Goal: Find specific page/section: Find specific page/section

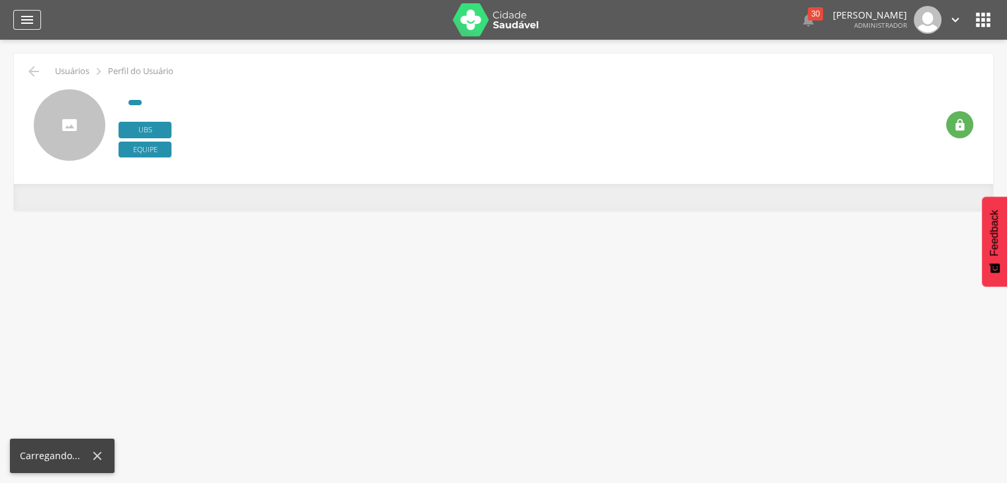
click at [34, 22] on div "" at bounding box center [27, 20] width 28 height 20
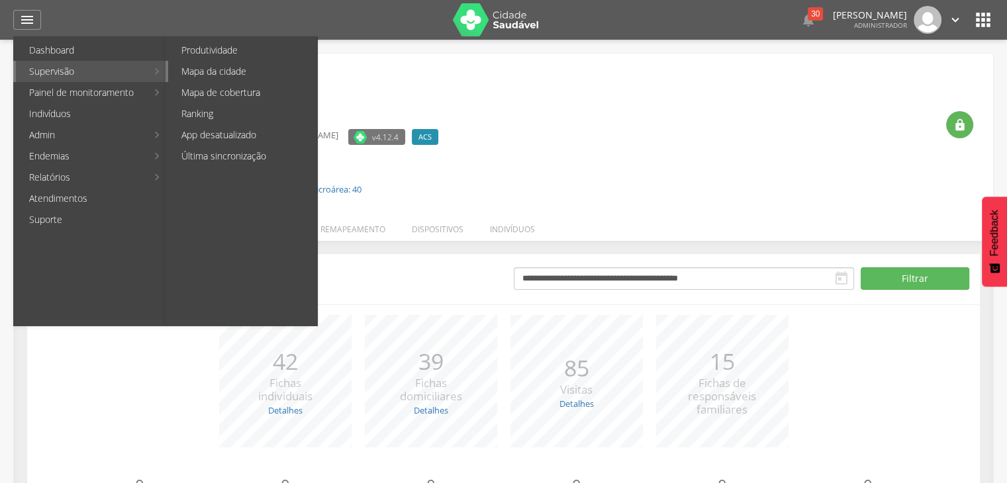
click at [210, 72] on link "Mapa da cidade" at bounding box center [242, 71] width 149 height 21
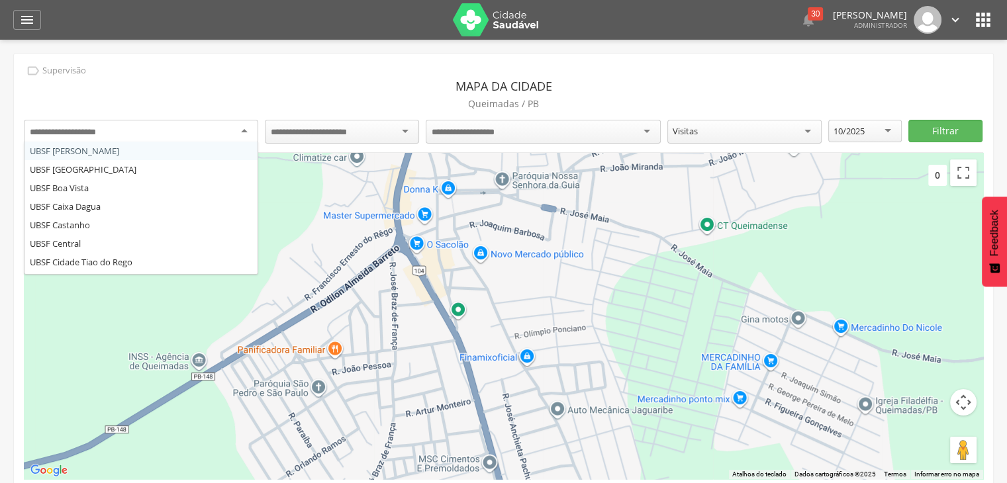
click at [215, 128] on div at bounding box center [141, 132] width 234 height 24
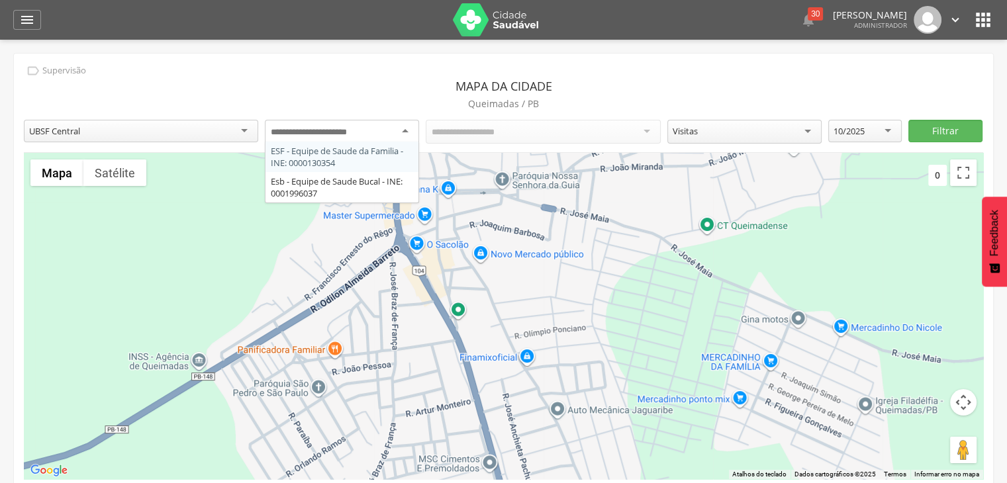
click at [382, 139] on div at bounding box center [342, 132] width 154 height 24
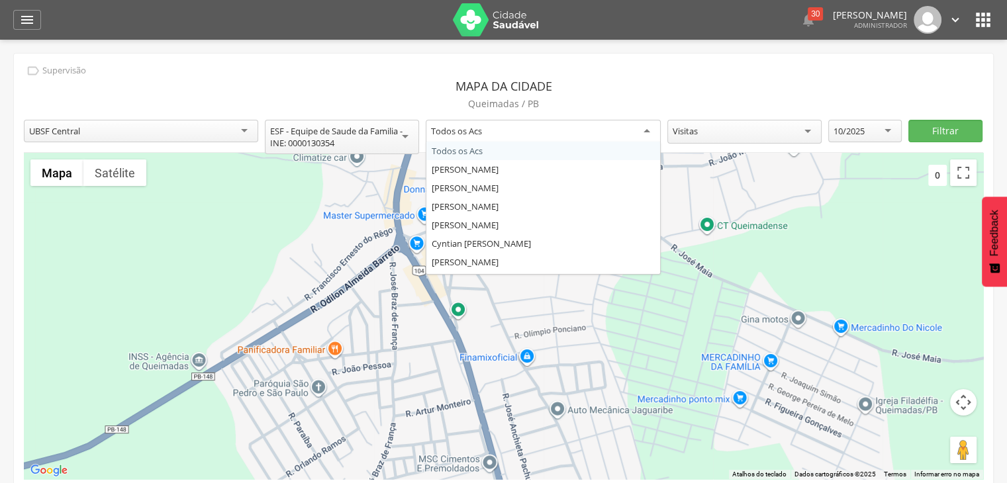
click at [516, 124] on div "Todos os Acs" at bounding box center [543, 132] width 234 height 24
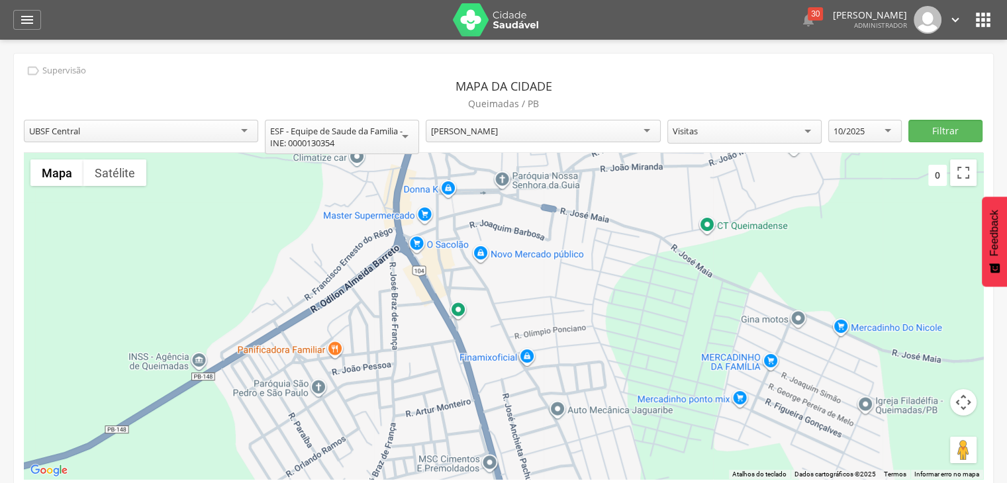
scroll to position [1944, 0]
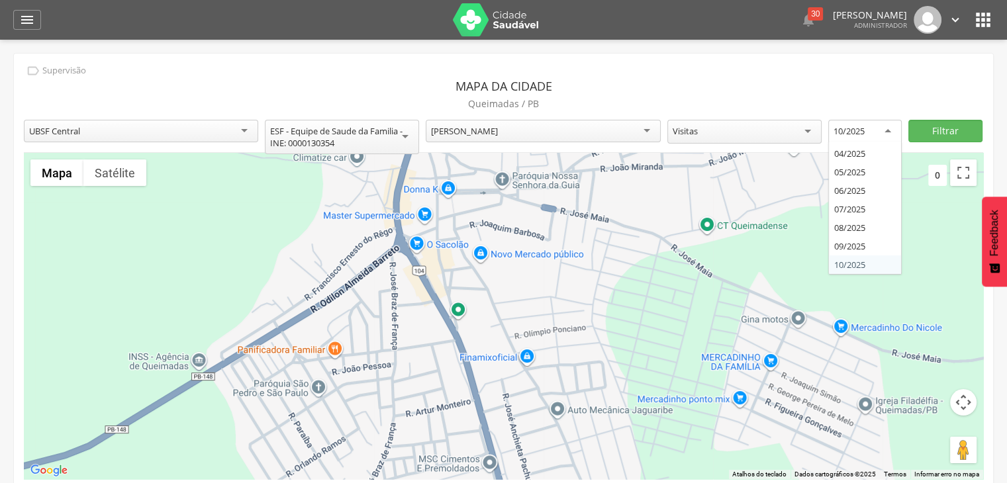
click at [871, 128] on div "10/2025" at bounding box center [864, 132] width 73 height 24
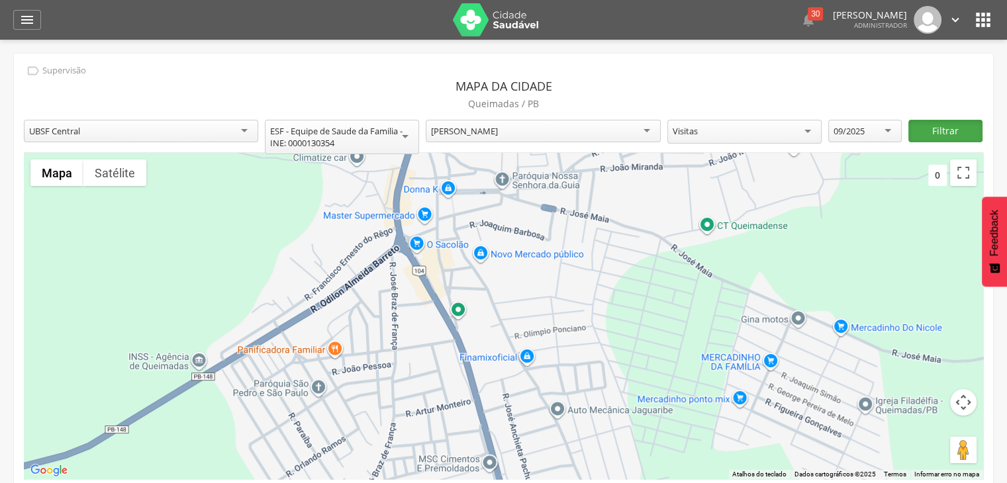
click at [936, 134] on button "Filtrar" at bounding box center [944, 131] width 73 height 23
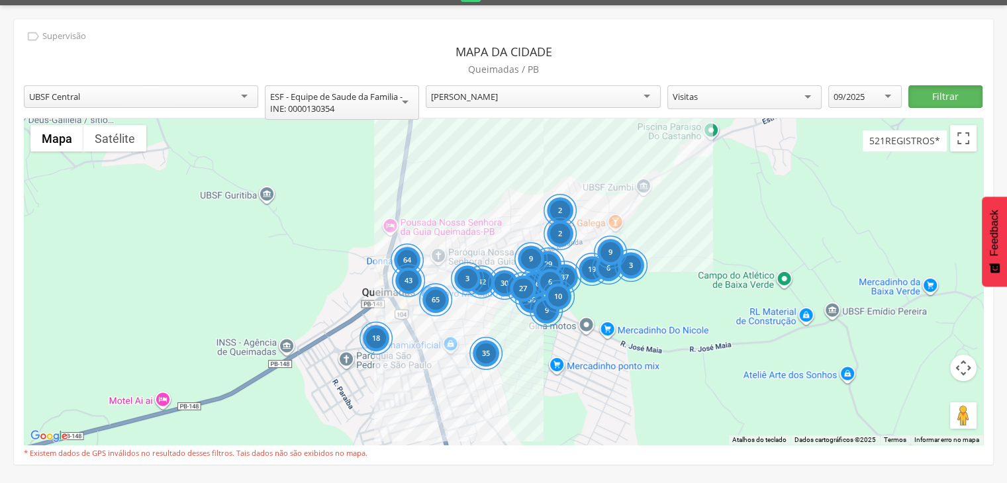
scroll to position [40, 0]
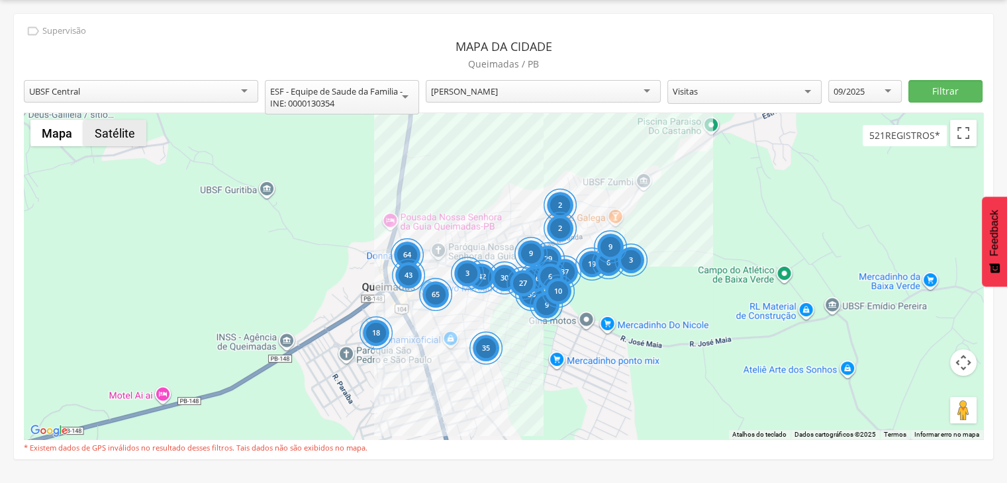
click at [128, 135] on button "Satélite" at bounding box center [114, 133] width 63 height 26
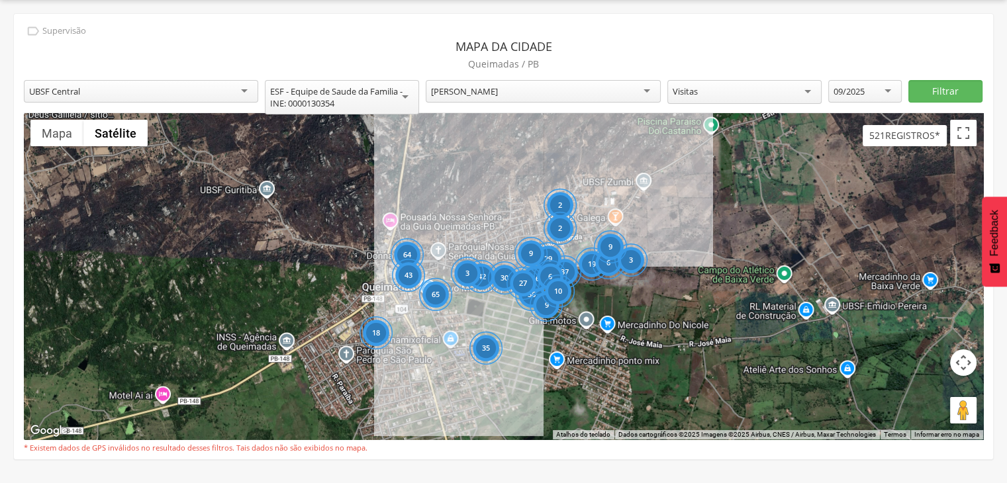
click at [736, 481] on div " Supervisão  Distritos  Ubs adicionar ubs  Coordenador: - Queimadas / PB In…" at bounding box center [503, 241] width 1007 height 483
click at [963, 142] on button "Ativar a visualização em tela cheia" at bounding box center [963, 133] width 26 height 26
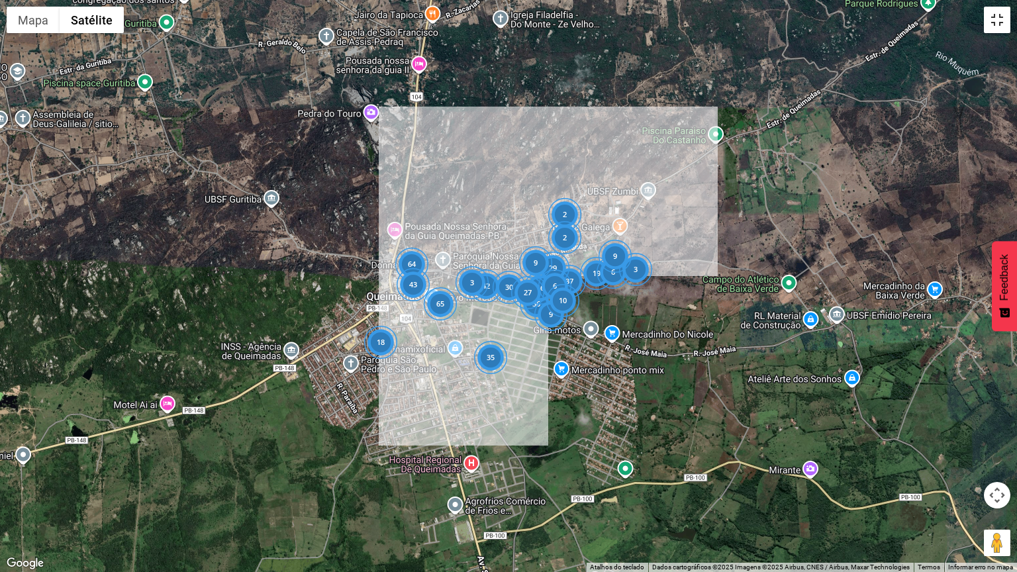
click at [1001, 21] on button "Ativar a visualização em tela cheia" at bounding box center [997, 20] width 26 height 26
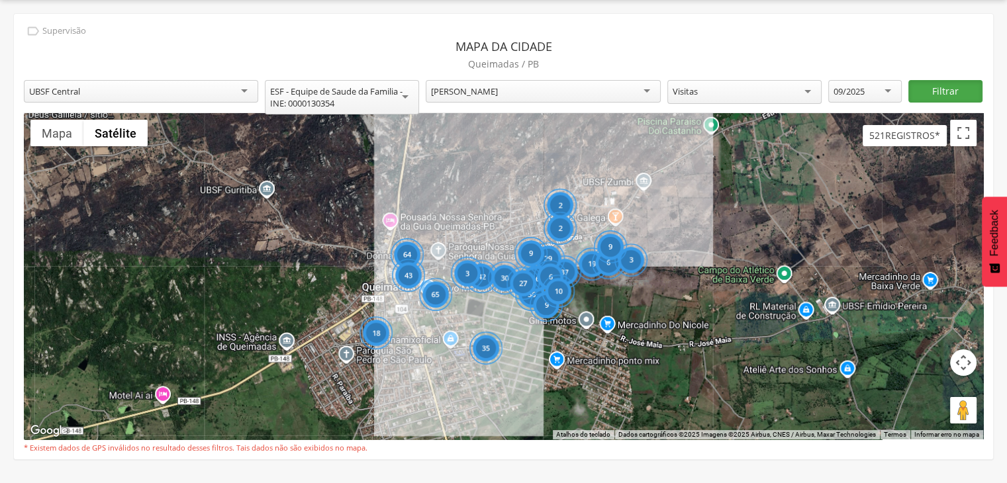
click at [961, 90] on button "Filtrar" at bounding box center [944, 91] width 73 height 23
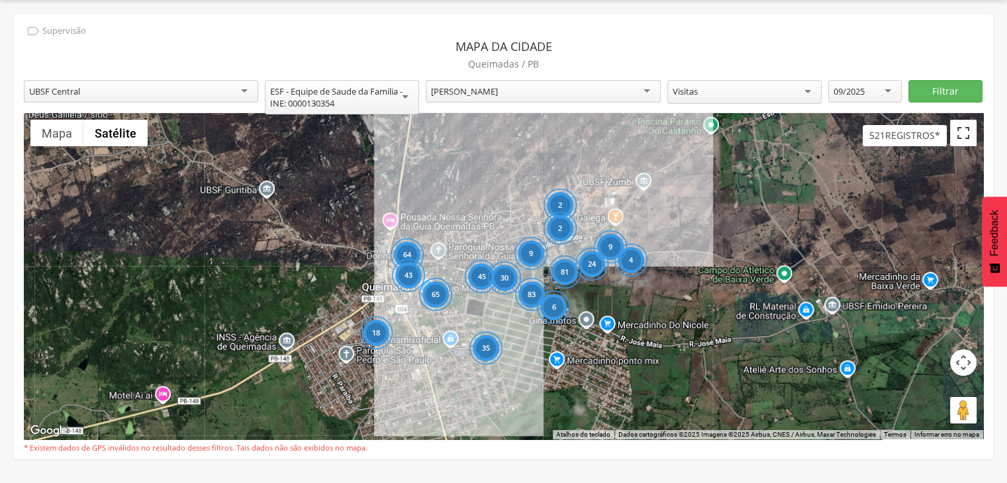
click at [964, 138] on button "Ativar a visualização em tela cheia" at bounding box center [963, 133] width 26 height 26
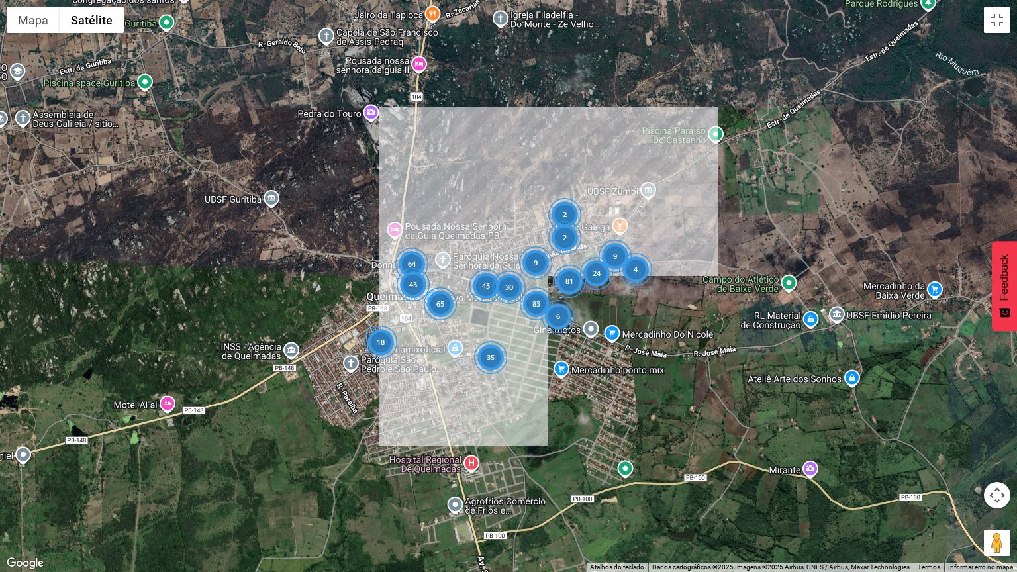
click at [610, 313] on div "64 81 65 83 45 30 35 43 24 2 6 9 18 4 2 9" at bounding box center [508, 286] width 1017 height 572
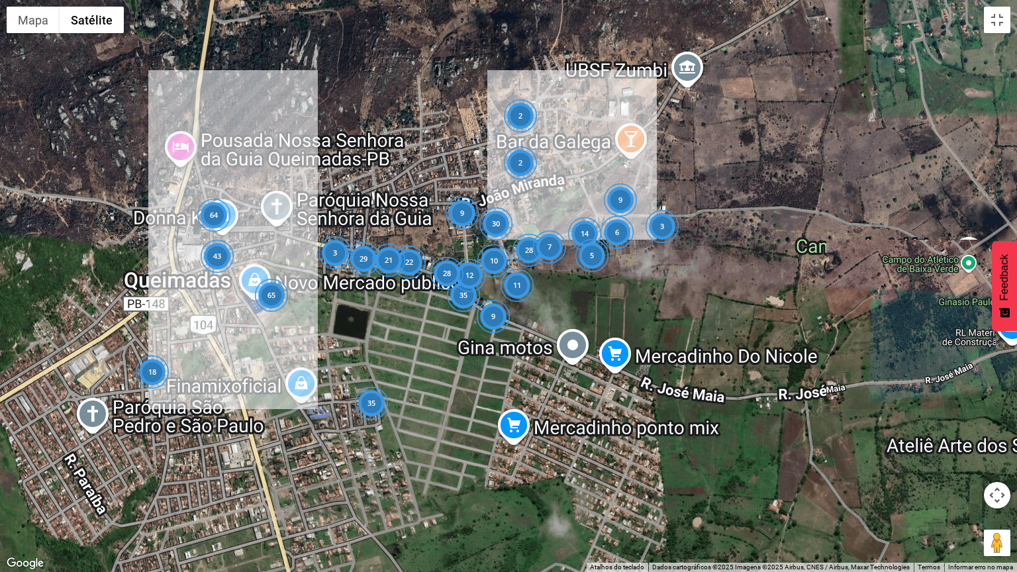
click at [614, 302] on div "64 28 65 35 29 22 21 3 35 43 14 2 6 12 30 10 9 9 28 18 7 3 2 11 9 5" at bounding box center [508, 286] width 1017 height 572
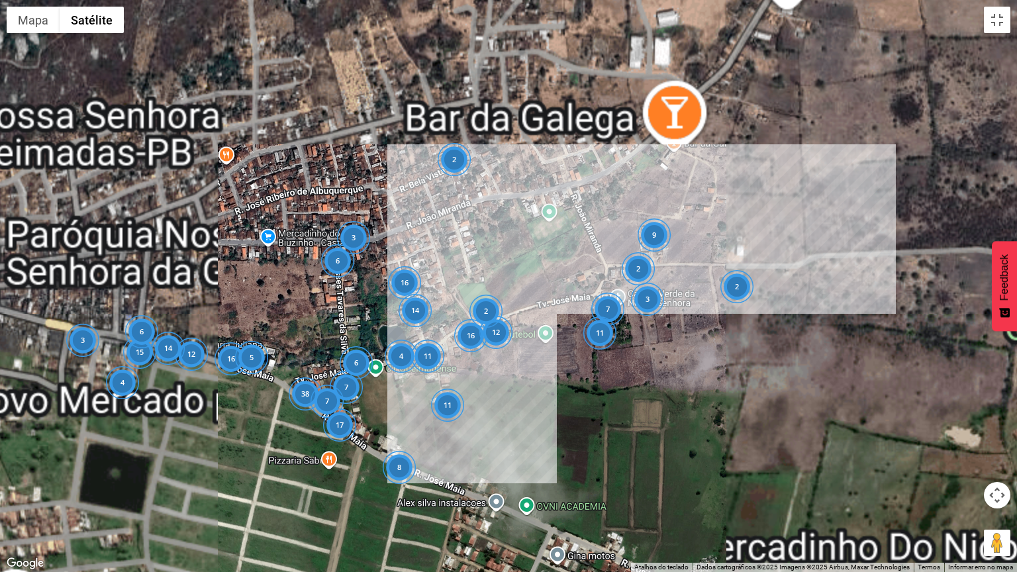
drag, startPoint x: 564, startPoint y: 265, endPoint x: 592, endPoint y: 421, distance: 158.1
click at [592, 421] on div "16 17 15 4 38 16 12 14 3 35 6 5 7 3 2 7 6 16 4 11 8 7 6 12 2 2 14 2 11 3 9 11" at bounding box center [508, 286] width 1017 height 572
click at [592, 421] on div "16 17 15 4 38 16 12 14 3 35 6 5 7 3 2 7 6 16 4 11 8 7 6 12 2 2 14 2 11 3 9 11 2" at bounding box center [508, 286] width 1017 height 572
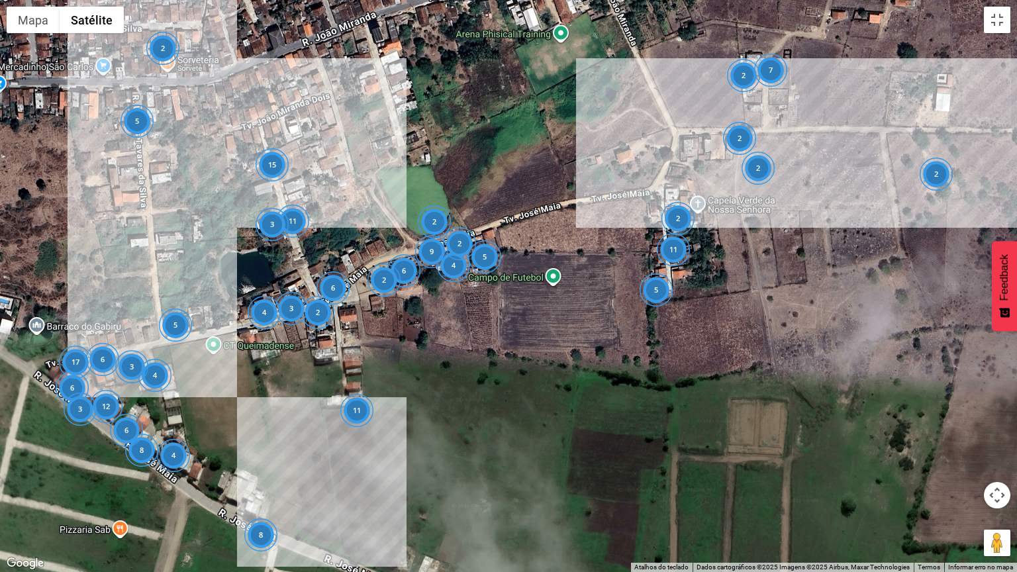
drag, startPoint x: 527, startPoint y: 395, endPoint x: 583, endPoint y: 416, distance: 59.5
click at [583, 416] on div "6 8 6 12 2 2 2 4 5 15 4 2 8 6 3 2 6 5 17 6 3 11 9 4 2 2 5 2 4 11 3 11 2 3 7 2 5" at bounding box center [508, 286] width 1017 height 572
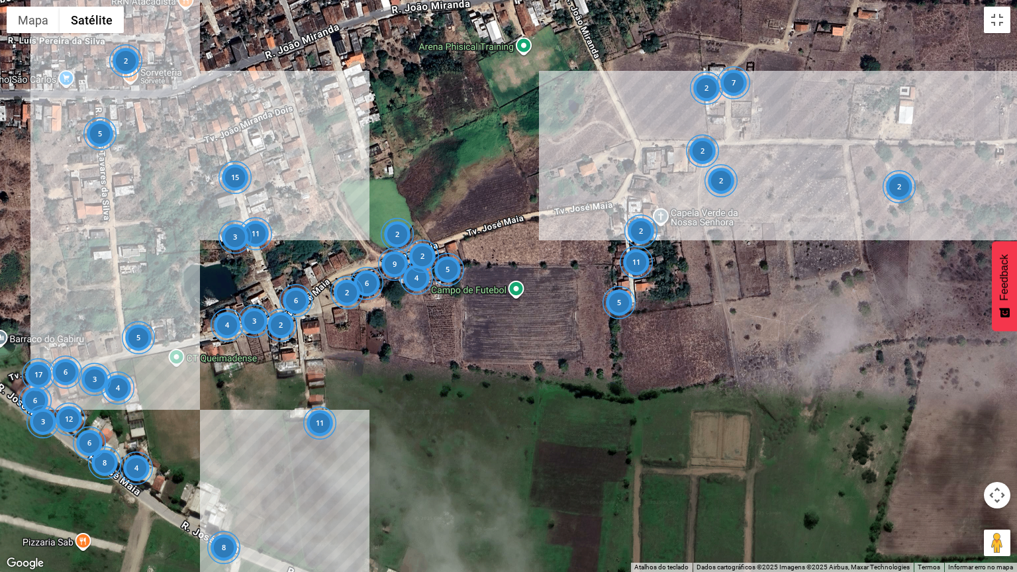
drag, startPoint x: 597, startPoint y: 349, endPoint x: 556, endPoint y: 364, distance: 43.2
click at [556, 364] on div "6 8 6 12 2 2 2 4 5 15 4 2 8 6 3 2 6 5 17 6 3 11 9 4 2 2 5 2 4 11 3 11 2 3 7 2 5" at bounding box center [508, 286] width 1017 height 572
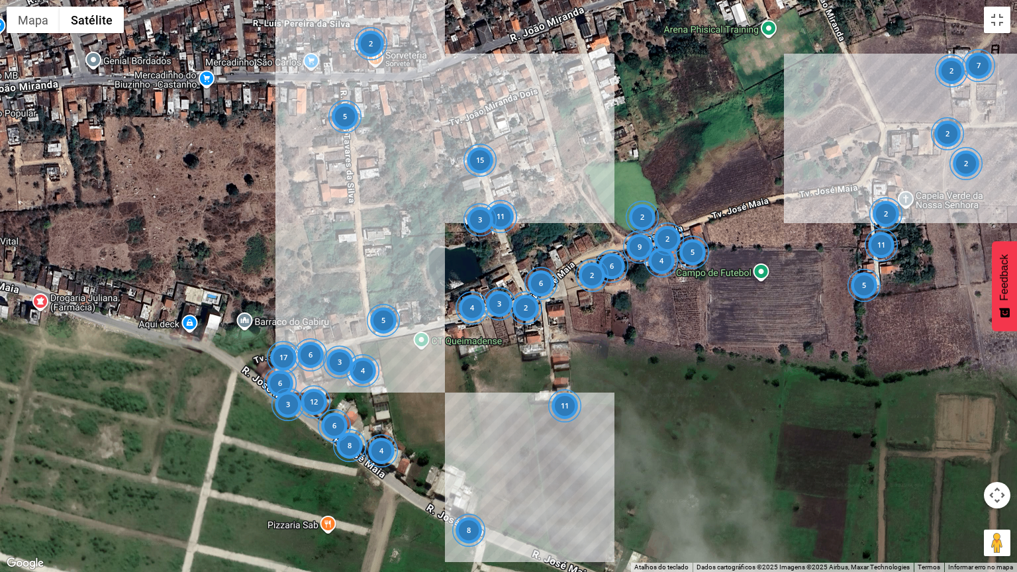
drag, startPoint x: 486, startPoint y: 344, endPoint x: 734, endPoint y: 325, distance: 248.4
click at [734, 325] on div "6 8 6 12 2 2 2 4 5 15 4 2 8 6 3 2 6 5 17 6 3 11 9 4 2 2 5 2 4 11 3 11 2 3 7 2 5" at bounding box center [508, 286] width 1017 height 572
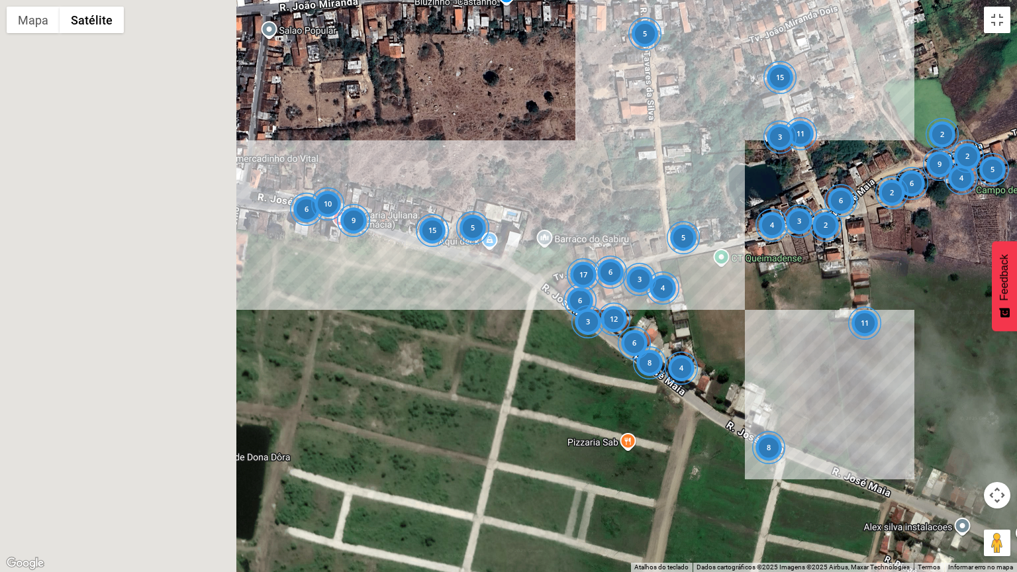
drag, startPoint x: 484, startPoint y: 375, endPoint x: 800, endPoint y: 291, distance: 326.8
click at [800, 291] on div "6 8 6 12 2 2 2 4 5 15 4 2 8 6 3 2 6 5 17 6 3 11 9 4 2 2 5 2 4 11 3 11 2 3 7 2 5…" at bounding box center [508, 286] width 1017 height 572
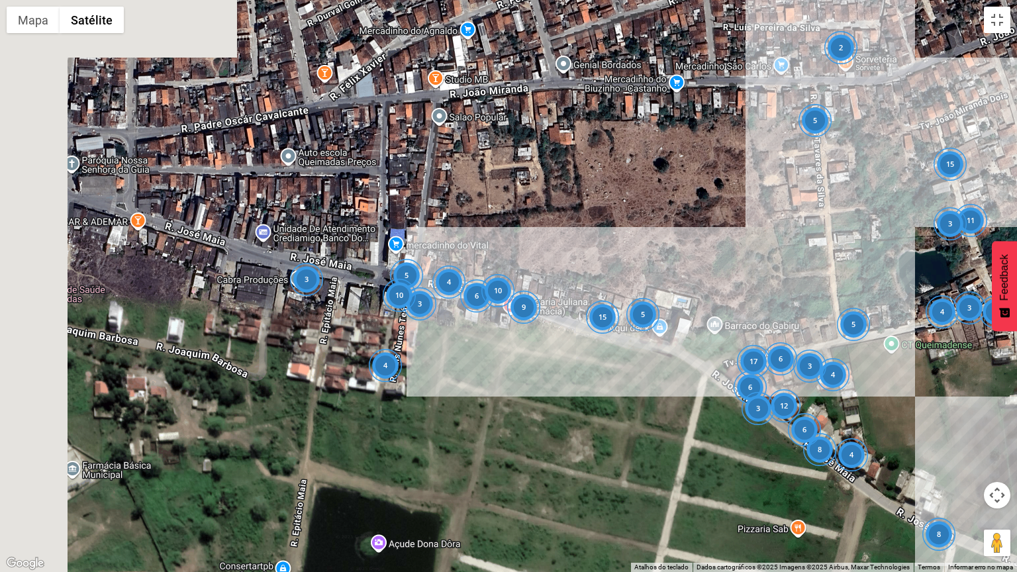
drag, startPoint x: 475, startPoint y: 272, endPoint x: 583, endPoint y: 352, distance: 133.9
click at [583, 352] on div "6 8 6 12 2 2 2 4 5 15 4 2 8 6 3 2 6 5 17 6 3 11 9 4 2 2 5 2 4 11 3 11 2 3 7 2 5…" at bounding box center [508, 286] width 1017 height 572
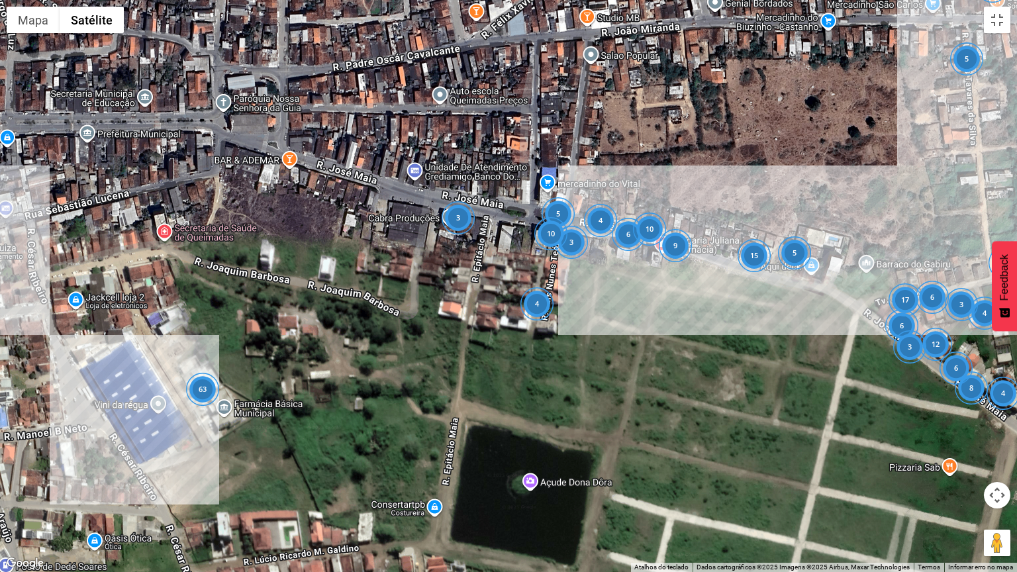
drag, startPoint x: 457, startPoint y: 346, endPoint x: 616, endPoint y: 284, distance: 170.4
click at [616, 284] on div "6 8 6 12 2 2 2 4 5 15 4 2 8 6 3 2 6 5 17 6 3 11 9 4 2 2 5 2 4 11 3 11 2 3 7 2 5…" at bounding box center [508, 286] width 1017 height 572
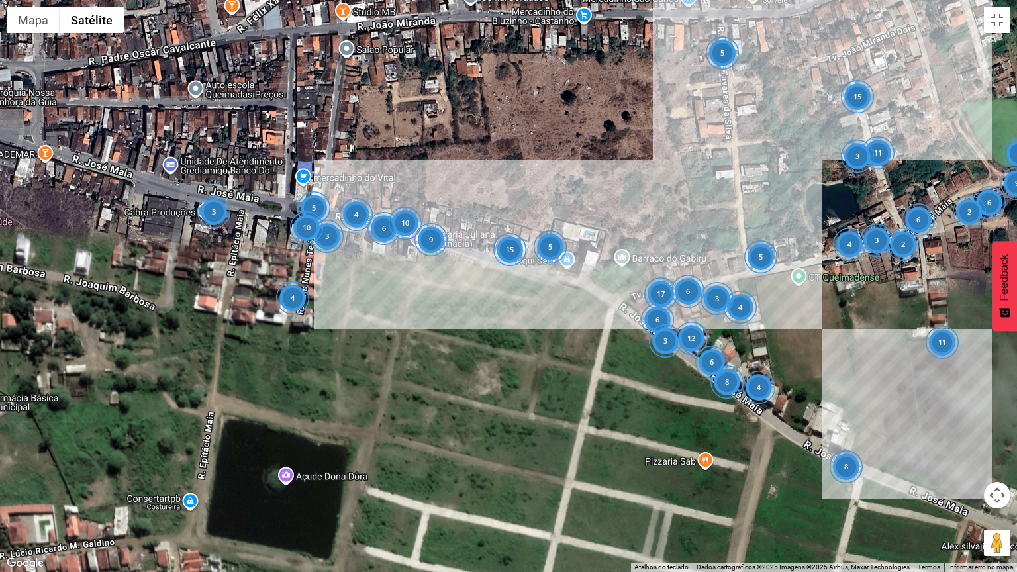
drag, startPoint x: 730, startPoint y: 311, endPoint x: 483, endPoint y: 305, distance: 247.0
click at [483, 305] on div "6 8 6 12 2 2 2 4 5 15 4 2 8 6 3 2 6 5 17 6 3 11 9 4 2 2 5 2 4 11 3 11 2 3 7 2 5…" at bounding box center [508, 286] width 1017 height 572
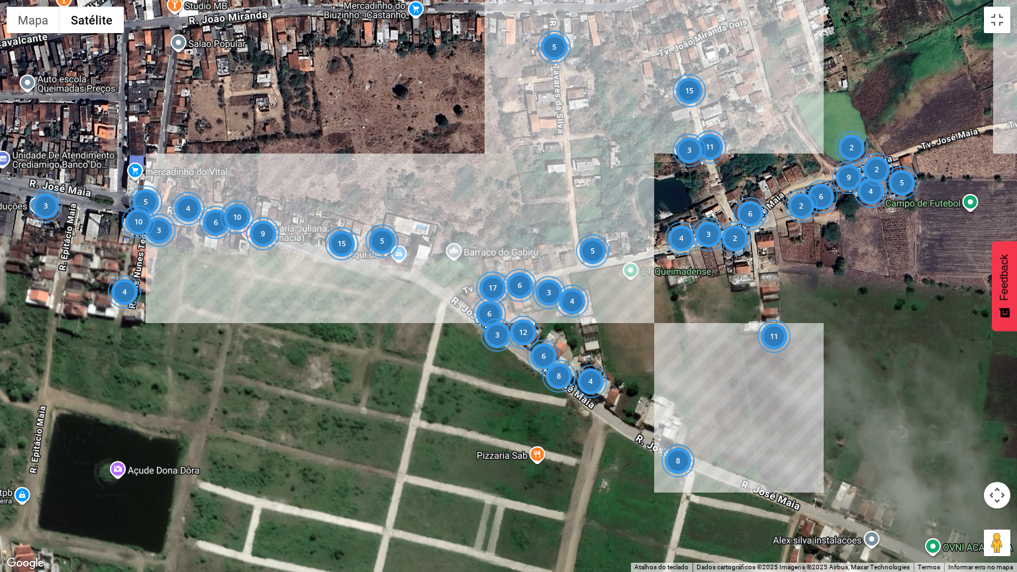
drag, startPoint x: 586, startPoint y: 369, endPoint x: 412, endPoint y: 360, distance: 174.3
click at [412, 360] on div "6 8 6 12 2 2 2 4 5 15 4 2 8 6 3 2 6 5 17 6 3 11 9 4 2 2 5 2 4 11 3 11 2 3 7 2 5…" at bounding box center [508, 286] width 1017 height 572
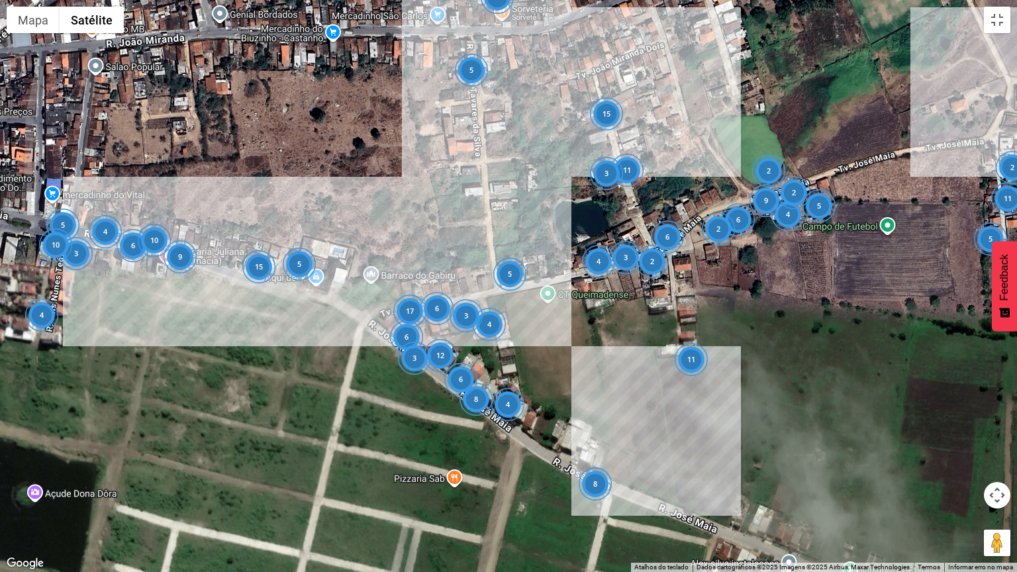
drag, startPoint x: 612, startPoint y: 440, endPoint x: 527, endPoint y: 463, distance: 88.0
click at [527, 463] on div "6 8 6 12 2 2 2 4 5 15 4 2 8 6 3 2 6 5 17 6 3 11 9 4 2 2 5 2 4 11 3 11 2 3 7 2 5…" at bounding box center [508, 286] width 1017 height 572
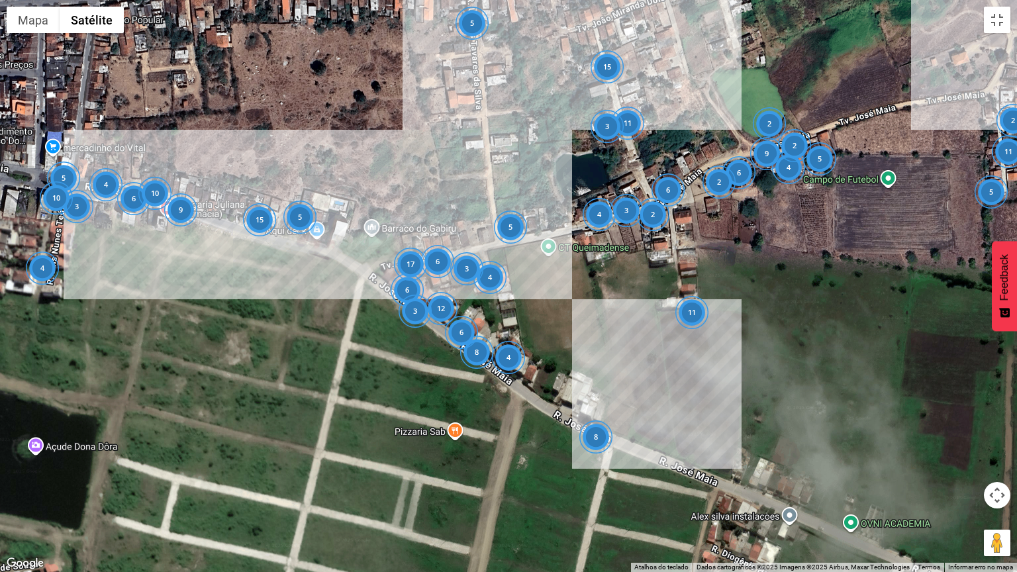
drag, startPoint x: 320, startPoint y: 473, endPoint x: 324, endPoint y: 424, distance: 48.5
click at [324, 424] on div "6 8 6 12 2 2 2 4 5 15 4 2 8 6 3 2 6 5 17 6 3 11 9 4 2 2 5 2 4 11 3 11 2 3 7 2 5…" at bounding box center [508, 286] width 1017 height 572
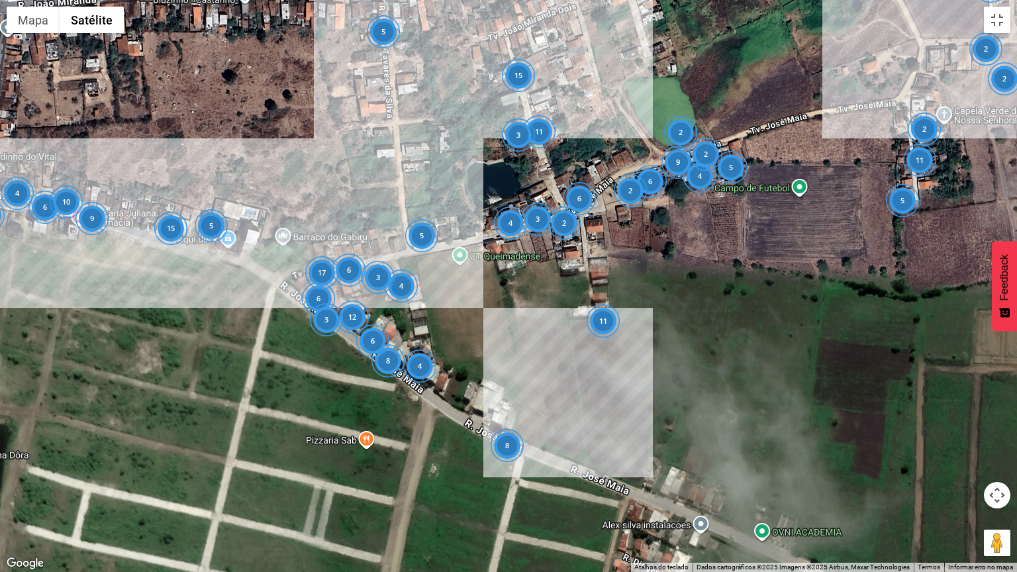
drag, startPoint x: 495, startPoint y: 438, endPoint x: 405, endPoint y: 446, distance: 91.1
click at [405, 446] on div "6 8 6 12 2 2 2 4 5 15 4 2 8 6 3 2 6 5 17 6 3 11 9 4 2 2 5 2 4 11 3 11 2 3 7 2 5…" at bounding box center [508, 286] width 1017 height 572
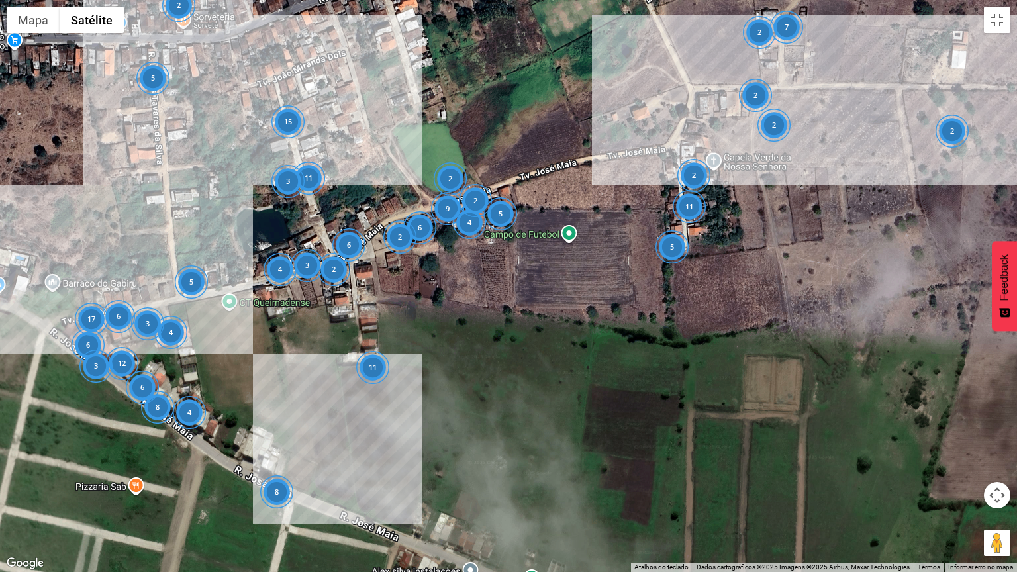
drag, startPoint x: 565, startPoint y: 342, endPoint x: 332, endPoint y: 391, distance: 237.4
click at [332, 391] on div "6 8 6 12 2 2 2 4 5 15 4 2 8 6 3 2 6 5 17 6 3 11 9 4 2 2 5 2 4 11 3 11 2 3 7 2 5…" at bounding box center [508, 286] width 1017 height 572
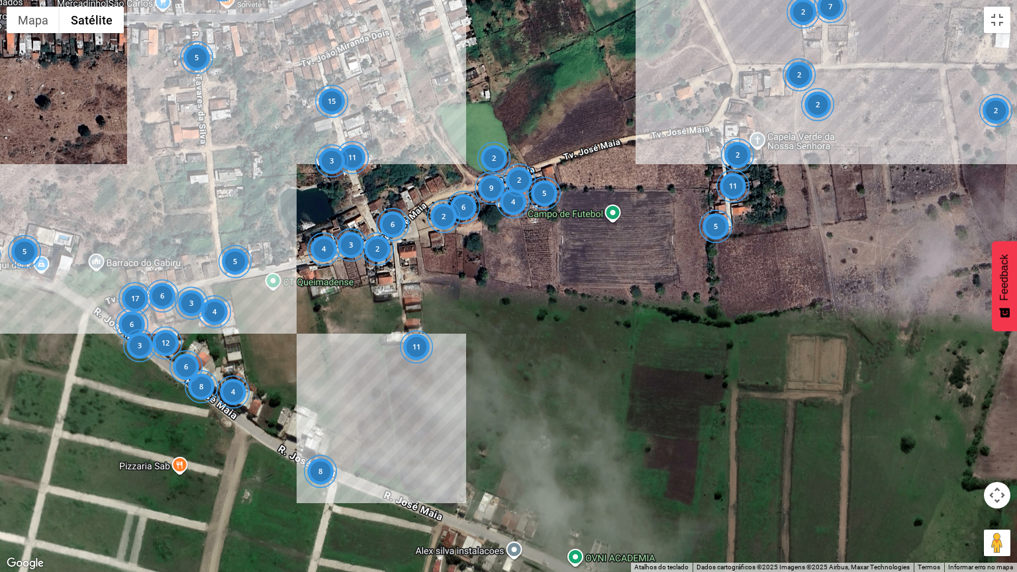
drag, startPoint x: 264, startPoint y: 401, endPoint x: 310, endPoint y: 381, distance: 50.1
click at [310, 381] on div "6 8 6 12 2 2 2 4 5 15 4 2 8 6 3 2 6 5 17 6 3 11 9 4 2 2 5 2 4 11 3 11 2 3 7 2 5…" at bounding box center [508, 286] width 1017 height 572
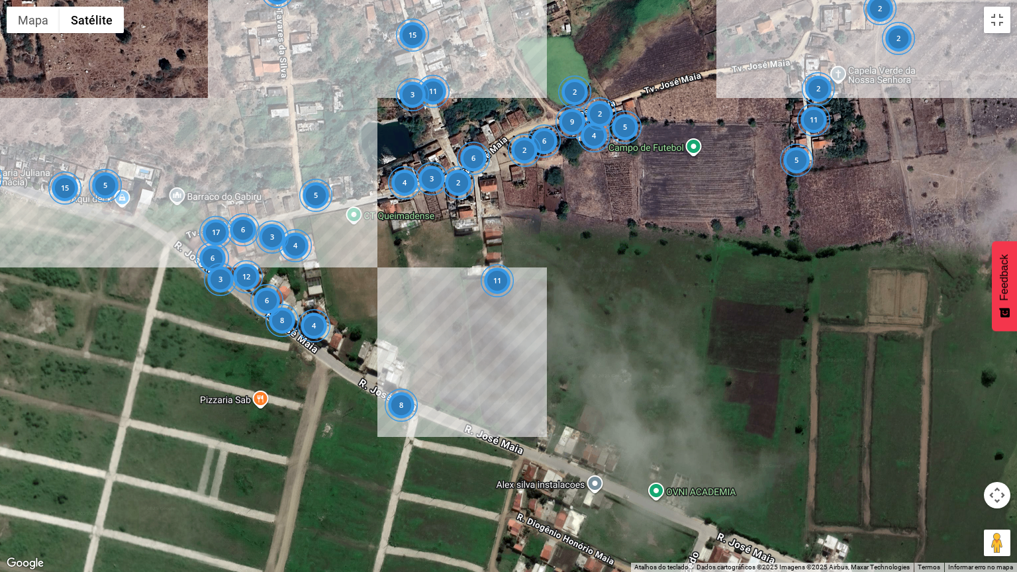
drag, startPoint x: 295, startPoint y: 370, endPoint x: 379, endPoint y: 302, distance: 108.3
click at [379, 302] on div "6 8 6 12 2 2 2 4 5 15 4 2 8 6 3 2 6 5 17 6 3 11 9 4 2 2 5 2 4 11 3 11 2 3 7 2 5…" at bounding box center [508, 286] width 1017 height 572
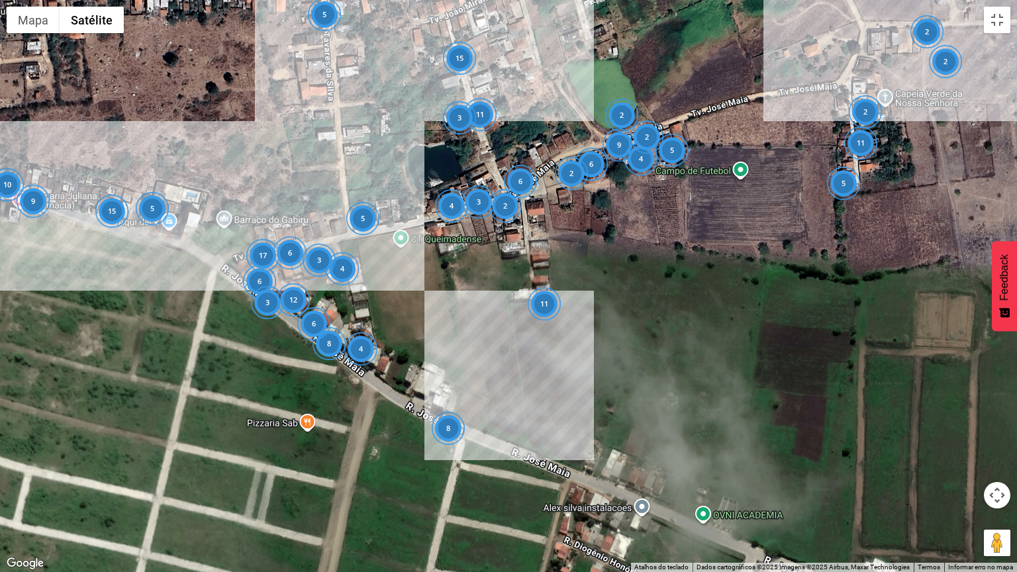
drag, startPoint x: 162, startPoint y: 271, endPoint x: 207, endPoint y: 295, distance: 51.8
click at [207, 295] on div "6 8 6 12 2 2 2 4 5 15 4 2 8 6 3 2 6 5 17 6 3 11 9 4 2 2 5 2 4 11 3 11 2 3 7 2 5…" at bounding box center [508, 286] width 1017 height 572
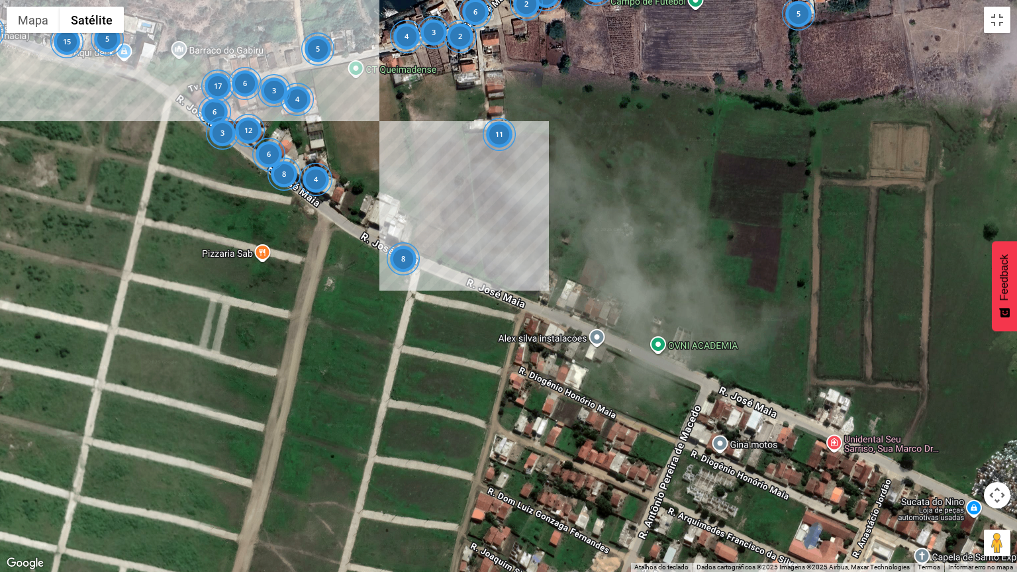
drag, startPoint x: 559, startPoint y: 396, endPoint x: 513, endPoint y: 223, distance: 178.7
click at [513, 223] on div "6 8 6 12 2 2 2 4 5 15 4 2 8 6 3 2 6 5 17 6 3 11 9 4 2 2 5 2 4 11 3 11 2 3 7 2 5…" at bounding box center [508, 286] width 1017 height 572
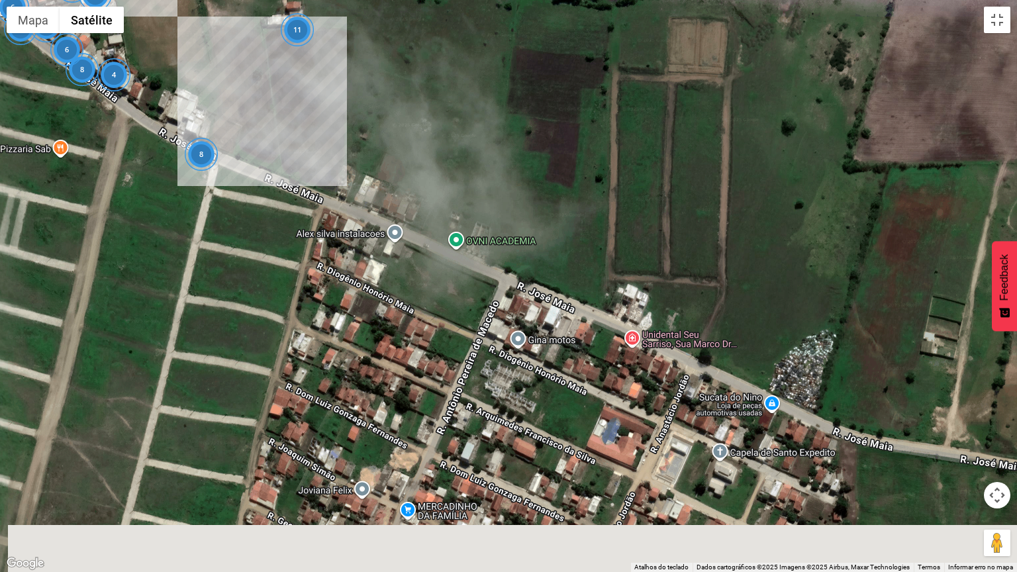
drag, startPoint x: 686, startPoint y: 322, endPoint x: 483, endPoint y: 217, distance: 229.2
click at [483, 217] on div "6 8 6 12 2 2 2 4 5 15 4 2 8 6 3 2 6 5 17 6 3 11 9 4 2 2 5 2 4 11 3 11 2 3 7 2 5…" at bounding box center [508, 286] width 1017 height 572
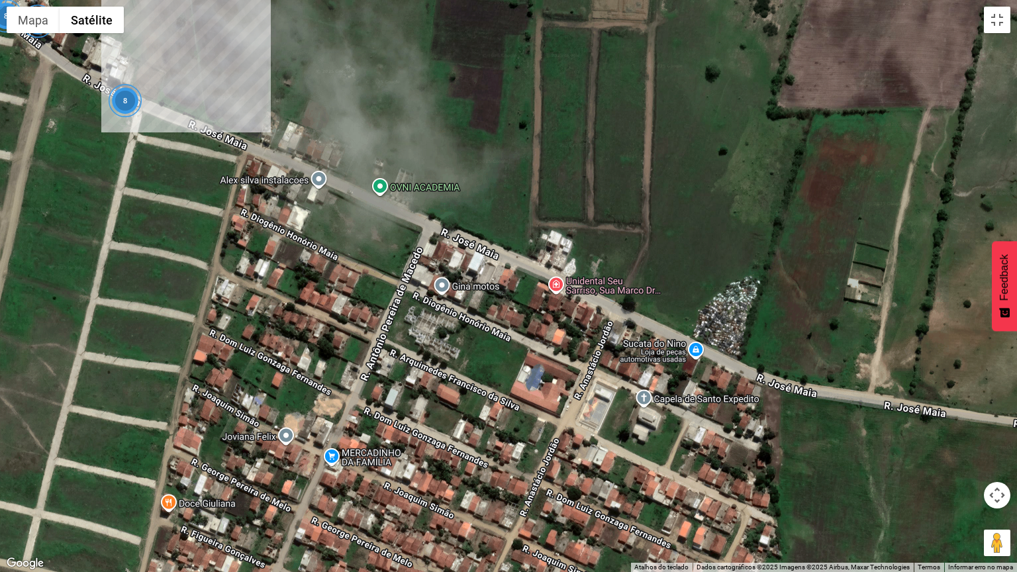
drag, startPoint x: 569, startPoint y: 409, endPoint x: 493, endPoint y: 352, distance: 95.1
click at [493, 352] on div "6 8 6 12 2 2 2 4 5 15 4 2 8 6 3 2 6 5 17 6 3 11 9 4 2 2 5 2 4 11 3 11 2 3 7 2 5…" at bounding box center [508, 286] width 1017 height 572
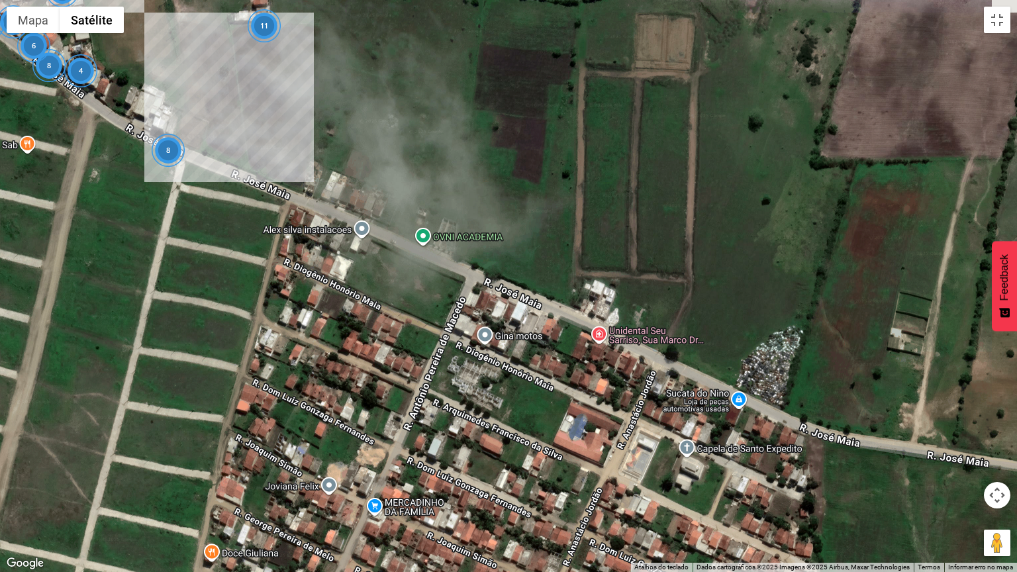
drag, startPoint x: 654, startPoint y: 410, endPoint x: 689, endPoint y: 459, distance: 59.7
click at [689, 459] on div "6 8 6 12 2 2 2 4 5 15 4 2 8 6 3 2 6 5 17 6 3 11 9 4 2 2 5 2 4 11 3 11 2 3 7 2 5…" at bounding box center [508, 286] width 1017 height 572
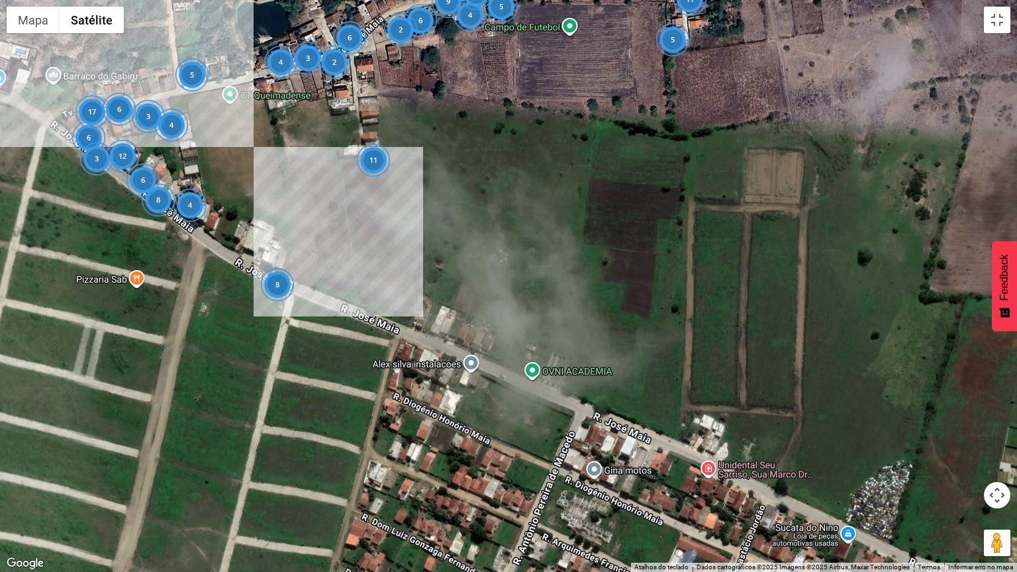
drag, startPoint x: 475, startPoint y: 337, endPoint x: 587, endPoint y: 474, distance: 176.9
click at [587, 474] on div "6 8 6 12 2 2 2 4 5 15 4 2 8 6 3 2 6 5 17 6 3 11 9 4 2 2 5 2 4 11 3 11 2 3 7 2 5…" at bounding box center [508, 286] width 1017 height 572
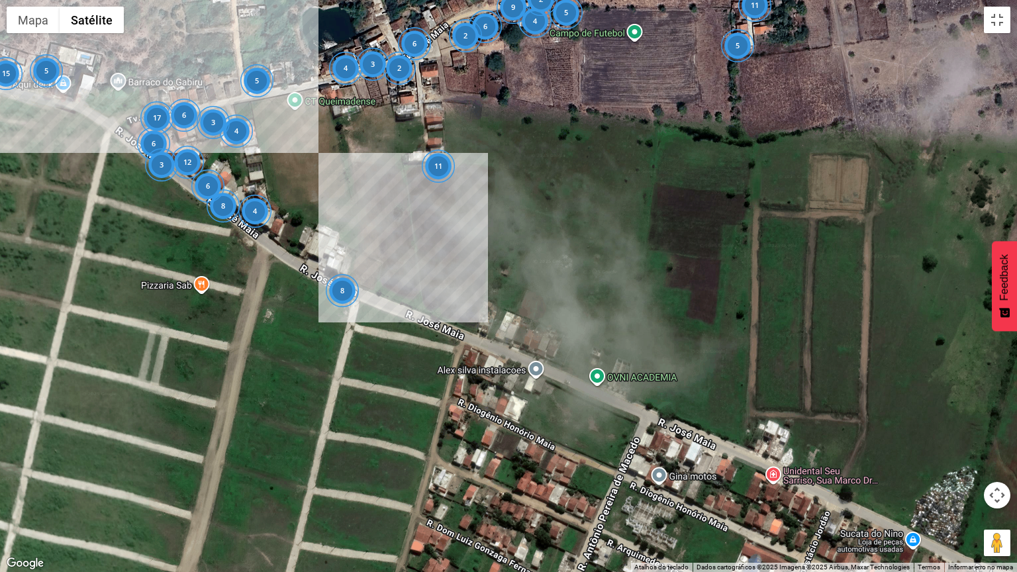
drag, startPoint x: 309, startPoint y: 303, endPoint x: 379, endPoint y: 313, distance: 70.8
click at [379, 313] on div "6 8 6 12 2 2 2 4 5 15 4 2 8 6 3 2 6 5 17 6 3 11 9 4 2 2 5 2 4 11 3 11 2 3 7 2 5…" at bounding box center [508, 286] width 1017 height 572
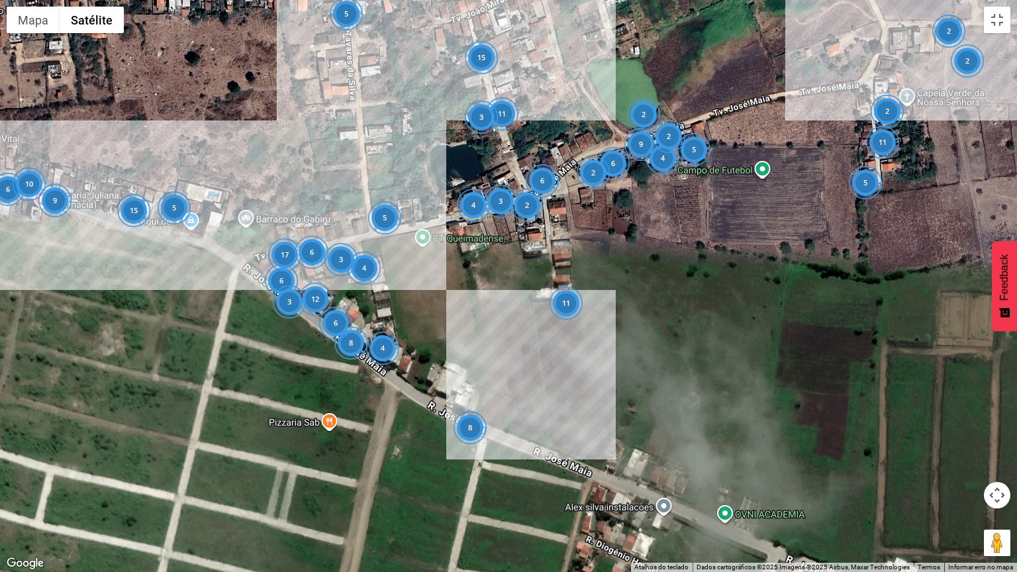
drag, startPoint x: 379, startPoint y: 313, endPoint x: 506, endPoint y: 456, distance: 191.3
click at [506, 456] on div "6 8 6 12 2 2 2 4 5 15 4 2 8 6 3 2 6 5 17 6 3 11 9 4 2 2 5 2 4 11 3 11 2 3 7 2 5…" at bounding box center [508, 286] width 1017 height 572
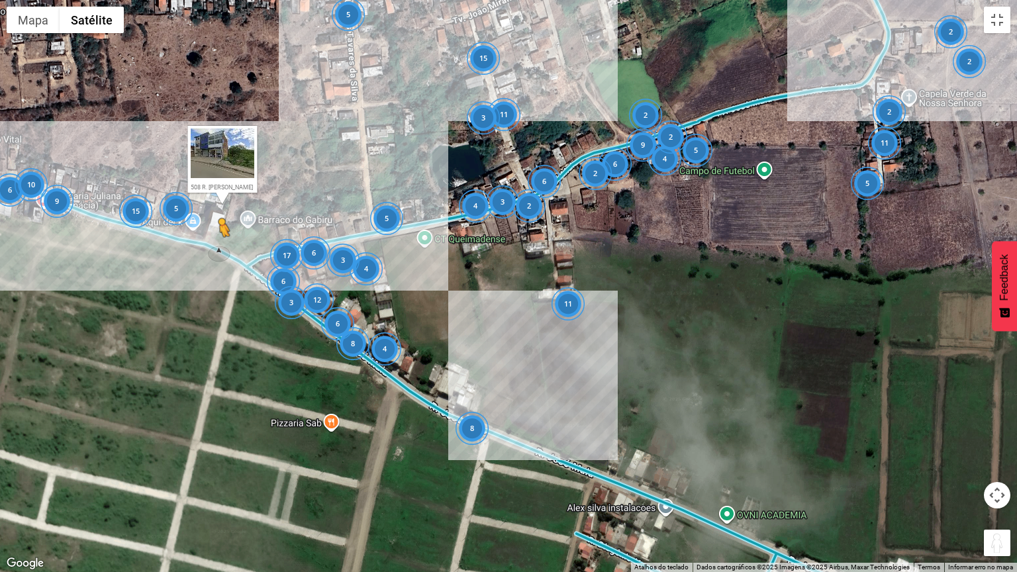
drag, startPoint x: 1000, startPoint y: 545, endPoint x: 220, endPoint y: 250, distance: 834.3
click at [220, 250] on div "6 8 6 12 2 2 2 4 5 15 4 2 8 6 3 2 6 5 17 6 3 11 9 4 2 2 5 2 4 11 3 11 2 3 7 2 5…" at bounding box center [508, 286] width 1017 height 572
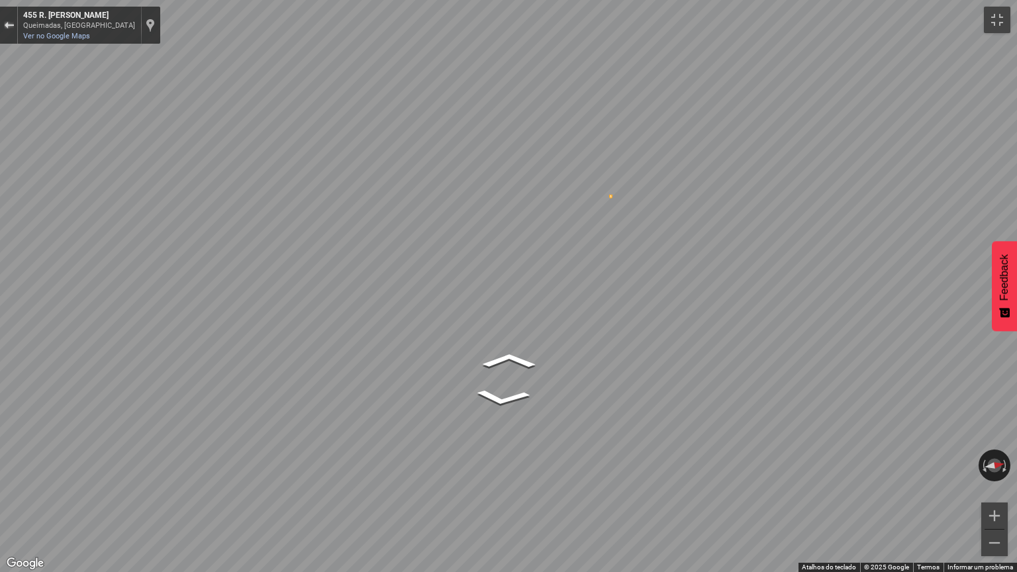
click at [8, 26] on div "Sair do Street View" at bounding box center [9, 25] width 10 height 8
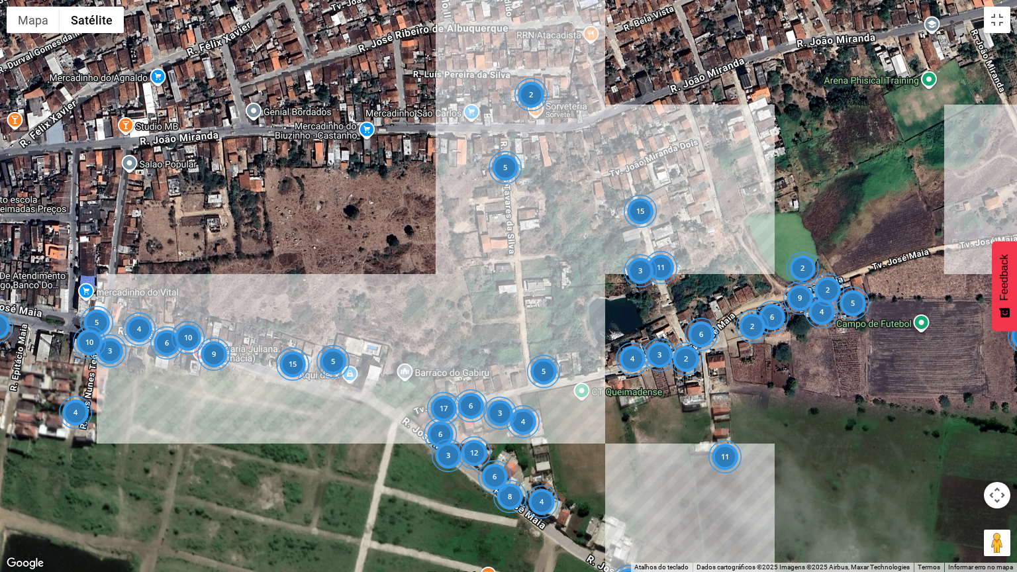
drag, startPoint x: 201, startPoint y: 250, endPoint x: 361, endPoint y: 405, distance: 222.9
click at [361, 405] on div "6 8 6 12 2 2 2 4 5 15 4 2 8 6 3 2 6 5 17 6 3 11 9 4 2 2 5 2 4 11 3 11 2 3 7 2 5…" at bounding box center [508, 286] width 1017 height 572
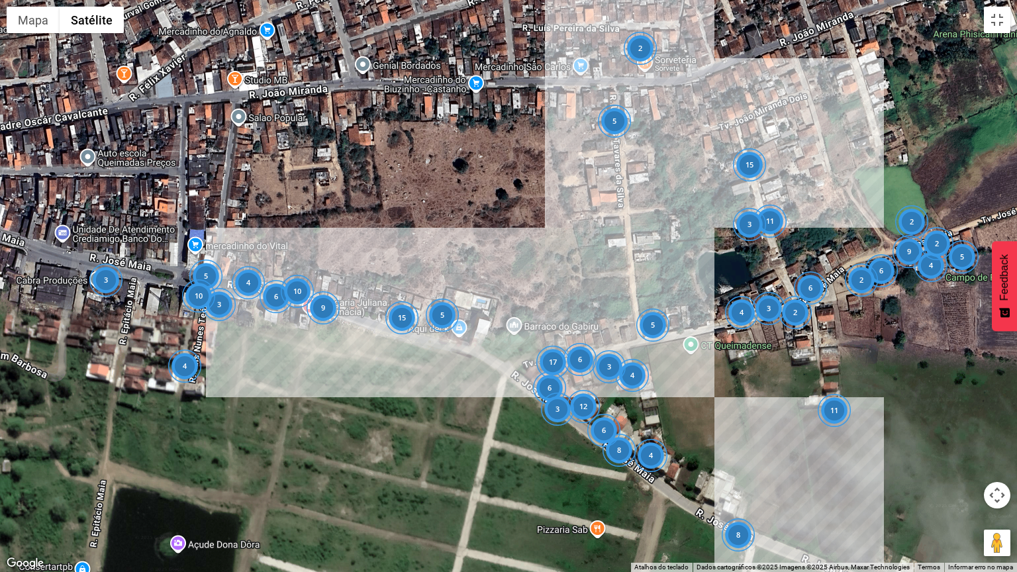
drag, startPoint x: 283, startPoint y: 409, endPoint x: 397, endPoint y: 360, distance: 124.0
click at [397, 360] on div "6 8 6 12 2 2 2 4 5 15 4 2 8 6 3 2 6 5 17 6 3 11 9 4 2 2 5 2 4 11 3 11 2 3 7 2 5…" at bounding box center [508, 286] width 1017 height 572
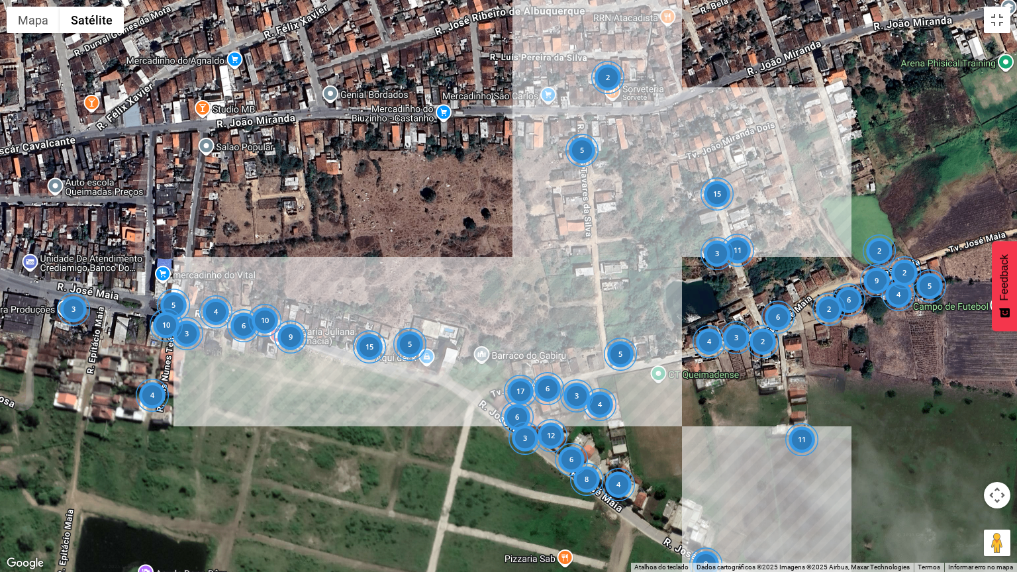
drag, startPoint x: 397, startPoint y: 360, endPoint x: 361, endPoint y: 389, distance: 46.5
click at [361, 389] on div "6 8 6 12 2 2 2 4 5 15 4 2 8 6 3 2 6 5 17 6 3 11 9 4 2 2 5 2 4 11 3 11 2 3 7 2 5…" at bounding box center [508, 286] width 1017 height 572
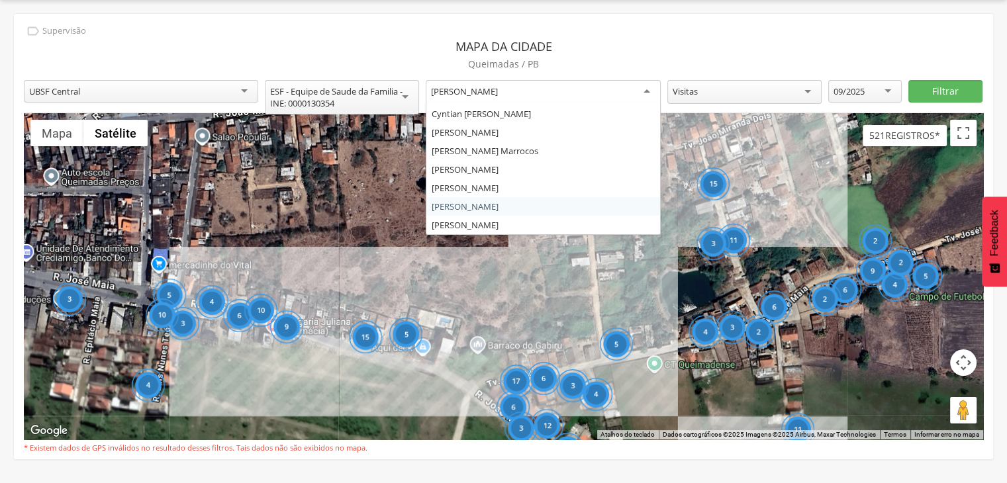
click at [494, 89] on div "[PERSON_NAME]" at bounding box center [464, 91] width 67 height 12
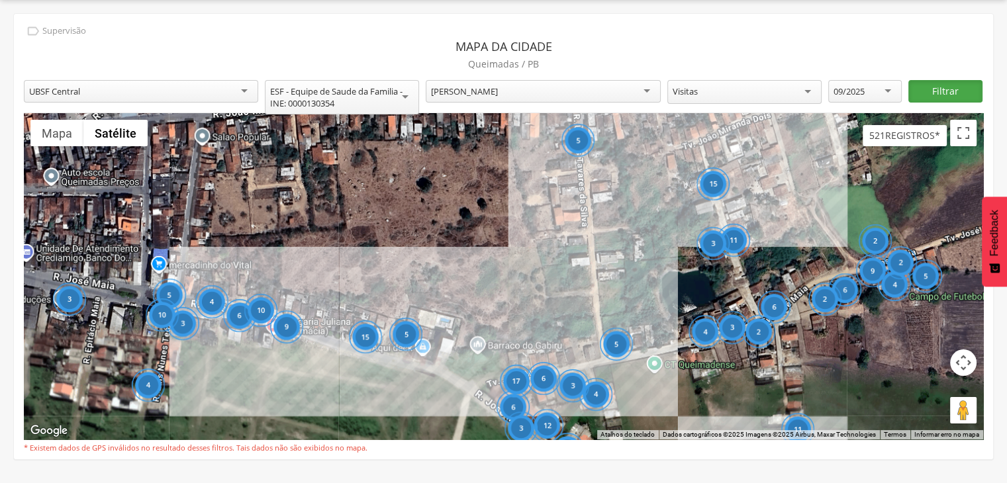
click at [934, 94] on button "Filtrar" at bounding box center [944, 91] width 73 height 23
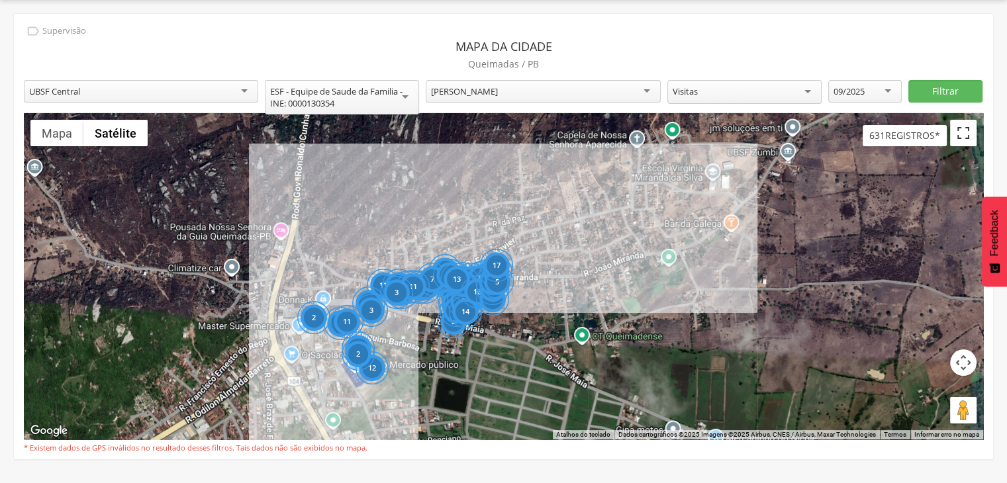
click at [968, 138] on button "Ativar a visualização em tela cheia" at bounding box center [963, 133] width 26 height 26
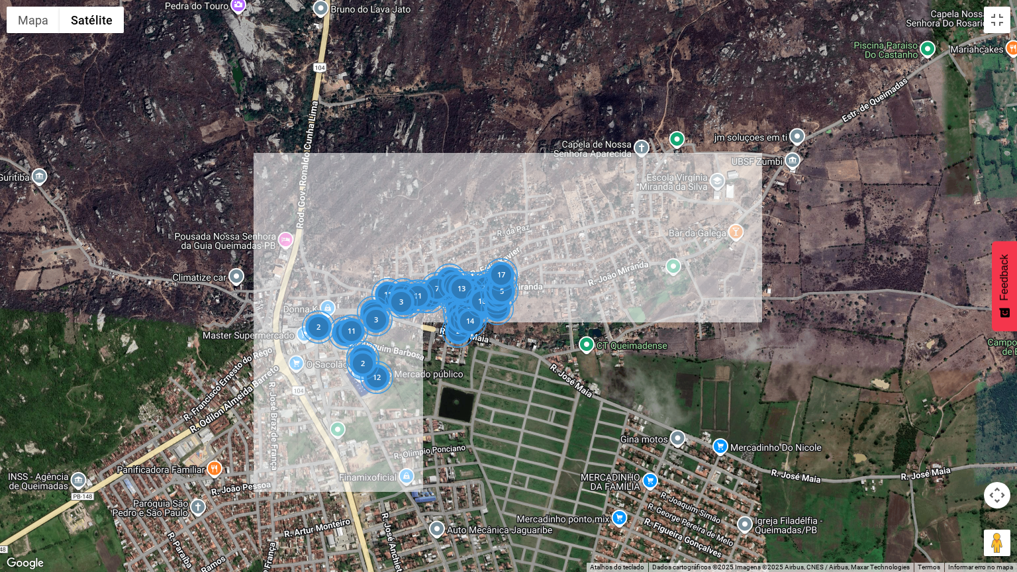
click at [495, 347] on div "20 11 24 4 12 4 8 11 28 19 17 26 14 24 2 26 8 26 20 23 29 28 8 2 11 18 14 17 21…" at bounding box center [508, 286] width 1017 height 572
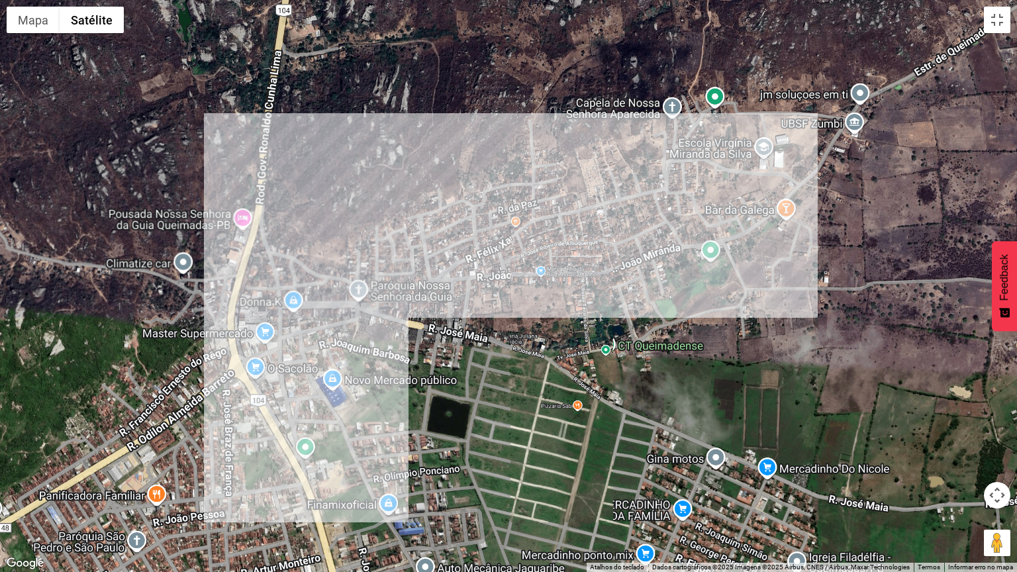
click at [495, 347] on div "Carregando..." at bounding box center [508, 286] width 1017 height 572
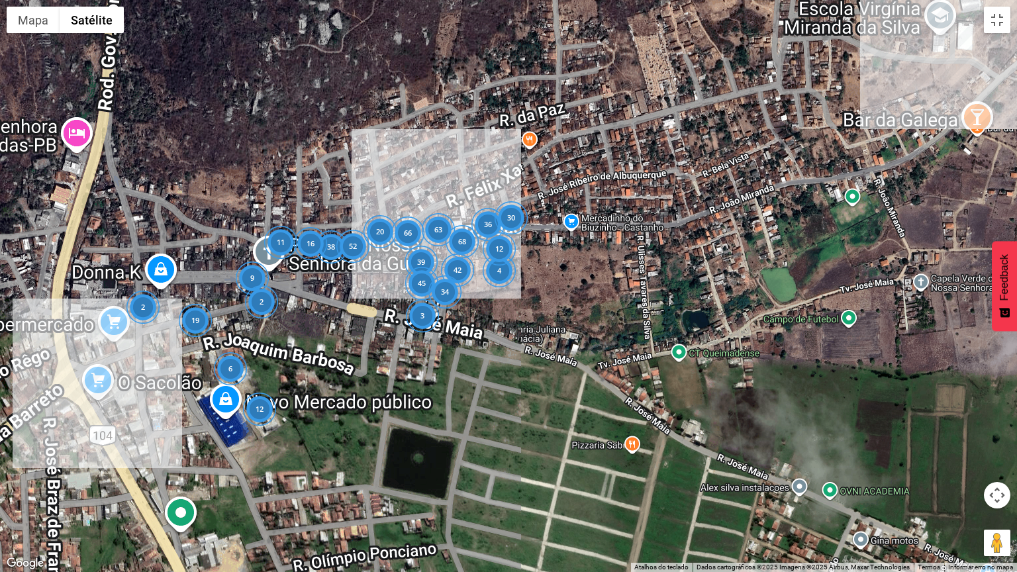
click at [472, 328] on div "63 68 38 12 6 19 66 42 39 3 36 45 11 34 52 20 16 9 4 12 30 2 2 Carregando..." at bounding box center [508, 286] width 1017 height 572
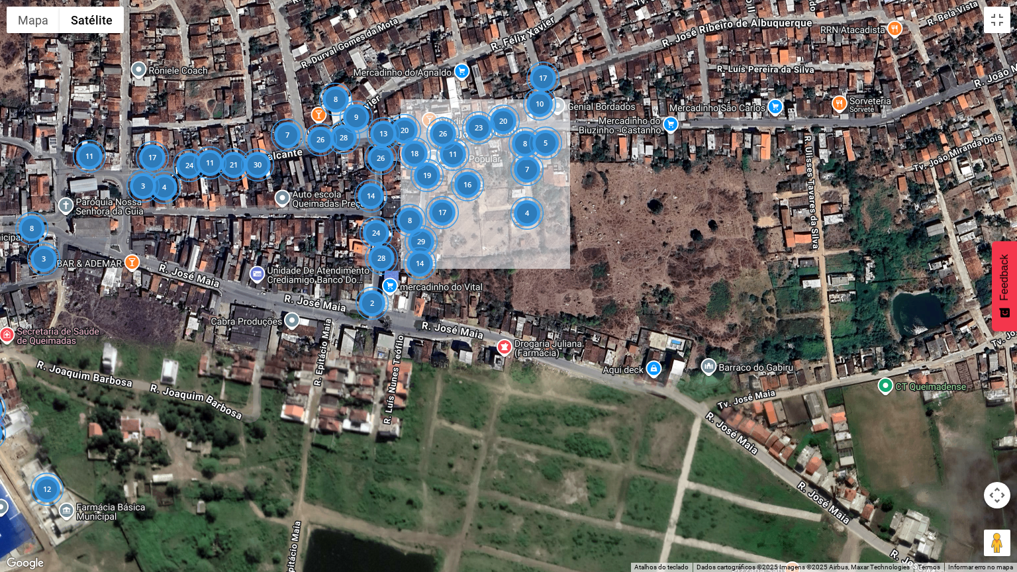
click at [512, 294] on div "20 11 24 4 12 4 28 19 17 26 14 24 2 26 8 26 20 23 29 28 8 2 11 18 14 17 21 30 7…" at bounding box center [508, 286] width 1017 height 572
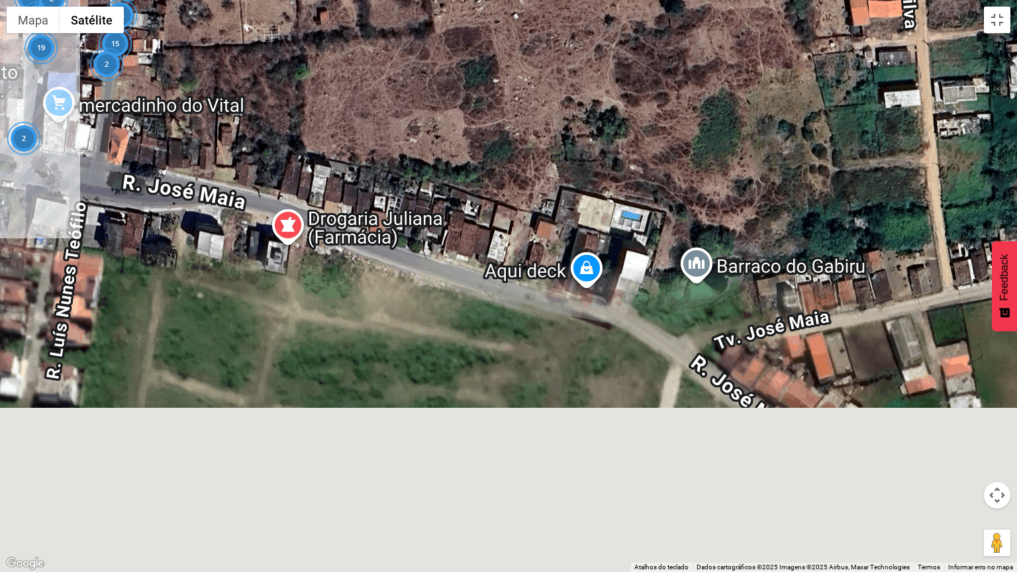
drag, startPoint x: 575, startPoint y: 344, endPoint x: 359, endPoint y: 154, distance: 288.0
click at [359, 154] on div "11 15 2 4 12 3 6 4 8 2 13 7 15 17 9 19 2 10 3 8 15 15 8 6 4 20 2 12 2 2 7 4 6 3…" at bounding box center [508, 286] width 1017 height 572
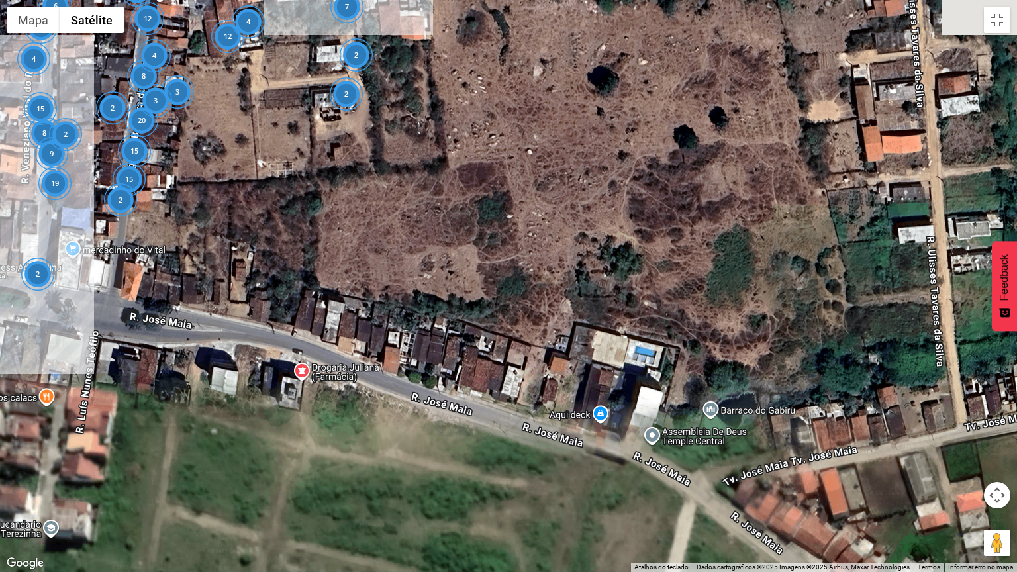
drag, startPoint x: 795, startPoint y: 311, endPoint x: 826, endPoint y: 493, distance: 183.9
click at [826, 483] on div "11 15 2 4 12 3 6 4 8 2 13 7 15 17 9 19 2 10 3 8 15 15 8 6 4 20 2 12 2 2 7 4 6 3…" at bounding box center [508, 286] width 1017 height 572
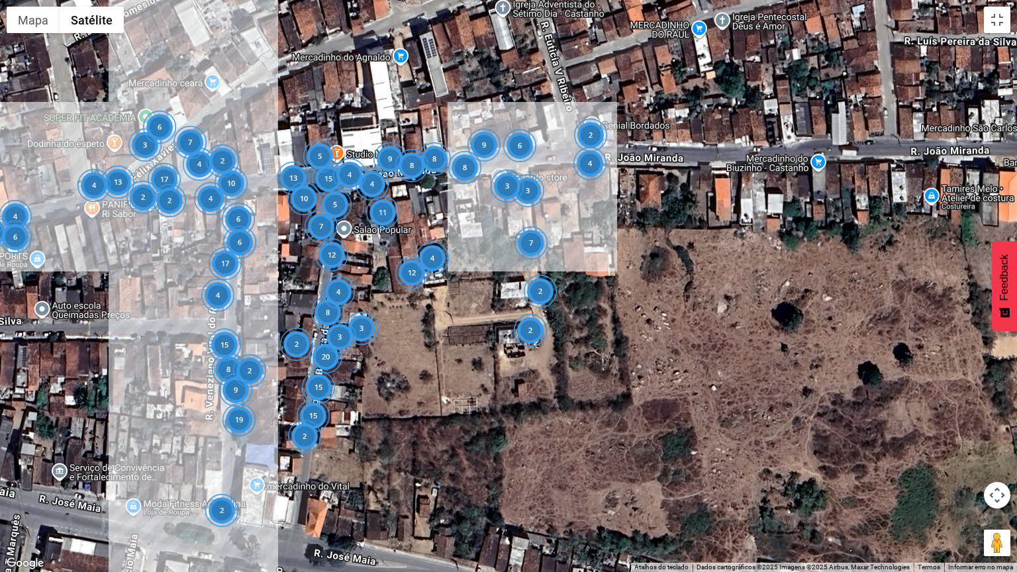
drag, startPoint x: 461, startPoint y: 258, endPoint x: 608, endPoint y: 403, distance: 206.0
click at [608, 403] on div "11 17 2 13 12 3 6 4 8 2 13 7 15 17 9 19 2 10 15 8 15 15 8 6 4 20 2 12 2 2 7 4 6…" at bounding box center [508, 286] width 1017 height 572
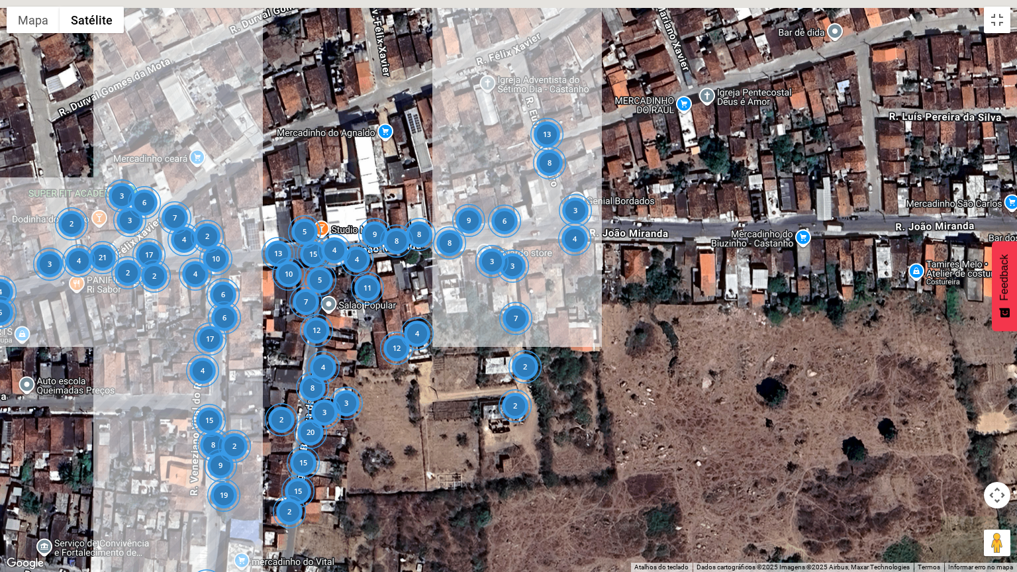
drag, startPoint x: 468, startPoint y: 267, endPoint x: 456, endPoint y: 344, distance: 78.5
click at [456, 344] on div "11 17 2 13 12 3 6 4 8 2 21 7 15 17 9 19 2 10 15 8 15 15 8 6 4 3 20 2 12 2 2 7 4…" at bounding box center [508, 286] width 1017 height 572
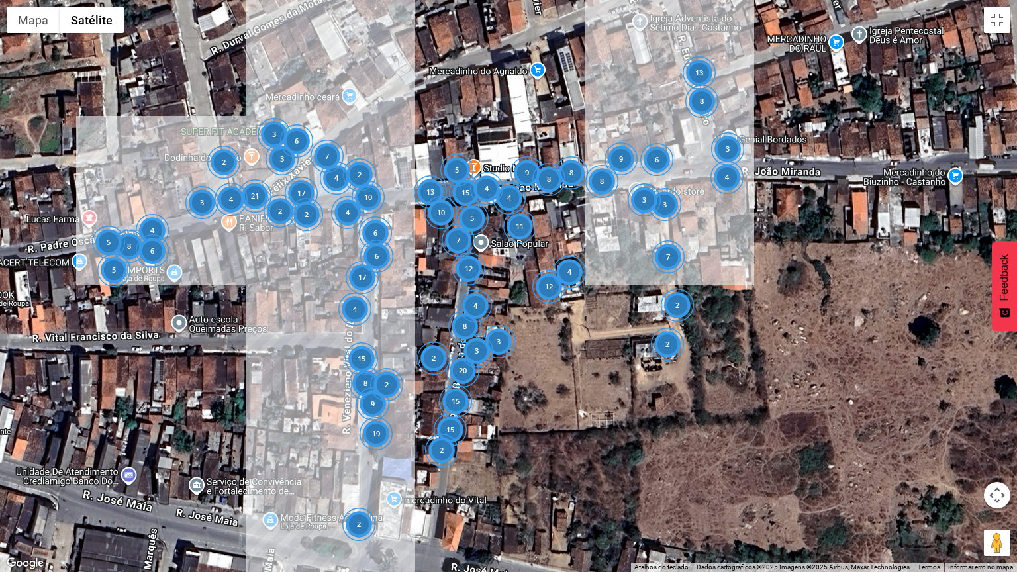
drag, startPoint x: 408, startPoint y: 426, endPoint x: 563, endPoint y: 363, distance: 167.5
click at [563, 363] on div "11 17 2 13 12 3 6 4 8 2 21 7 15 17 9 19 2 10 15 8 15 15 8 6 4 3 20 2 12 2 2 7 4…" at bounding box center [508, 286] width 1017 height 572
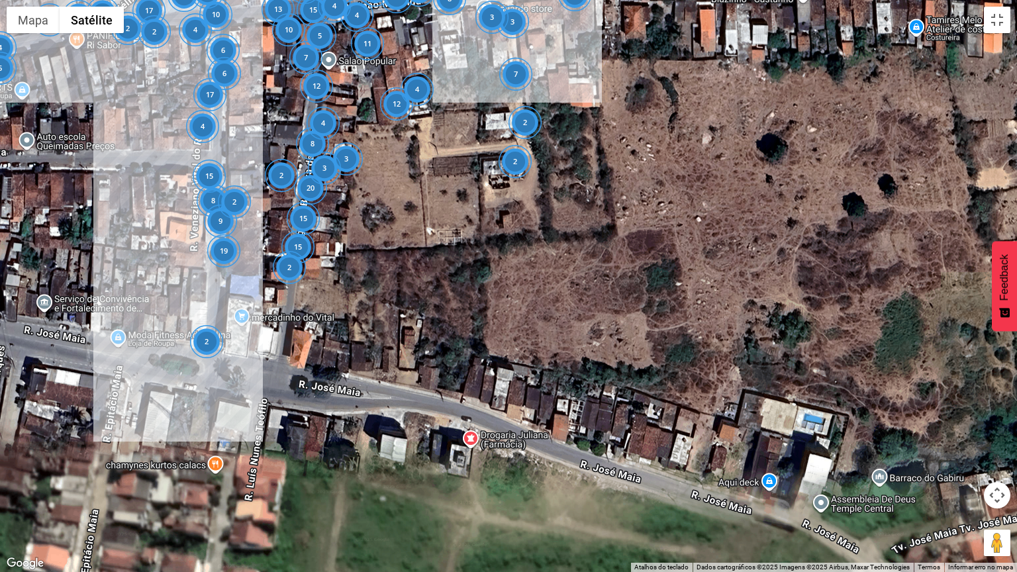
drag, startPoint x: 563, startPoint y: 363, endPoint x: 412, endPoint y: 183, distance: 235.0
click at [412, 183] on div "11 17 2 13 12 3 6 4 8 2 21 7 15 17 9 19 2 10 15 8 15 15 8 6 4 3 20 2 12 2 2 7 4…" at bounding box center [508, 286] width 1017 height 572
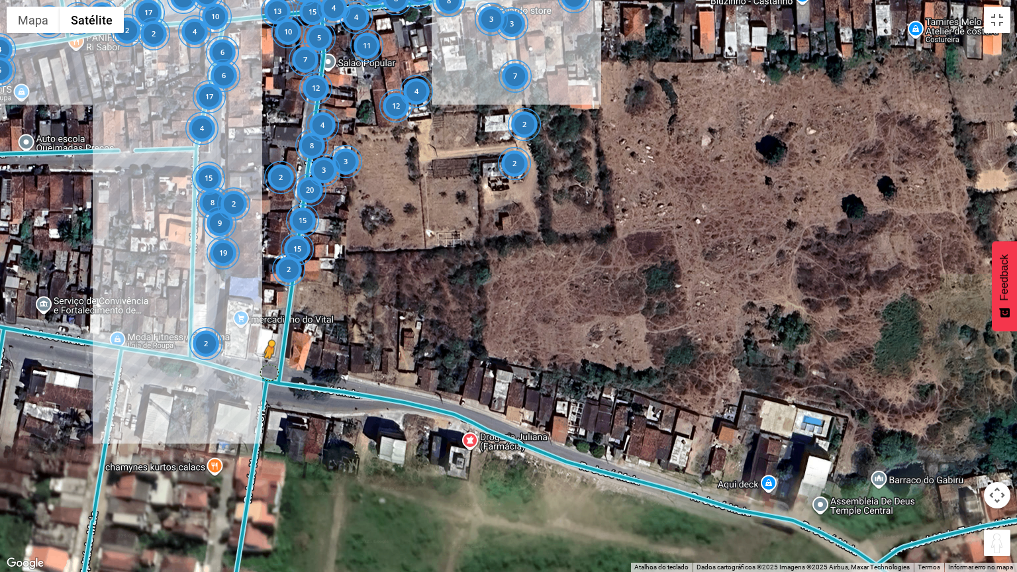
drag, startPoint x: 996, startPoint y: 545, endPoint x: 267, endPoint y: 370, distance: 749.0
click at [267, 370] on div "11 17 2 13 12 3 6 4 8 2 21 7 15 17 9 19 2 10 15 8 15 15 8 6 4 3 20 2 12 2 2 7 4…" at bounding box center [508, 286] width 1017 height 572
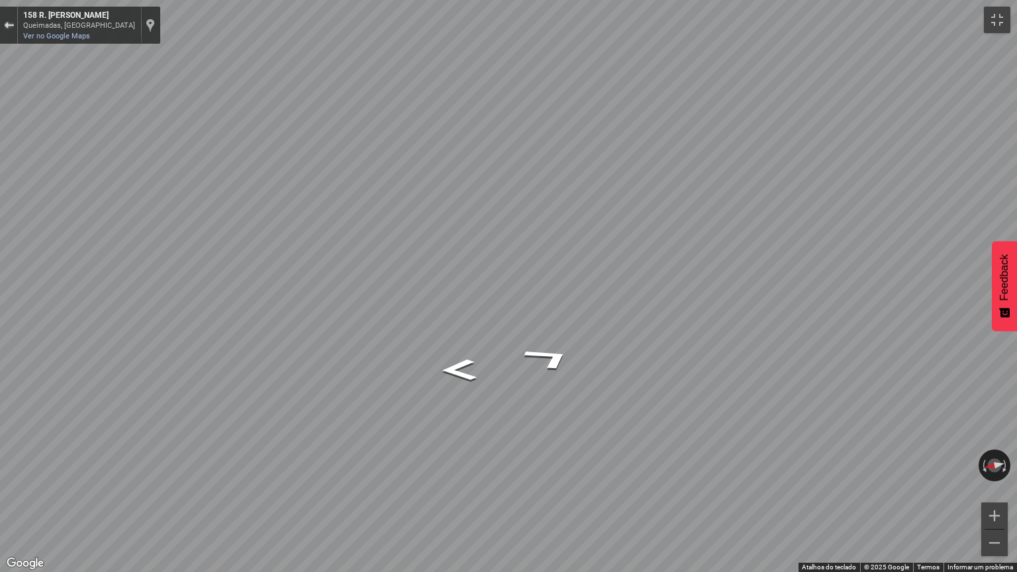
click at [7, 21] on div "Sair do Street View" at bounding box center [9, 25] width 10 height 8
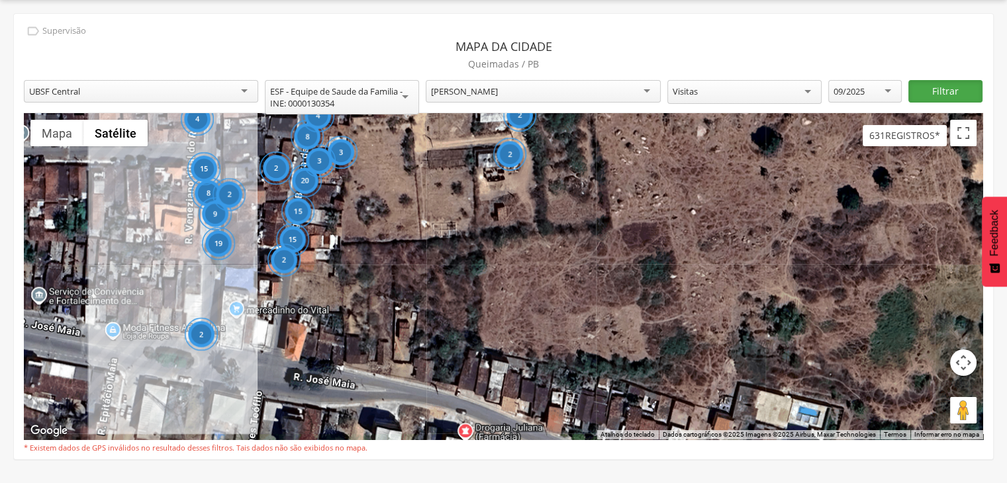
click at [928, 96] on button "Filtrar" at bounding box center [944, 91] width 73 height 23
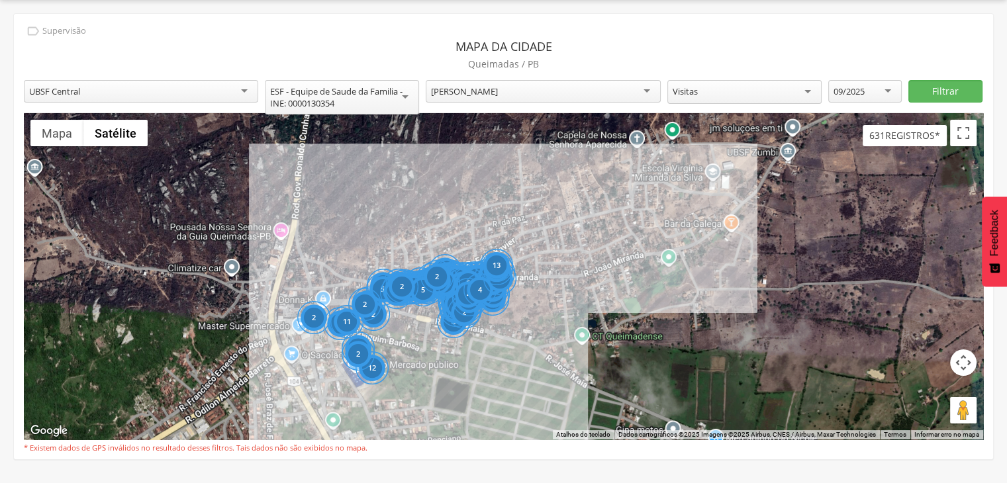
click at [234, 89] on div "UBSF Central" at bounding box center [141, 91] width 234 height 23
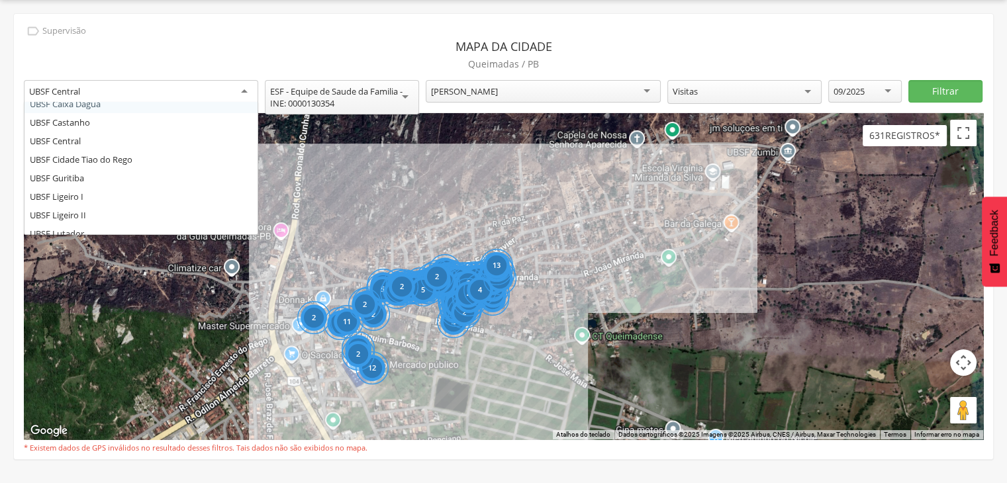
scroll to position [66, 0]
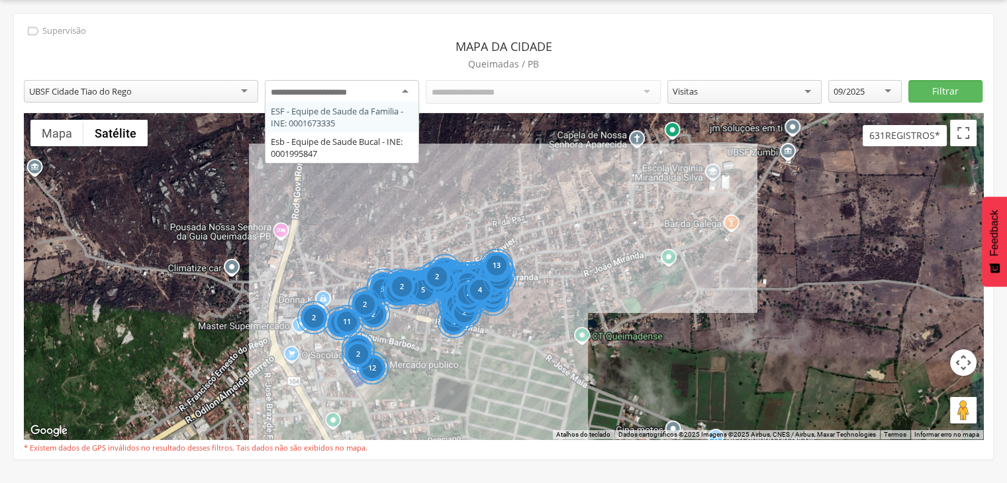
click at [392, 89] on div at bounding box center [342, 92] width 154 height 24
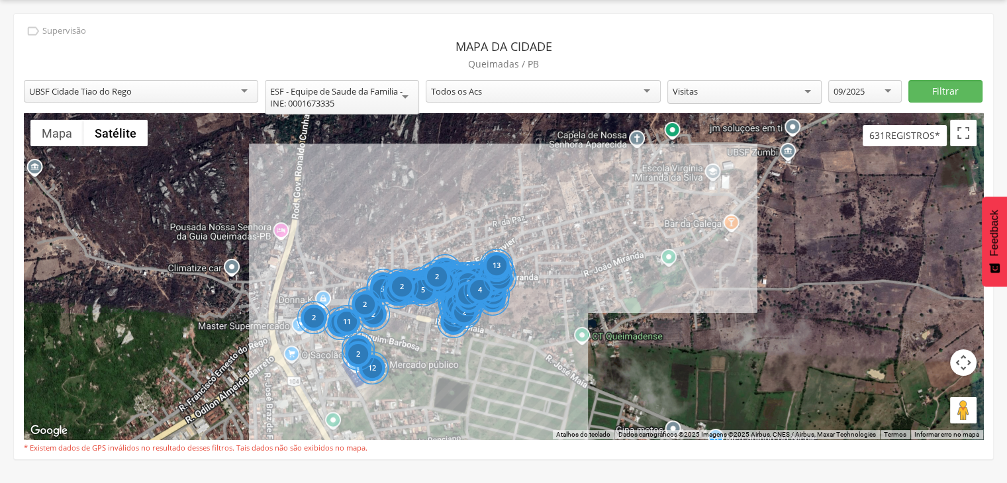
scroll to position [0, 0]
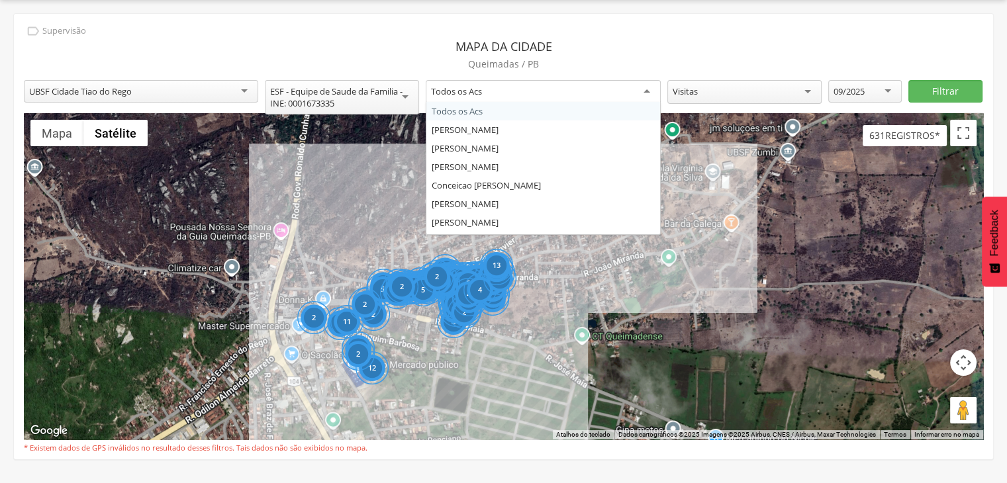
click at [512, 85] on div "Todos os Acs" at bounding box center [543, 92] width 234 height 24
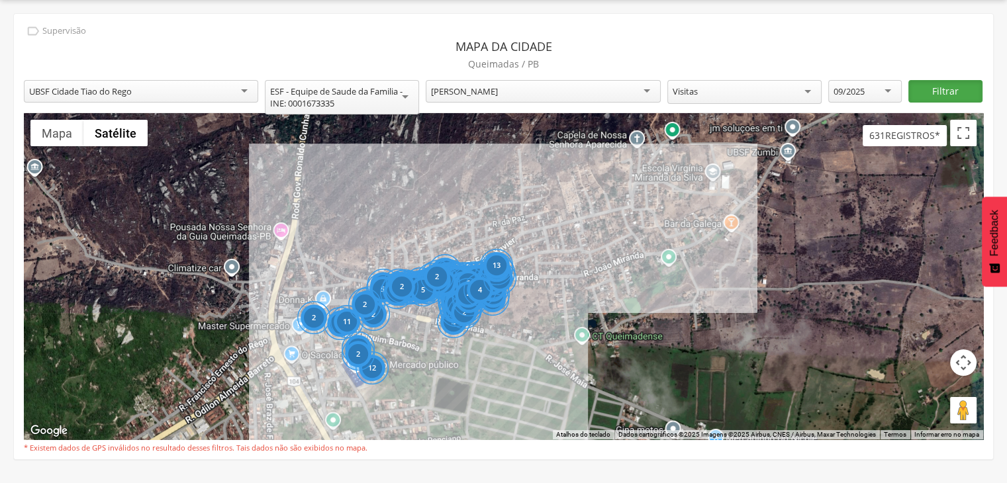
click at [954, 101] on button "Filtrar" at bounding box center [944, 91] width 73 height 23
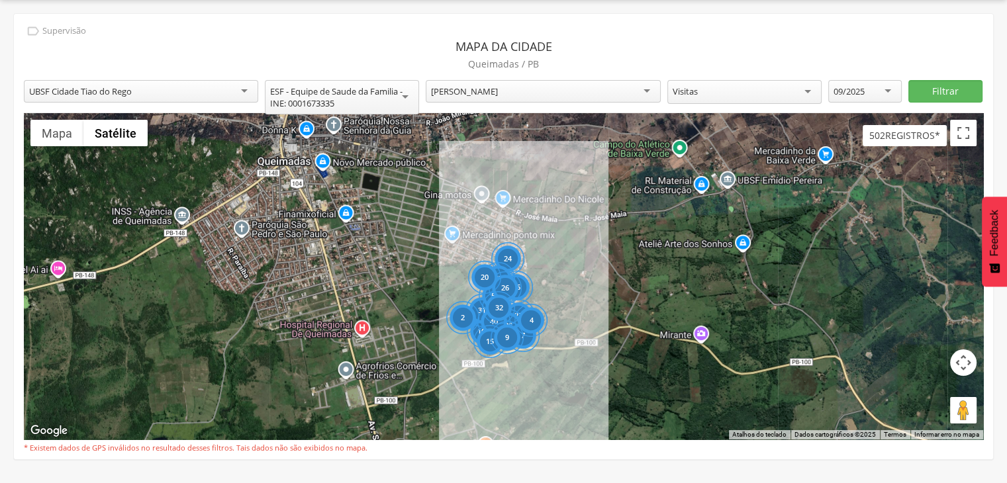
click at [572, 308] on div "24 103 31 26 47 27 28 2 40 58 7 15 26 9 20 32 4 Carregando..." at bounding box center [503, 276] width 959 height 326
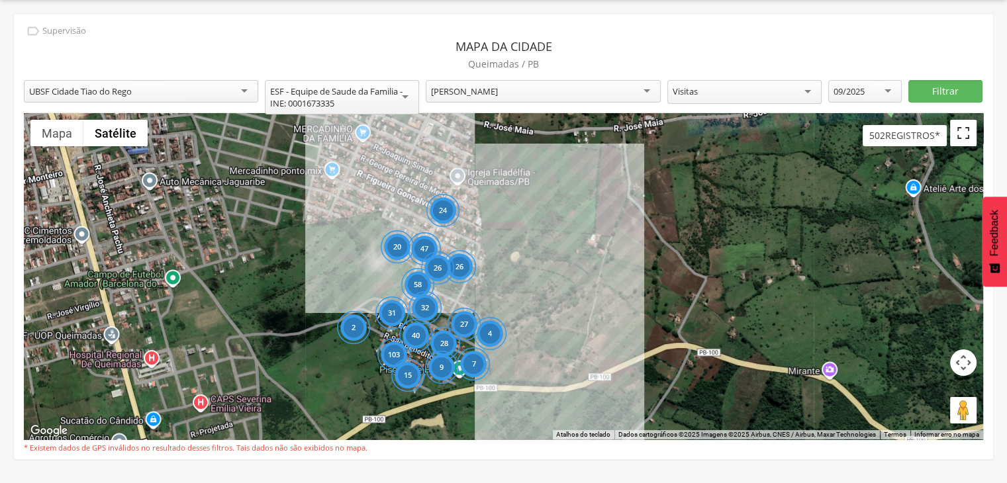
click at [962, 142] on button "Ativar a visualização em tela cheia" at bounding box center [963, 133] width 26 height 26
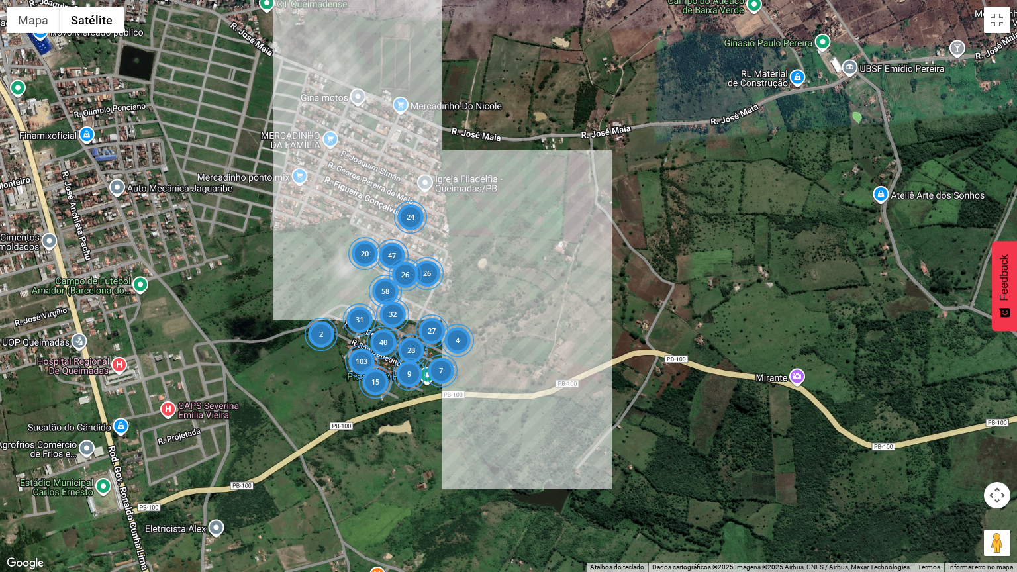
drag, startPoint x: 632, startPoint y: 292, endPoint x: 596, endPoint y: 285, distance: 36.5
click at [596, 285] on div "24 103 31 26 47 27 28 2 40 58 7 15 26 9 20 32 4 Carregando..." at bounding box center [508, 286] width 1017 height 572
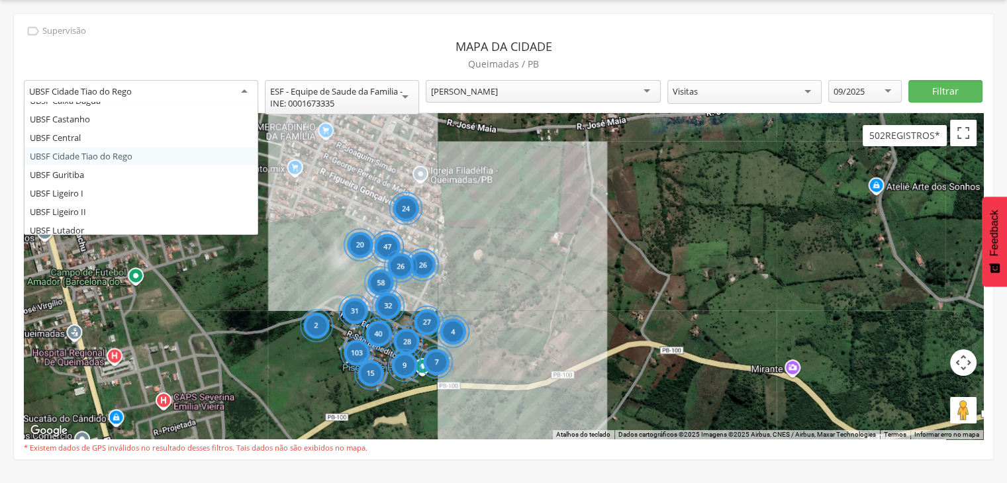
click at [247, 88] on div "UBSF Cidade Tiao do Rego" at bounding box center [141, 92] width 234 height 24
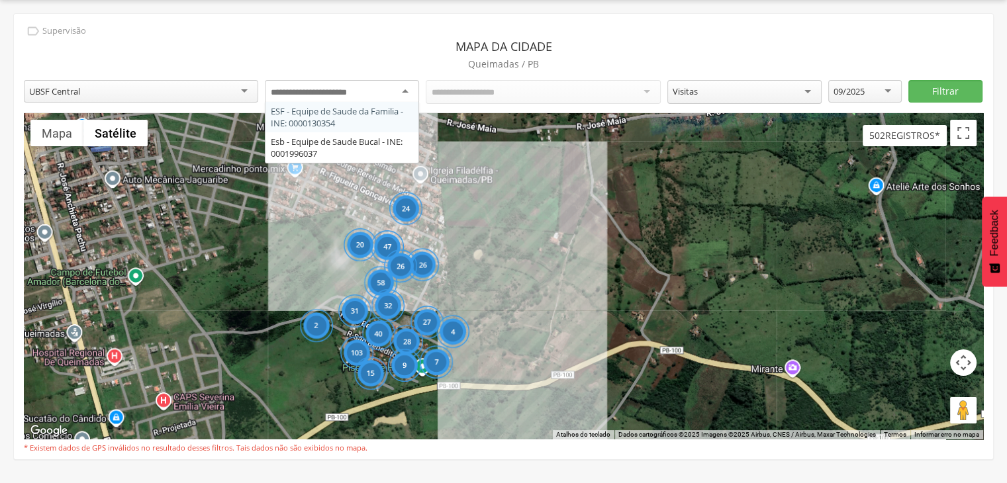
click at [403, 91] on div at bounding box center [342, 92] width 154 height 24
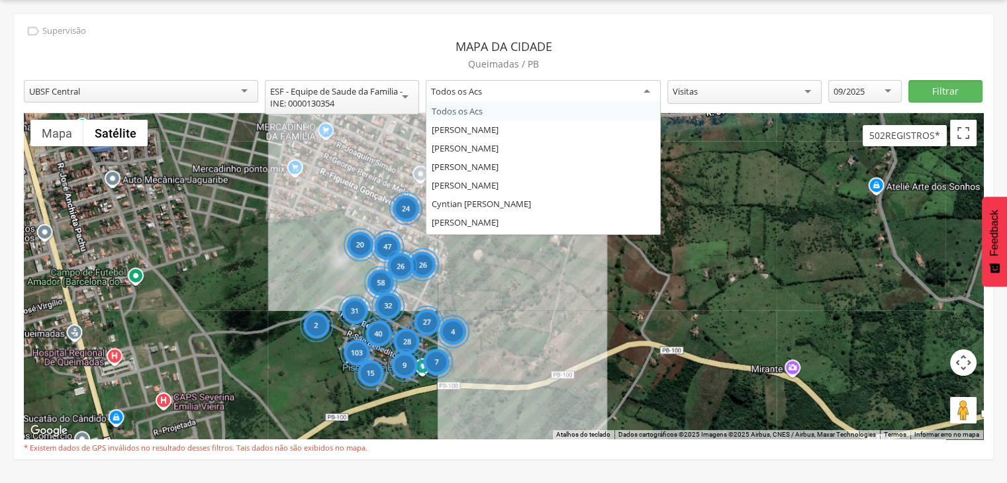
click at [654, 94] on div "Todos os Acs" at bounding box center [543, 92] width 234 height 24
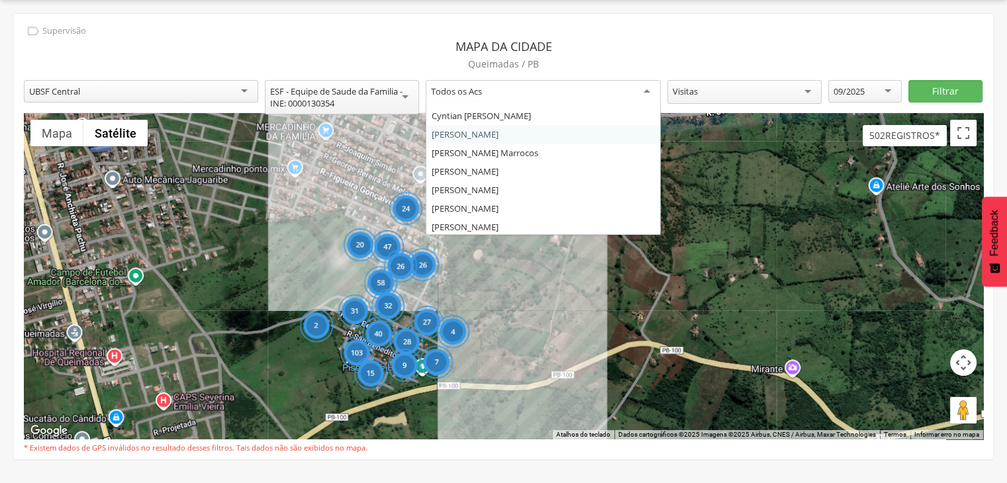
scroll to position [90, 0]
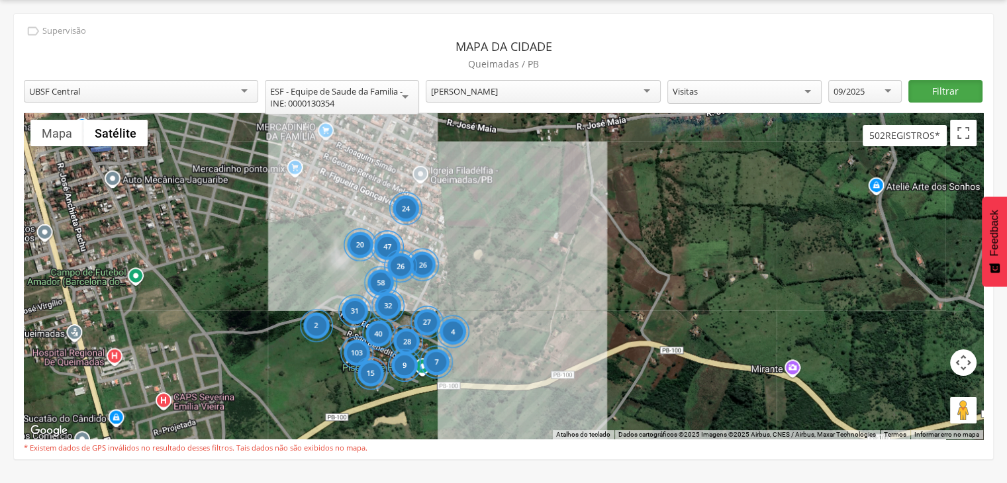
click at [923, 91] on button "Filtrar" at bounding box center [944, 91] width 73 height 23
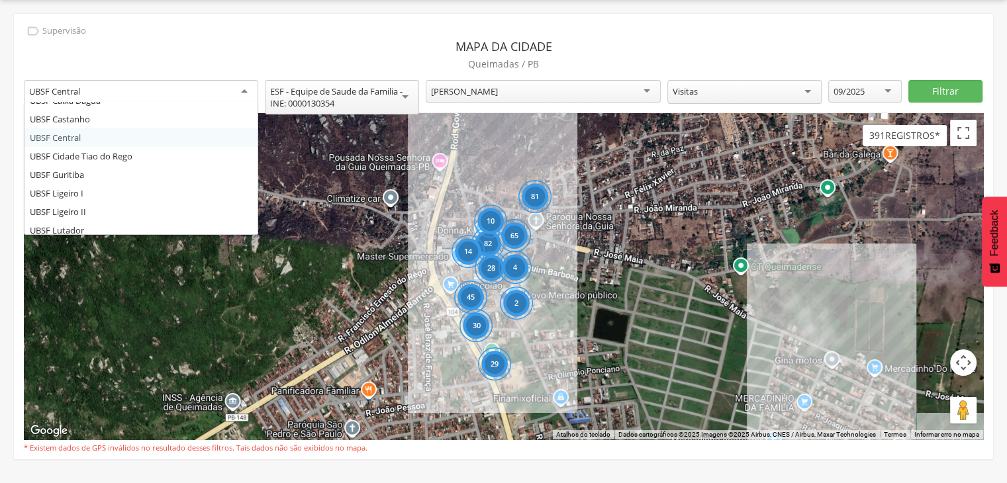
click at [246, 89] on div "UBSF Central" at bounding box center [141, 92] width 234 height 24
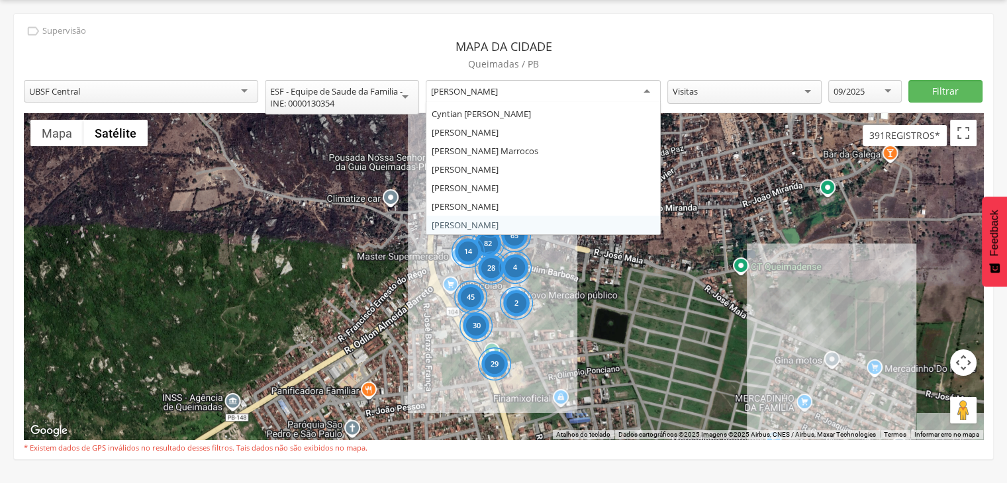
click at [465, 88] on div "[PERSON_NAME]" at bounding box center [464, 91] width 67 height 12
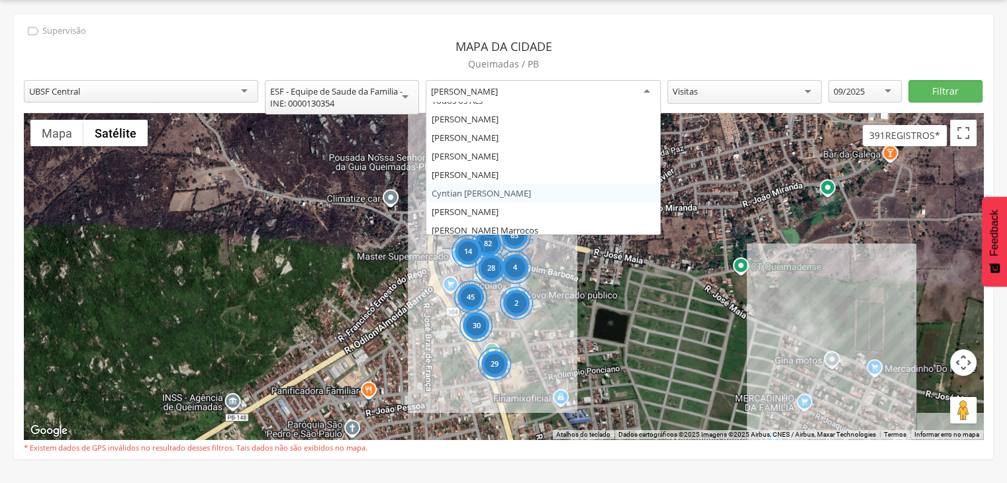
scroll to position [0, 0]
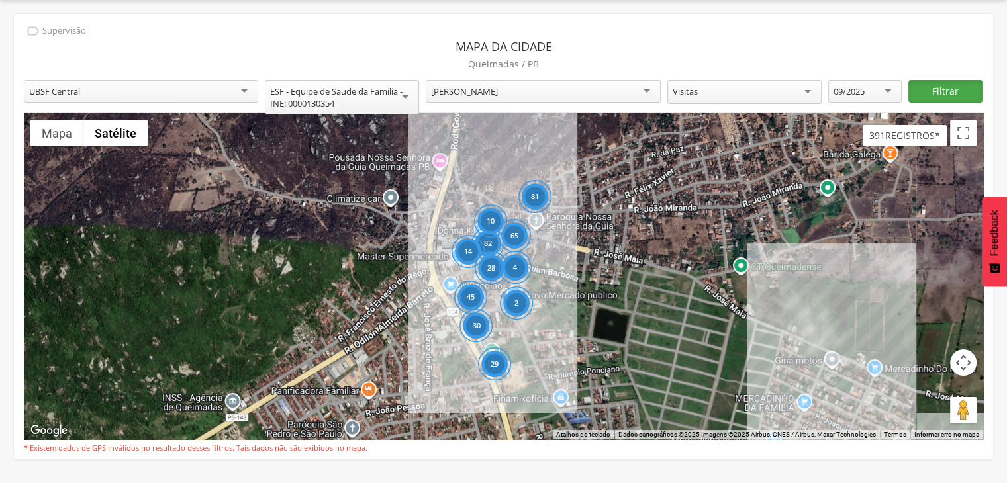
click at [928, 92] on button "Filtrar" at bounding box center [944, 91] width 73 height 23
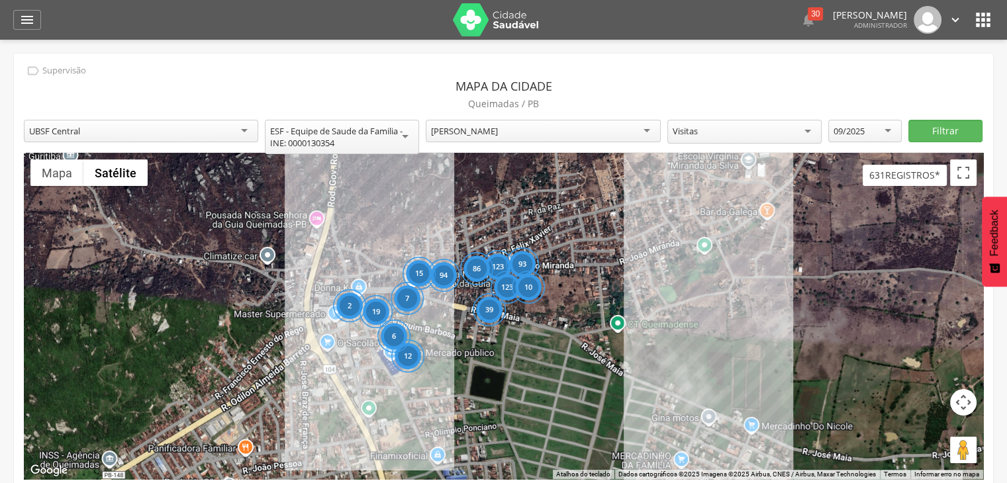
drag, startPoint x: 408, startPoint y: 355, endPoint x: 452, endPoint y: 293, distance: 75.5
click at [452, 293] on div "123 94 12 6 19 123 39 86 93 15 10 7 2 Carregando..." at bounding box center [503, 316] width 959 height 326
click at [940, 136] on button "Filtrar" at bounding box center [944, 131] width 73 height 23
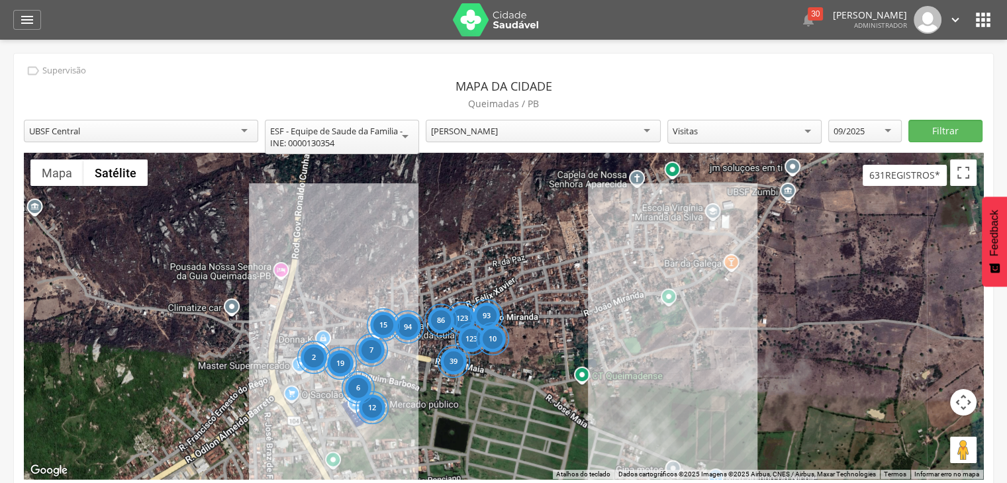
click at [262, 472] on div "123 94 12 6 19 123 39 86 93 15 10 7 2 Carregando..." at bounding box center [503, 316] width 959 height 326
click at [961, 177] on button "Ativar a visualização em tela cheia" at bounding box center [963, 173] width 26 height 26
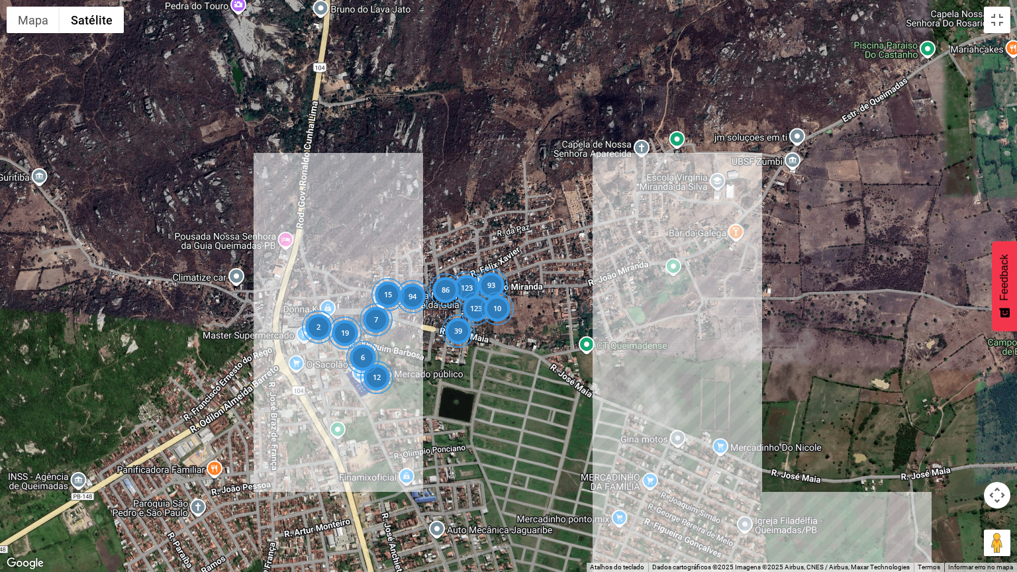
click at [586, 230] on div "123 94 12 6 19 123 39 86 93 15 10 7 2 Carregando..." at bounding box center [508, 286] width 1017 height 572
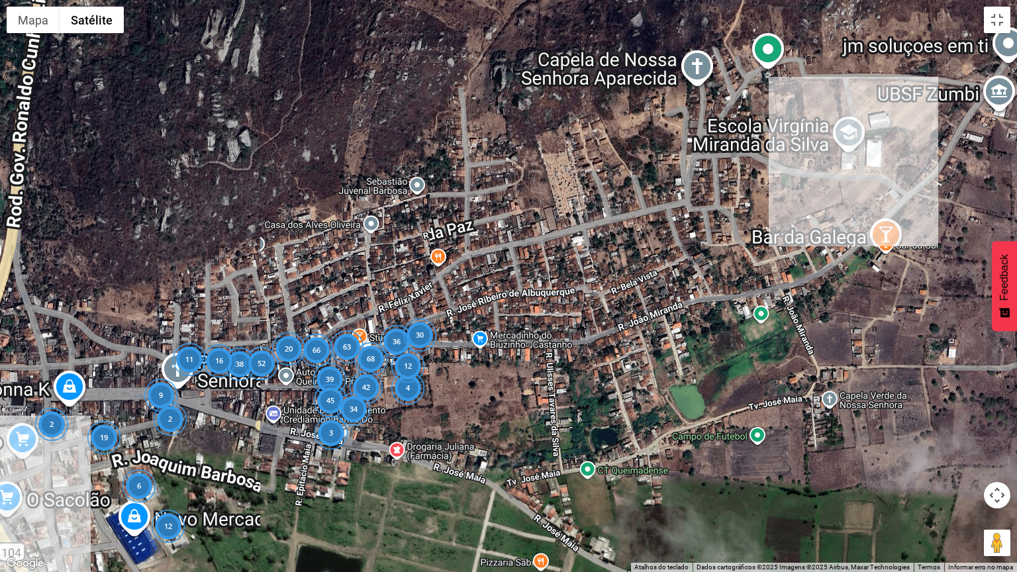
click at [586, 230] on div "63 68 38 12 6 19 66 42 39 3 36 45 11 34 52 20 16 9 4 12 30 2 2 Carregando..." at bounding box center [508, 286] width 1017 height 572
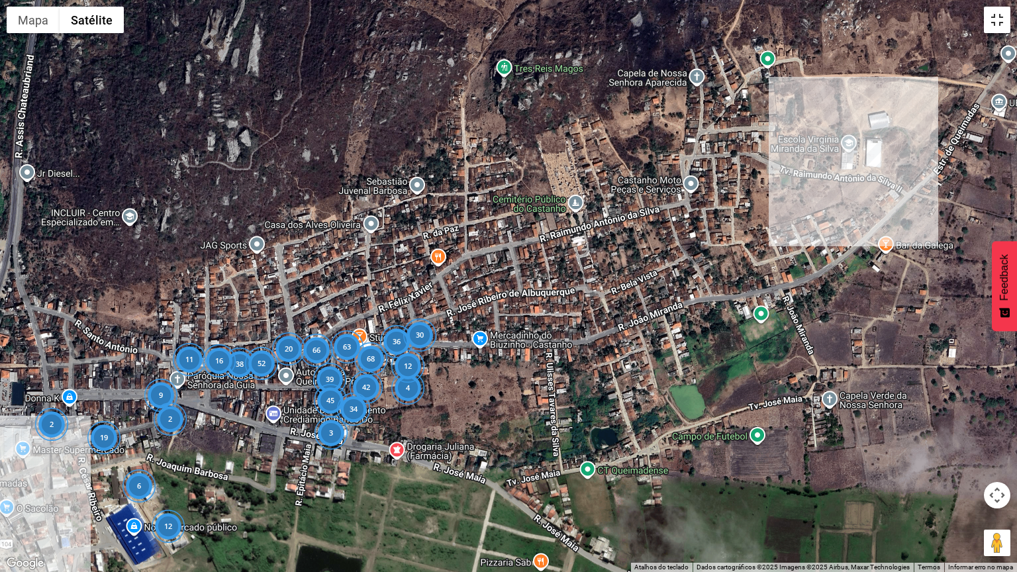
click at [1006, 15] on button "Ativar a visualização em tela cheia" at bounding box center [997, 20] width 26 height 26
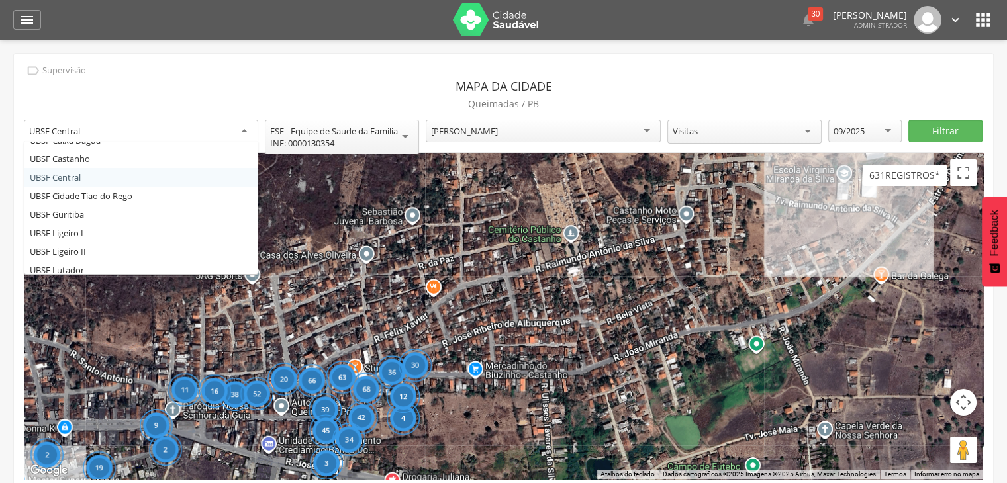
click at [246, 130] on div "UBSF Central" at bounding box center [141, 132] width 234 height 24
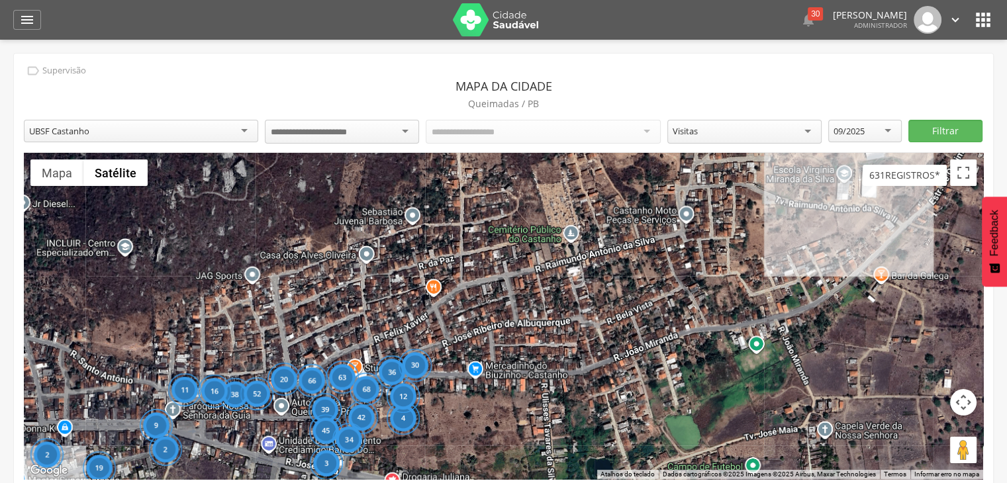
click at [648, 129] on div at bounding box center [543, 132] width 234 height 24
click at [647, 132] on div at bounding box center [543, 132] width 234 height 24
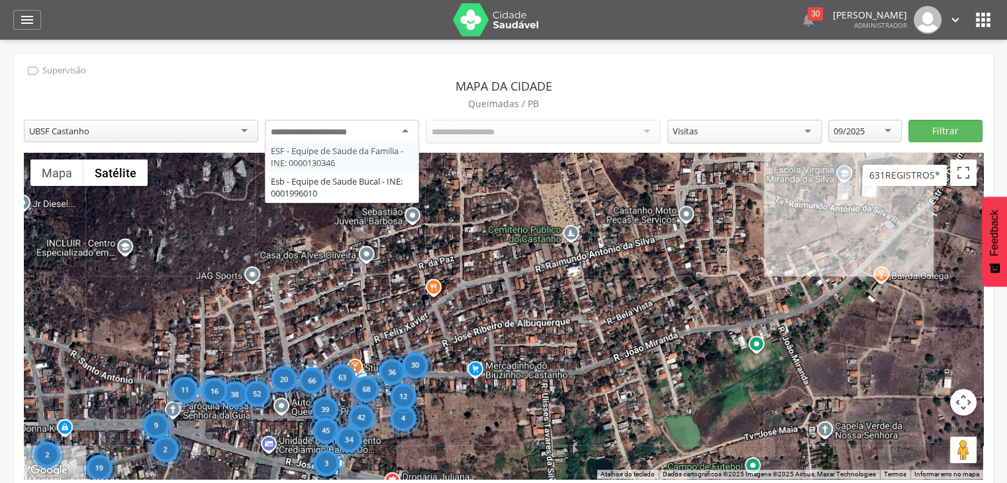
click at [402, 125] on div at bounding box center [342, 132] width 154 height 24
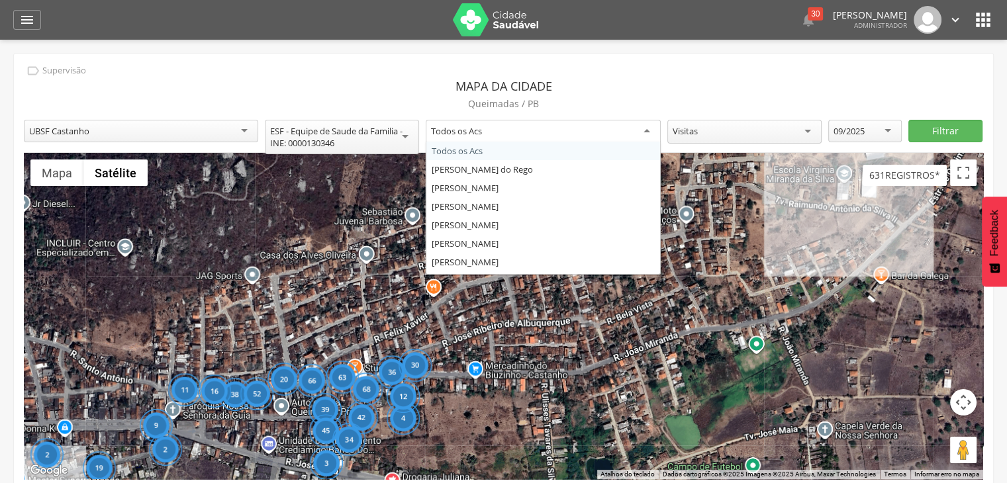
click at [650, 131] on div "Todos os Acs" at bounding box center [543, 132] width 234 height 24
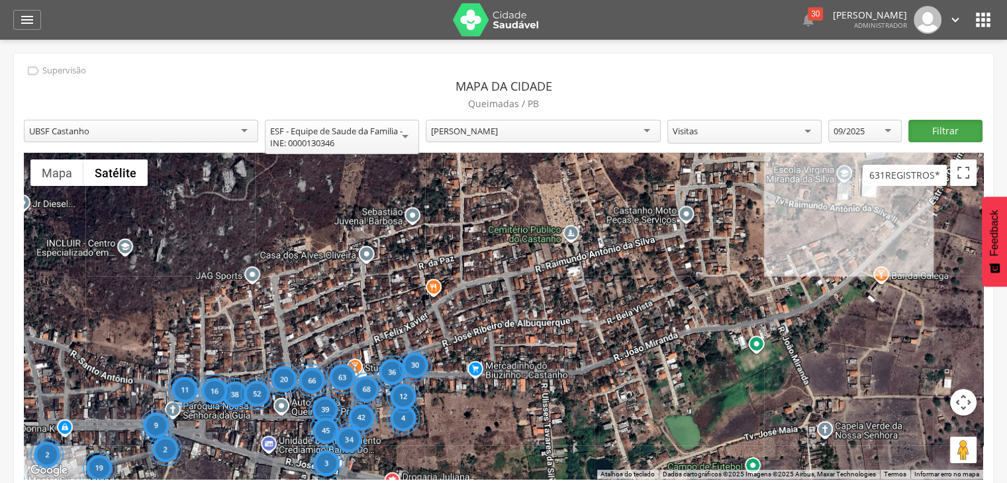
click at [930, 124] on button "Filtrar" at bounding box center [944, 131] width 73 height 23
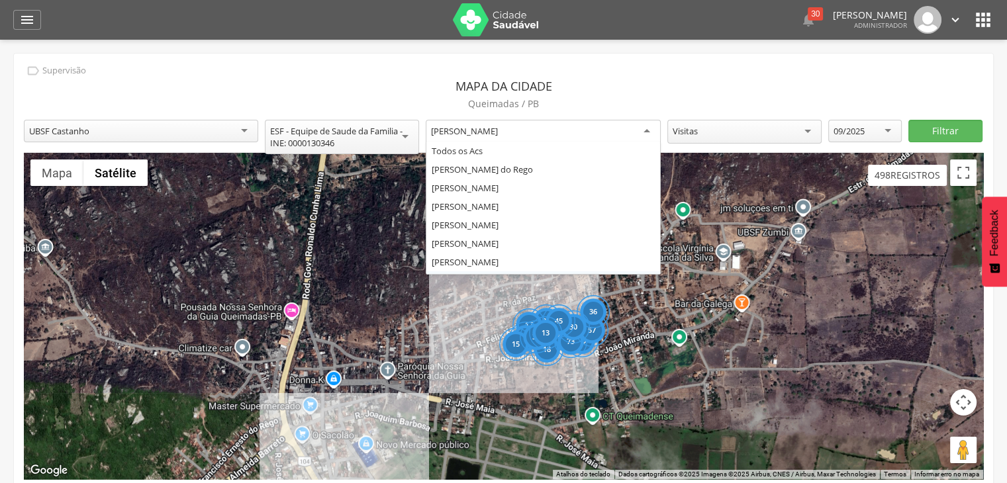
click at [647, 128] on div "[PERSON_NAME]" at bounding box center [543, 132] width 234 height 24
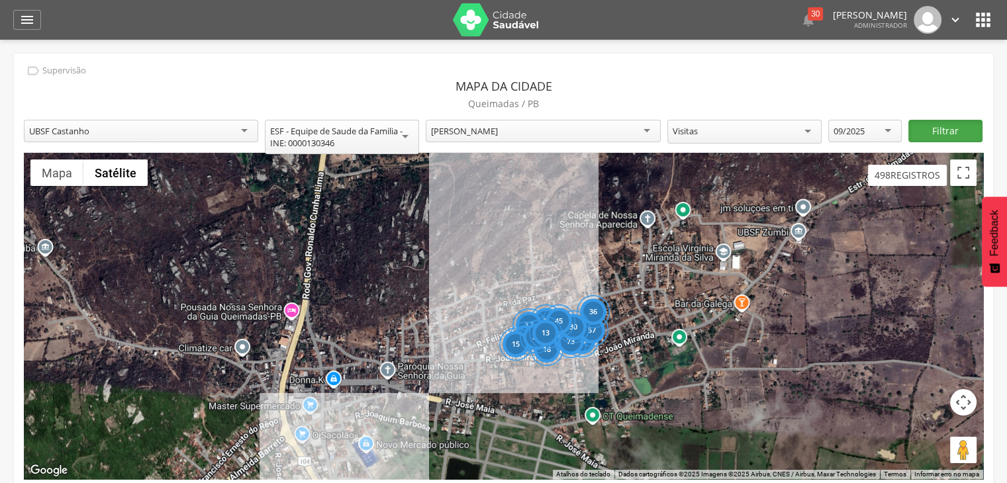
click at [912, 130] on button "Filtrar" at bounding box center [944, 131] width 73 height 23
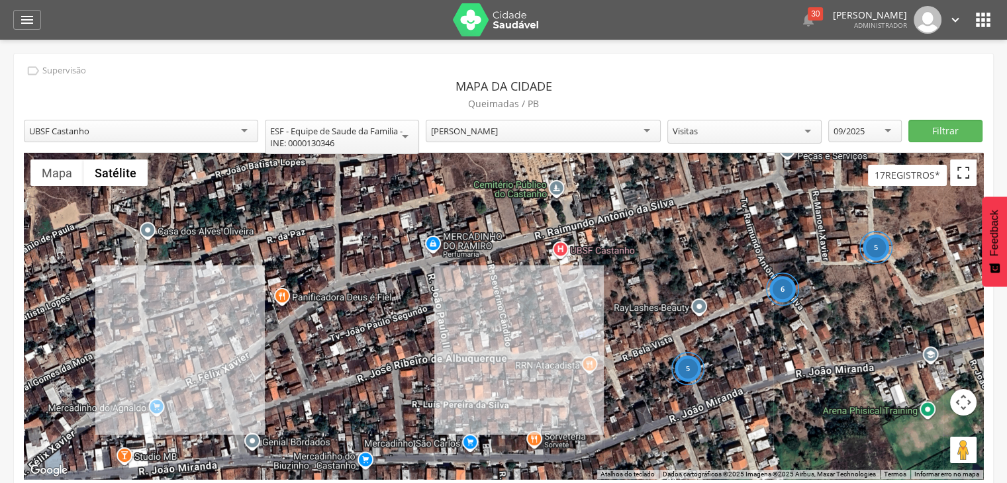
click at [971, 182] on button "Ativar a visualização em tela cheia" at bounding box center [963, 173] width 26 height 26
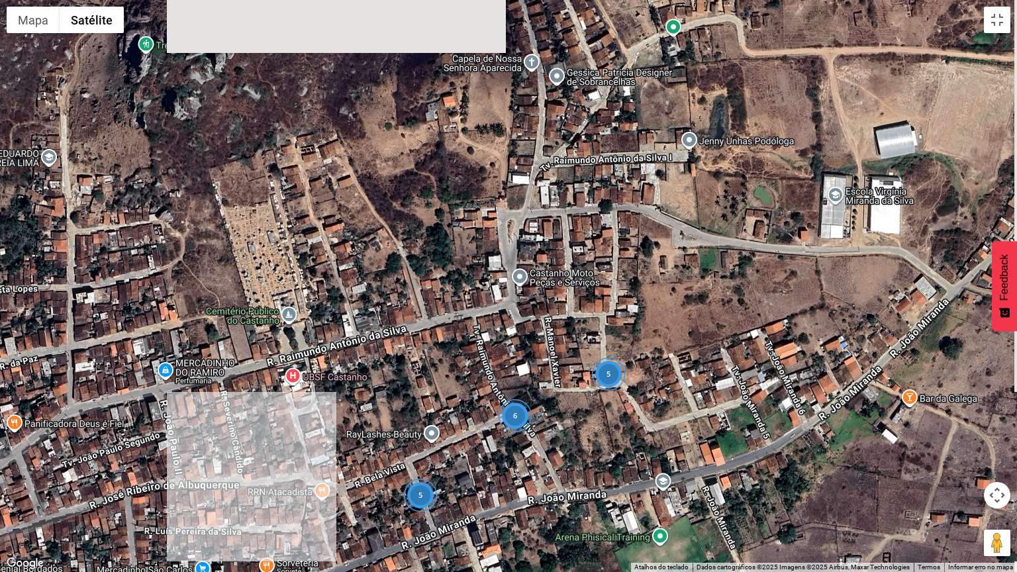
drag, startPoint x: 798, startPoint y: 235, endPoint x: 526, endPoint y: 392, distance: 314.1
click at [526, 392] on div "5 5 6 Carregando..." at bounding box center [508, 286] width 1017 height 572
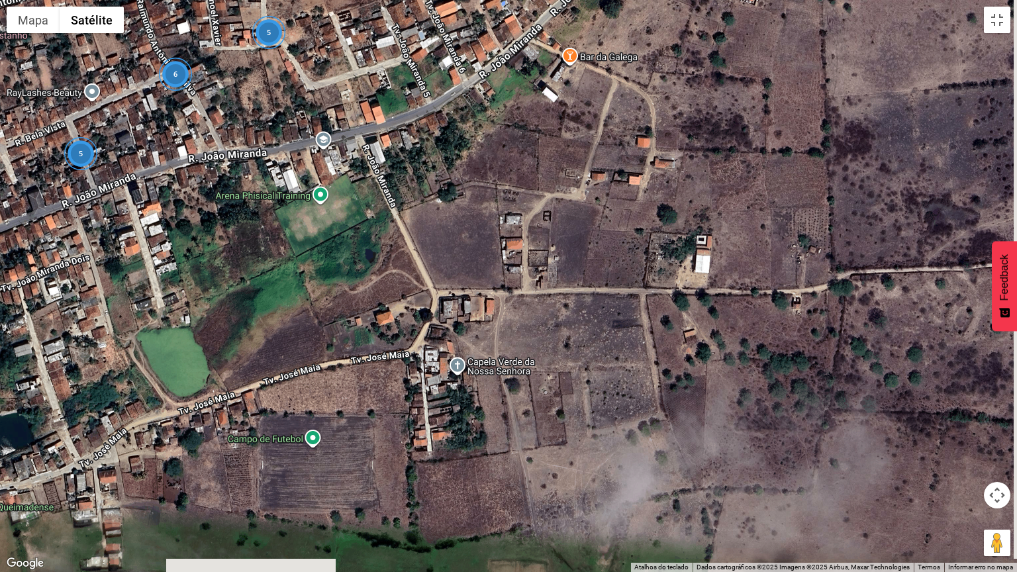
drag, startPoint x: 890, startPoint y: 358, endPoint x: 544, endPoint y: 3, distance: 495.8
click at [544, 3] on div "5 5 6 Carregando..." at bounding box center [508, 286] width 1017 height 572
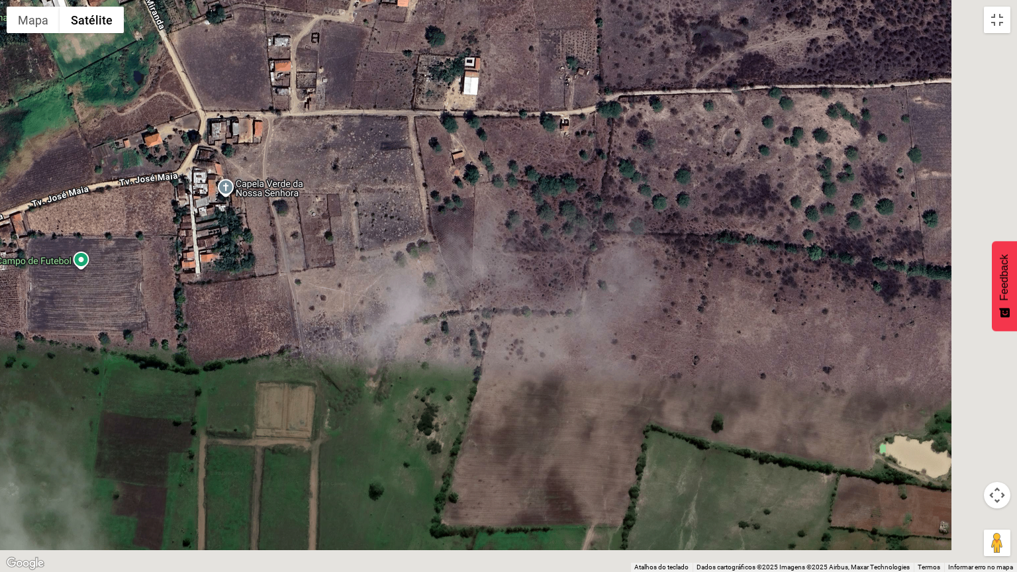
drag, startPoint x: 654, startPoint y: 142, endPoint x: 550, endPoint y: 0, distance: 175.7
click at [550, 0] on div "5 5 6 Carregando..." at bounding box center [508, 286] width 1017 height 572
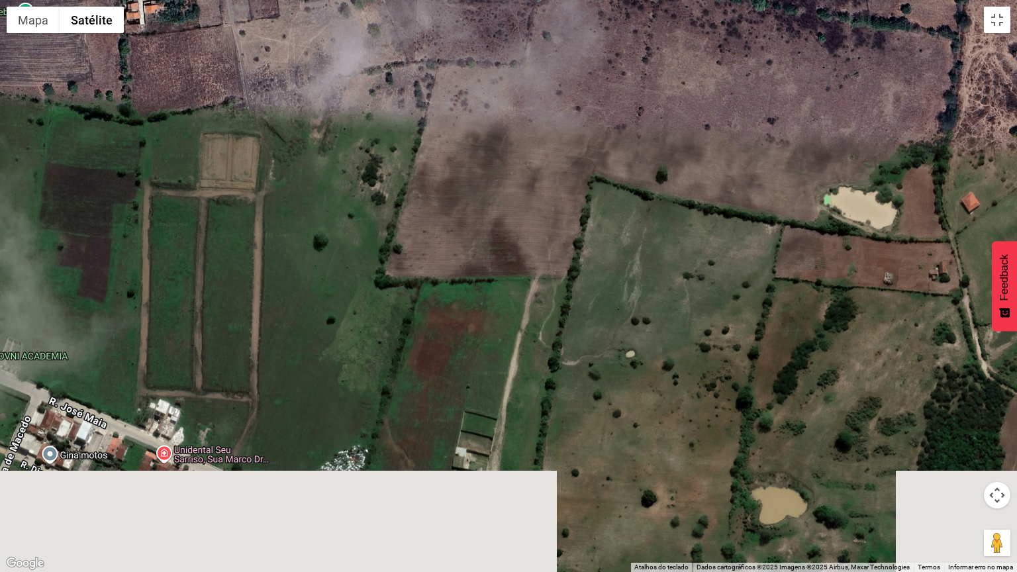
drag, startPoint x: 726, startPoint y: 256, endPoint x: 673, endPoint y: 0, distance: 261.0
click at [673, 0] on div "5 5 6 Carregando..." at bounding box center [508, 286] width 1017 height 572
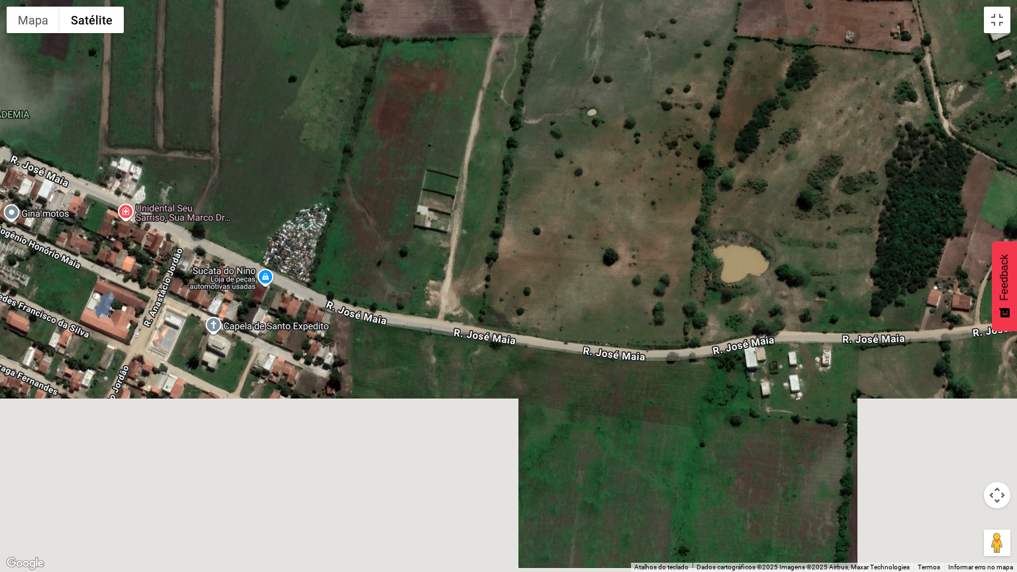
drag, startPoint x: 597, startPoint y: 271, endPoint x: 565, endPoint y: 23, distance: 249.6
click at [565, 23] on div "5 5 6 Carregando..." at bounding box center [508, 286] width 1017 height 572
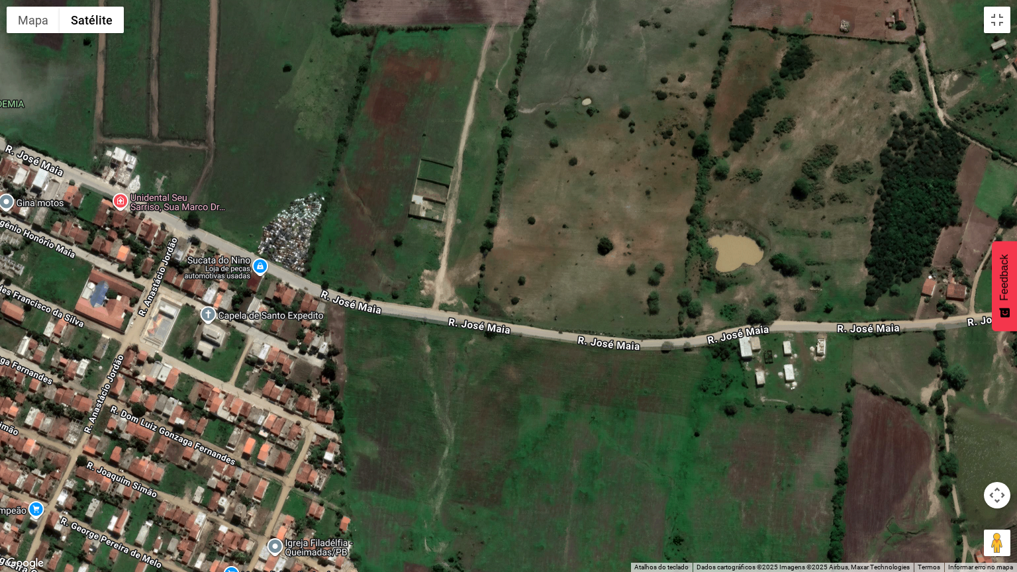
click at [316, 183] on div "5 5 6 Carregando..." at bounding box center [508, 286] width 1017 height 572
click at [332, 283] on div "5 5 6 Carregando..." at bounding box center [508, 286] width 1017 height 572
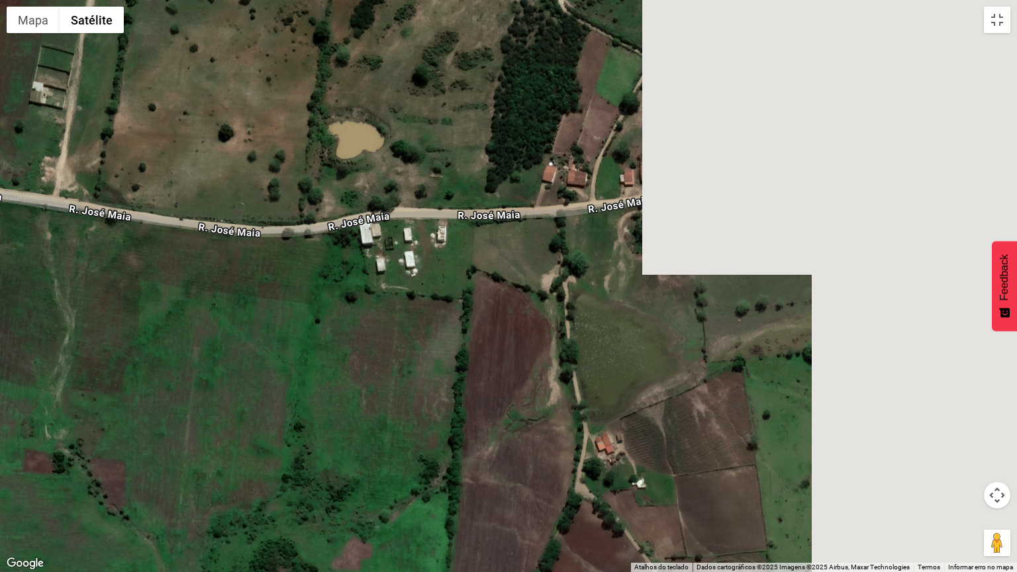
drag, startPoint x: 567, startPoint y: 302, endPoint x: 236, endPoint y: 189, distance: 349.9
click at [236, 189] on div "5 5 6 Carregando..." at bounding box center [508, 286] width 1017 height 572
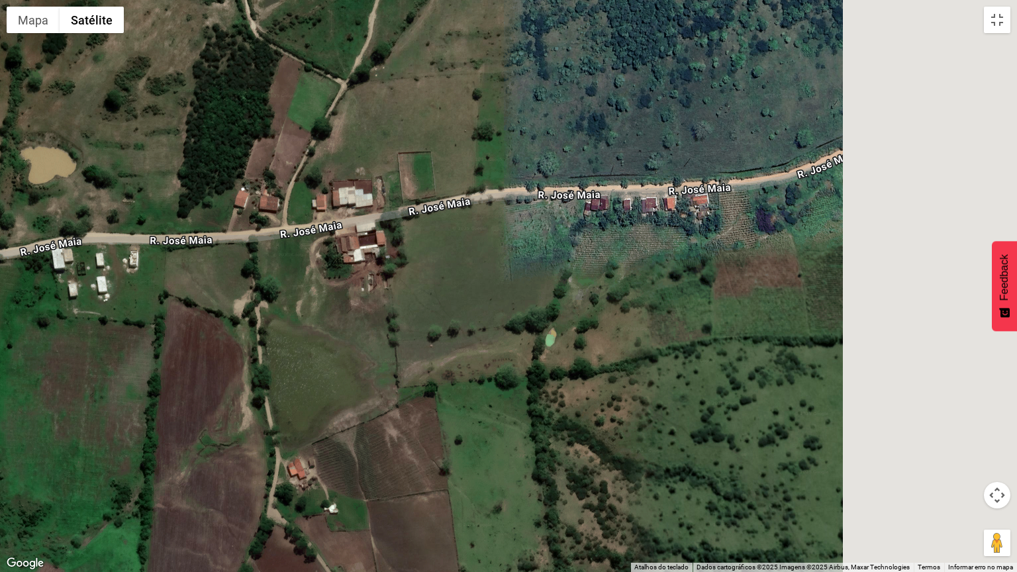
drag, startPoint x: 653, startPoint y: 203, endPoint x: 318, endPoint y: 228, distance: 336.0
click at [318, 228] on div "5 5 6 Carregando..." at bounding box center [508, 286] width 1017 height 572
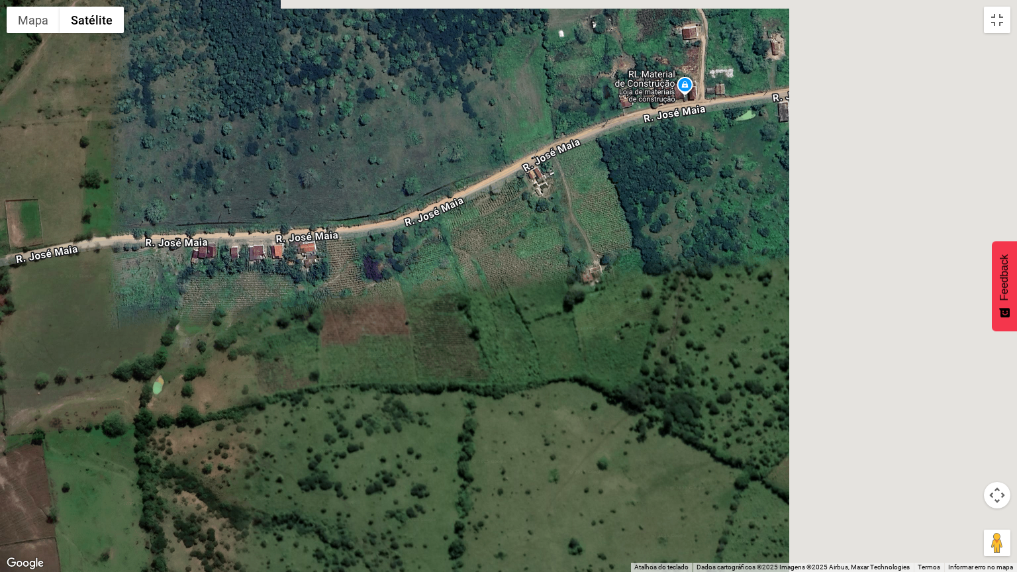
drag, startPoint x: 670, startPoint y: 183, endPoint x: 289, endPoint y: 230, distance: 384.3
click at [289, 230] on div "5 5 6 Carregando..." at bounding box center [508, 286] width 1017 height 572
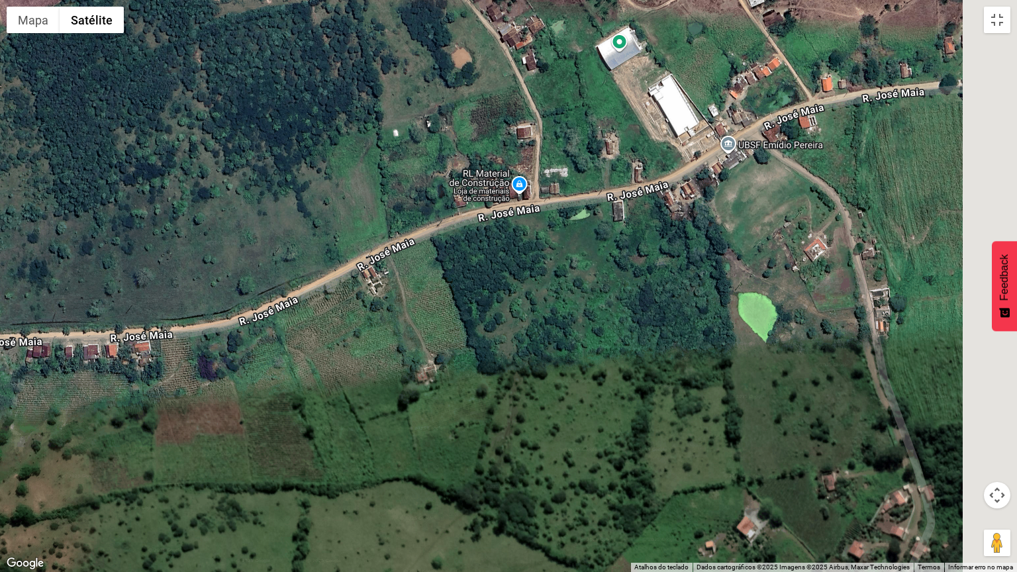
drag, startPoint x: 752, startPoint y: 93, endPoint x: 609, endPoint y: 199, distance: 177.6
click at [609, 199] on div "5 5 6 Carregando..." at bounding box center [508, 286] width 1017 height 572
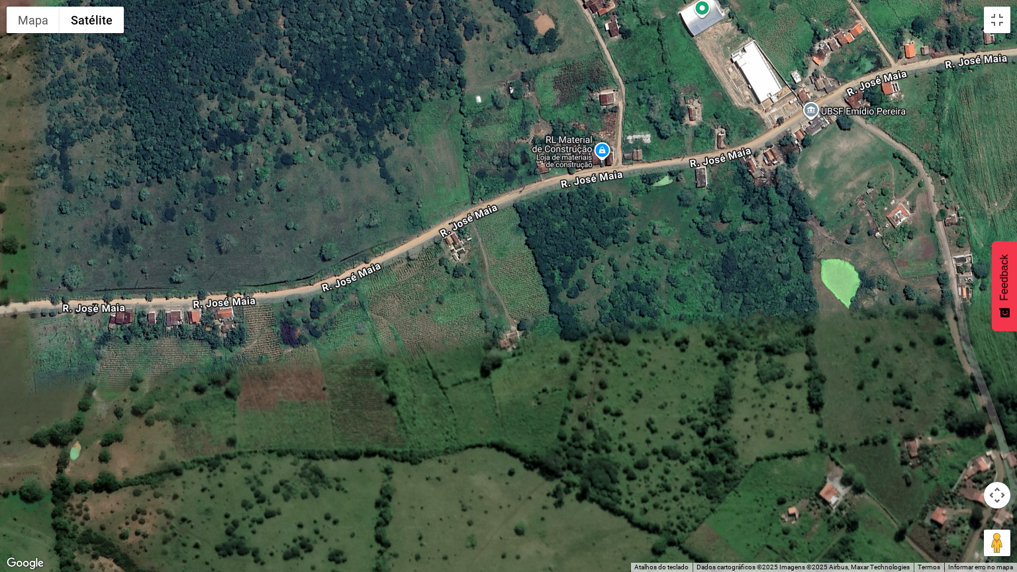
drag, startPoint x: 724, startPoint y: 156, endPoint x: 811, endPoint y: 116, distance: 95.7
click at [811, 116] on div "5 5 6 Carregando..." at bounding box center [508, 286] width 1017 height 572
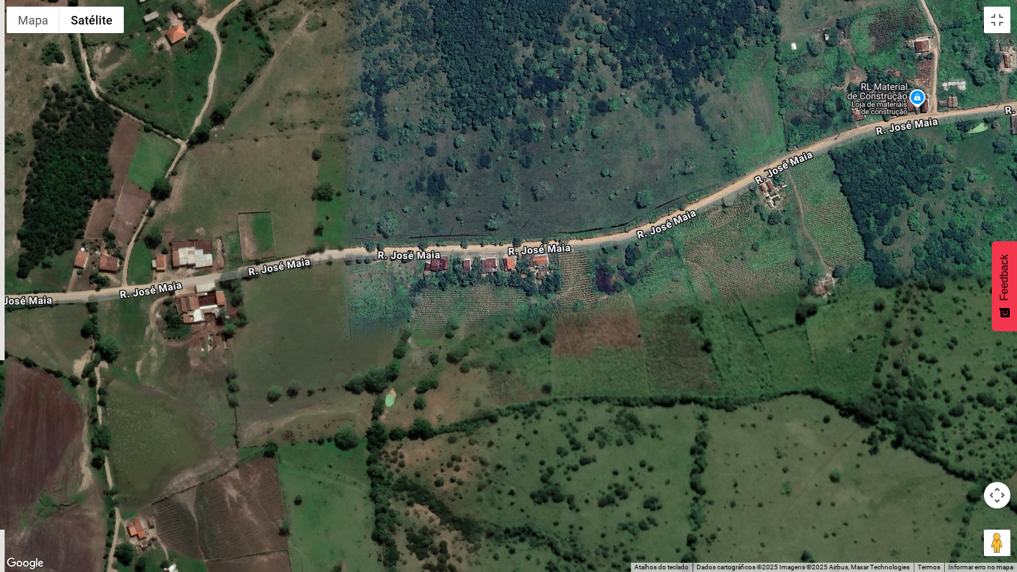
drag, startPoint x: 350, startPoint y: 276, endPoint x: 668, endPoint y: 224, distance: 322.7
click at [668, 224] on div "5 5 6 Carregando..." at bounding box center [508, 286] width 1017 height 572
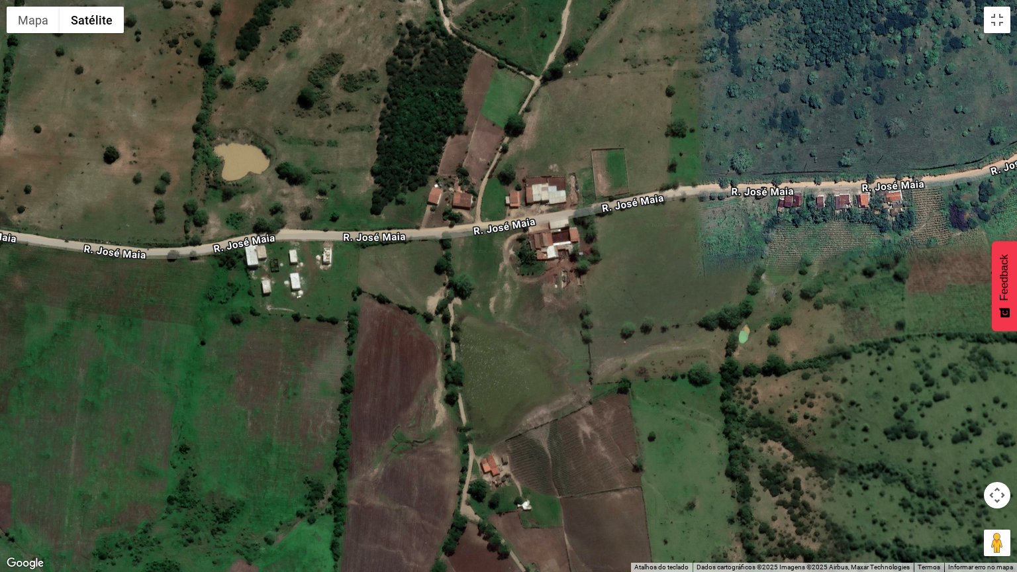
drag, startPoint x: 373, startPoint y: 262, endPoint x: 717, endPoint y: 203, distance: 349.4
click at [717, 203] on div "5 5 6 Carregando..." at bounding box center [508, 286] width 1017 height 572
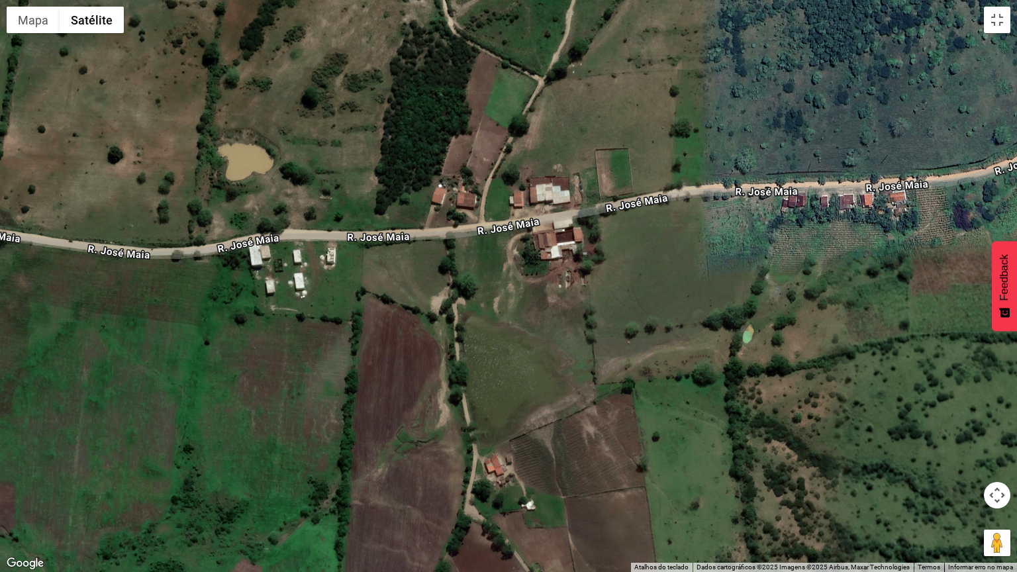
click at [418, 233] on div "5 5 6 Carregando..." at bounding box center [508, 286] width 1017 height 572
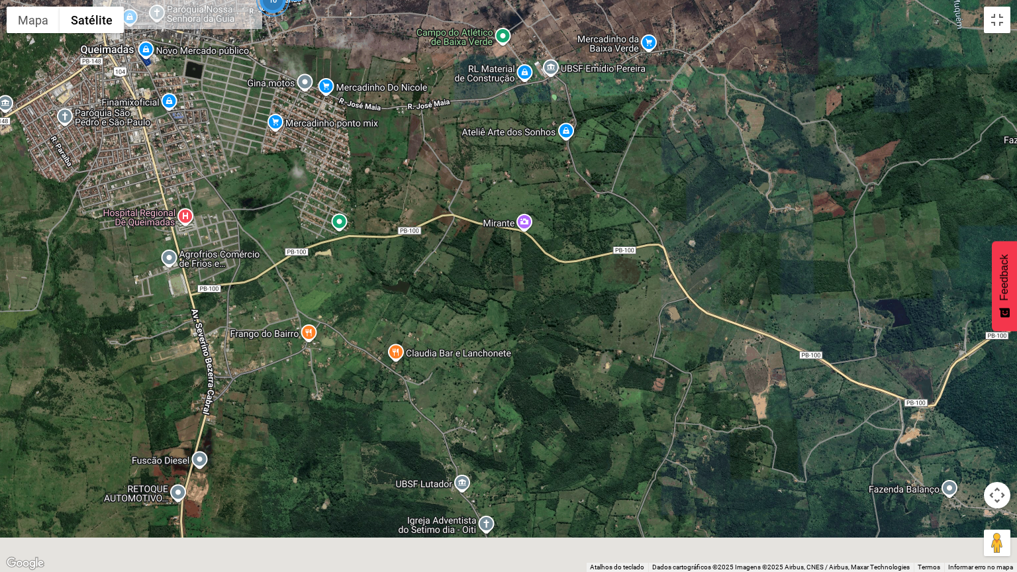
drag, startPoint x: 436, startPoint y: 274, endPoint x: 486, endPoint y: 164, distance: 121.2
click at [486, 164] on div "10 7 Carregando..." at bounding box center [508, 286] width 1017 height 572
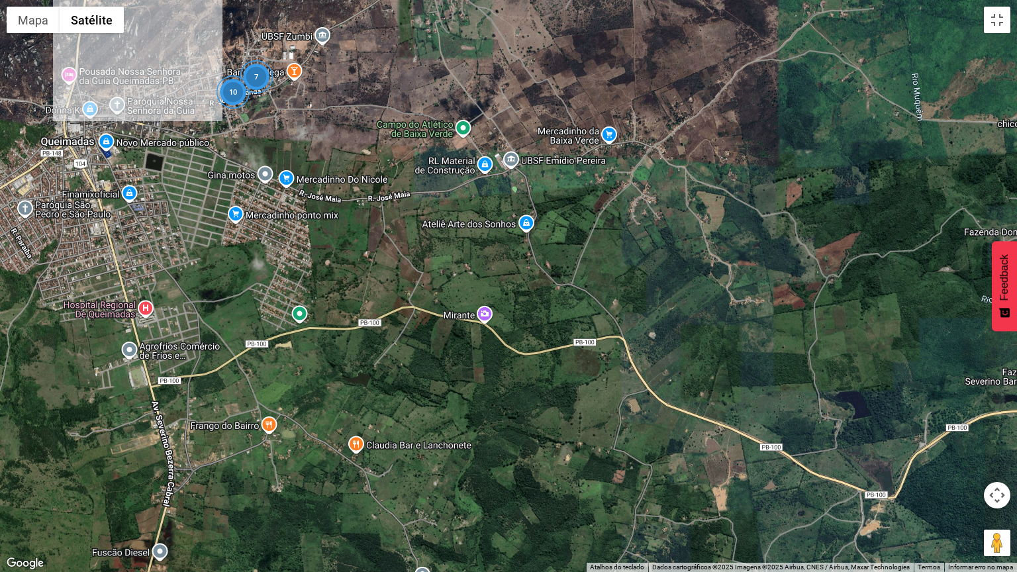
drag, startPoint x: 318, startPoint y: 150, endPoint x: 286, endPoint y: 227, distance: 83.7
click at [286, 227] on div "10 7 Carregando..." at bounding box center [508, 286] width 1017 height 572
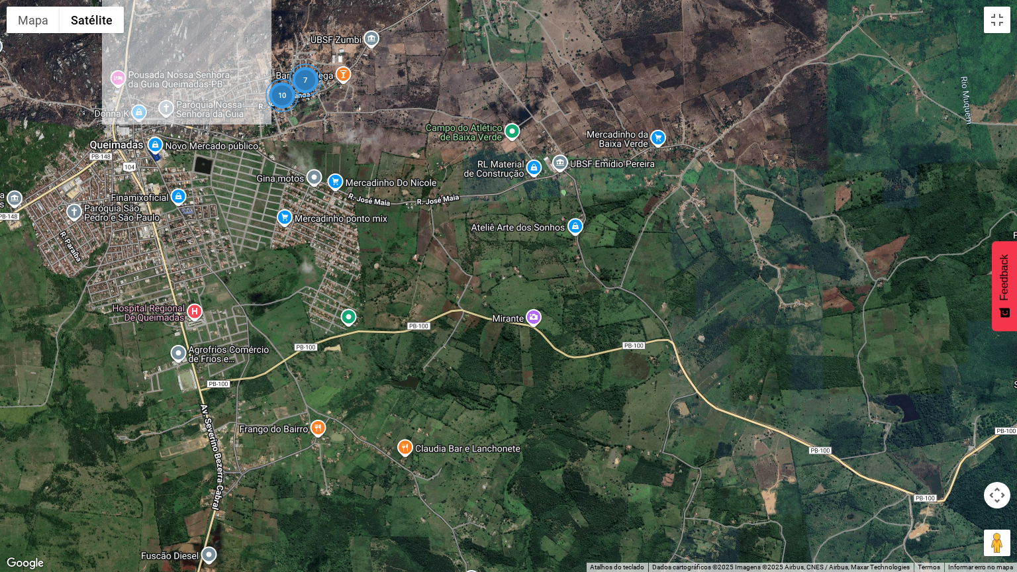
drag, startPoint x: 395, startPoint y: 210, endPoint x: 448, endPoint y: 210, distance: 53.0
click at [448, 210] on div "10 7 Carregando..." at bounding box center [508, 286] width 1017 height 572
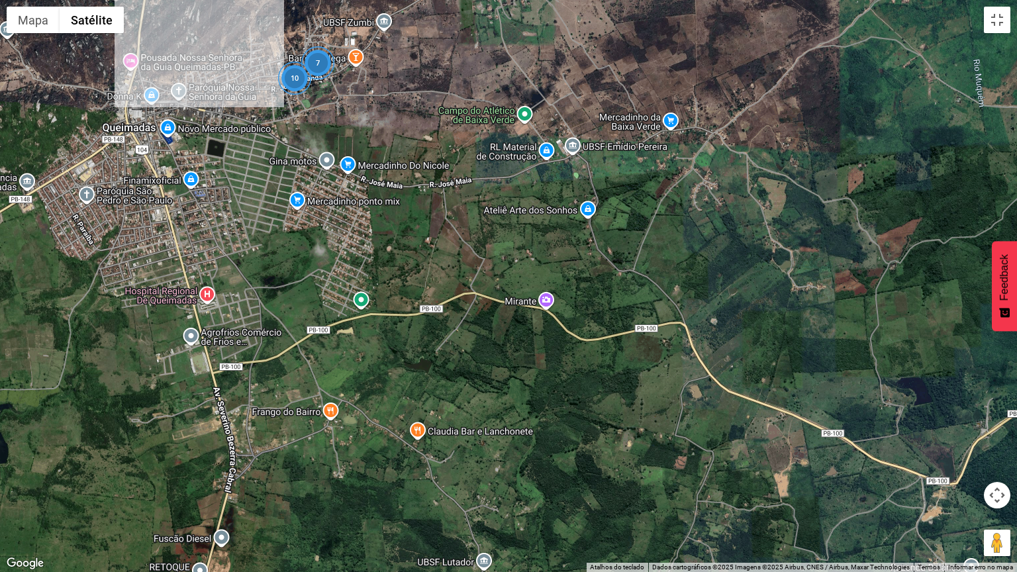
drag, startPoint x: 439, startPoint y: 236, endPoint x: 445, endPoint y: 229, distance: 8.9
click at [445, 229] on div "10 7 Carregando..." at bounding box center [508, 286] width 1017 height 572
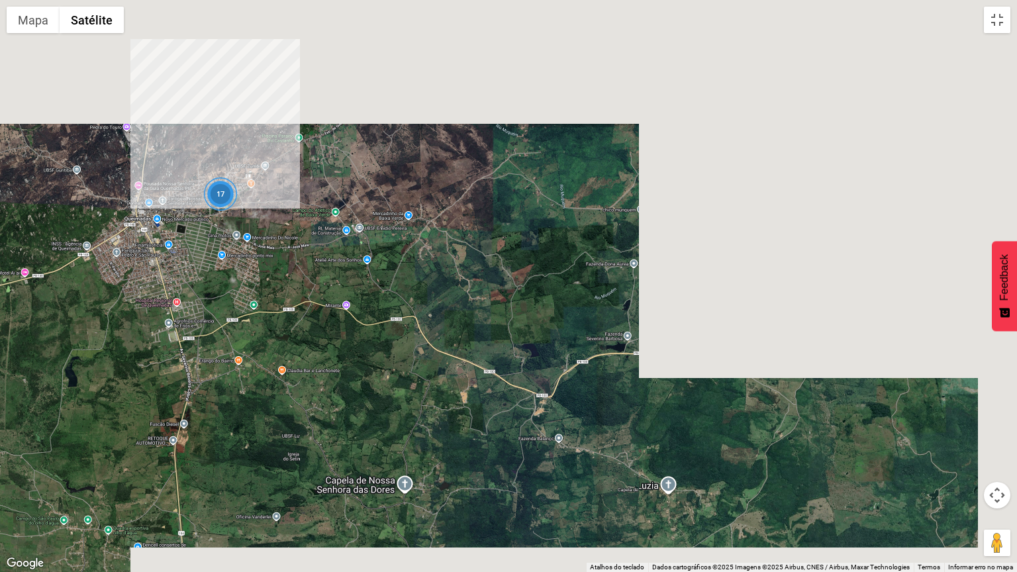
drag, startPoint x: 445, startPoint y: 229, endPoint x: 320, endPoint y: 271, distance: 131.9
click at [320, 271] on div "17 Carregando..." at bounding box center [508, 286] width 1017 height 572
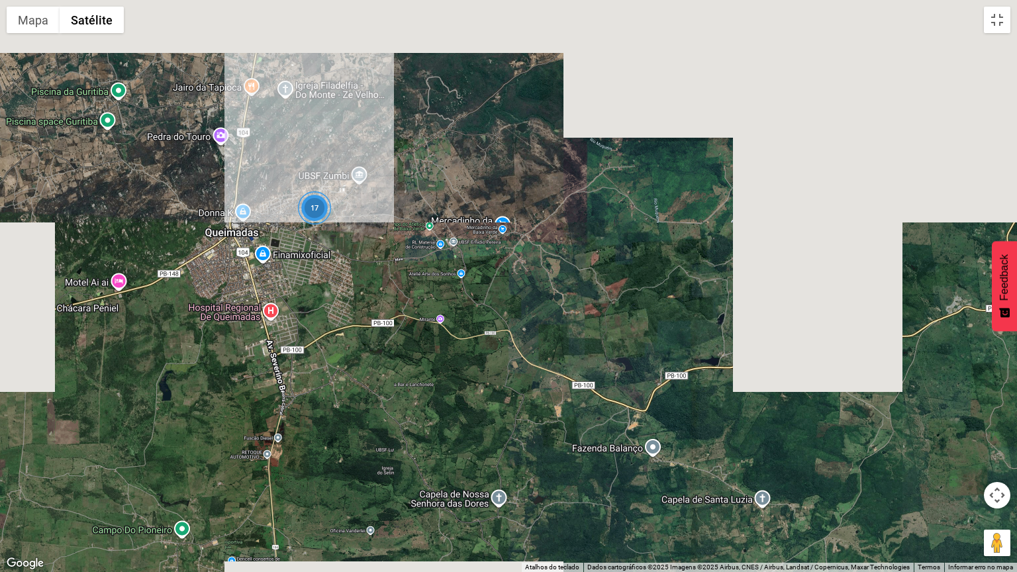
drag, startPoint x: 239, startPoint y: 268, endPoint x: 344, endPoint y: 283, distance: 105.7
click at [344, 283] on div "17 Carregando..." at bounding box center [508, 286] width 1017 height 572
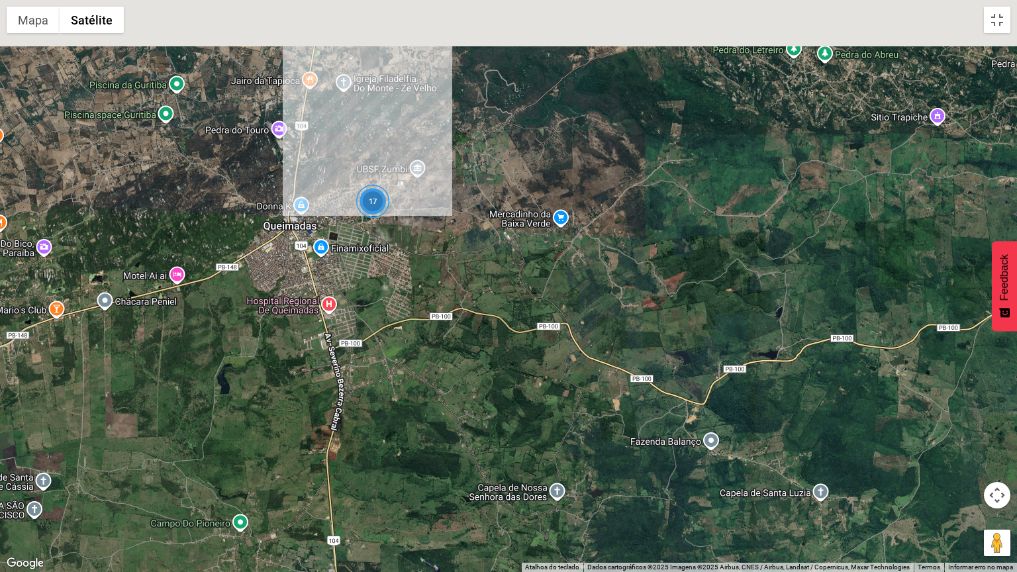
click at [344, 283] on div "17 Carregando..." at bounding box center [508, 286] width 1017 height 572
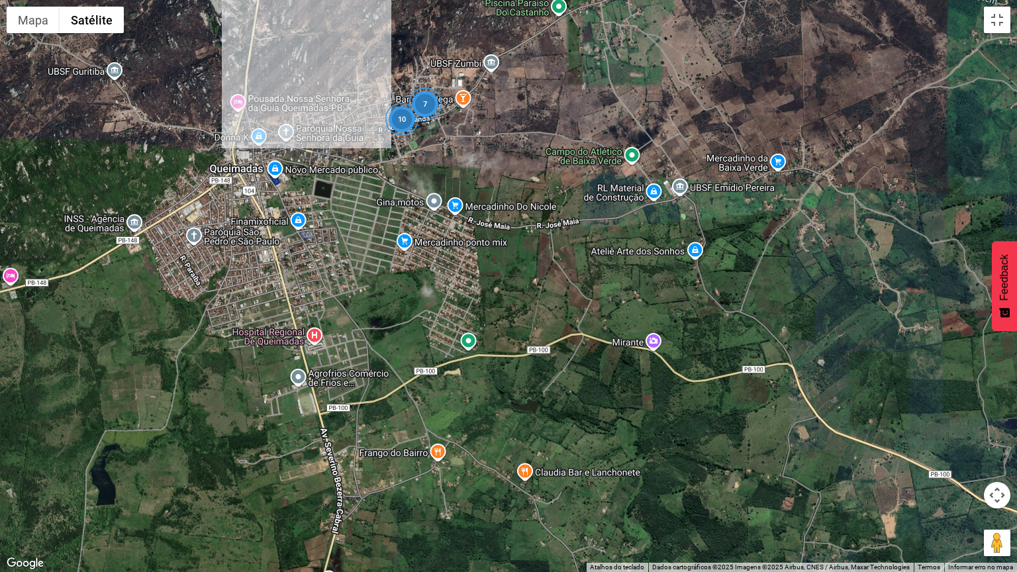
click at [344, 283] on div "10 7 Carregando..." at bounding box center [508, 286] width 1017 height 572
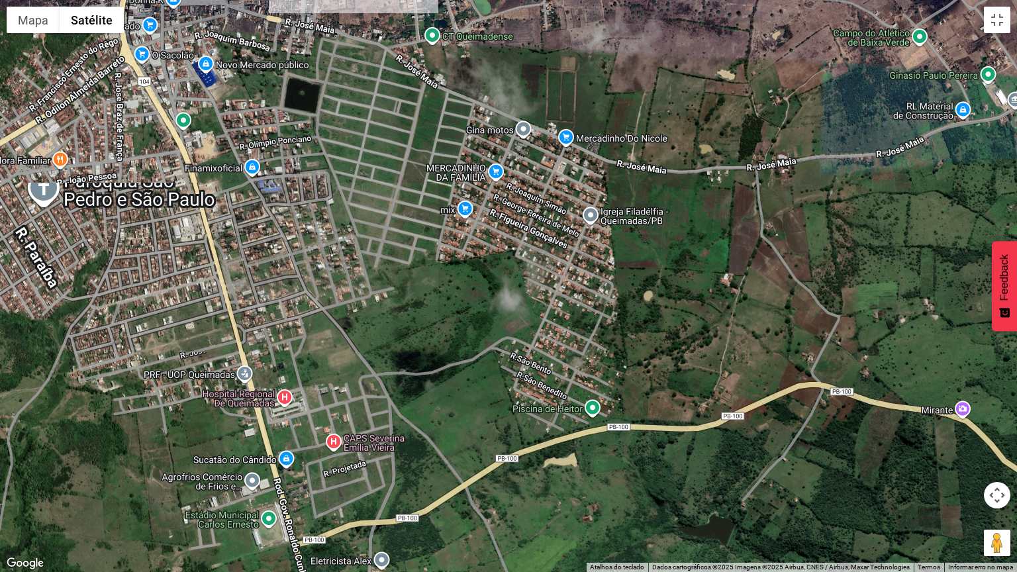
click at [579, 193] on div "Carregando..." at bounding box center [508, 286] width 1017 height 572
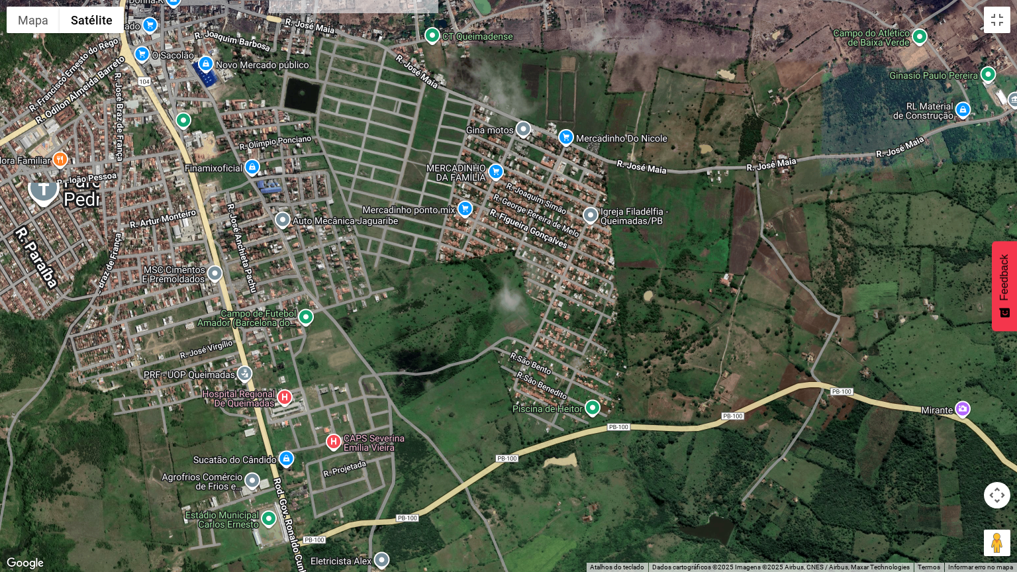
click at [579, 193] on div "Carregando..." at bounding box center [508, 286] width 1017 height 572
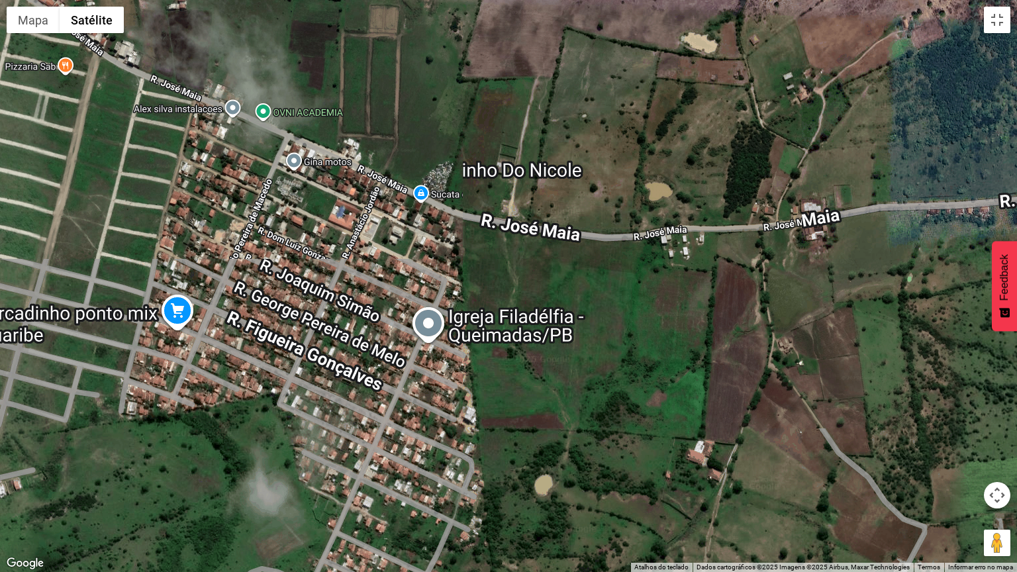
drag, startPoint x: 577, startPoint y: 193, endPoint x: 391, endPoint y: 281, distance: 206.1
click at [391, 281] on div "Carregando..." at bounding box center [508, 286] width 1017 height 572
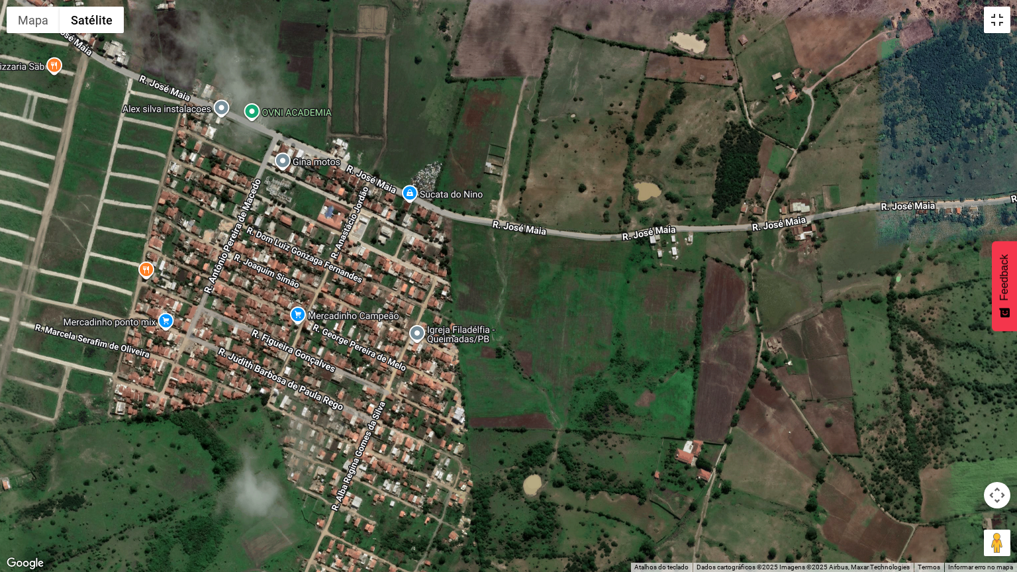
click at [1000, 25] on button "Ativar a visualização em tela cheia" at bounding box center [997, 20] width 26 height 26
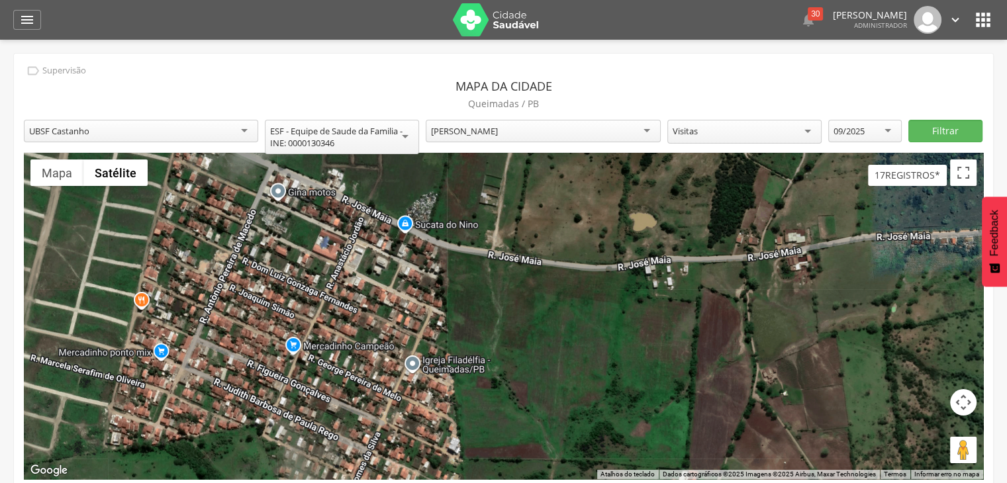
click at [242, 128] on div "UBSF Castanho" at bounding box center [141, 131] width 234 height 23
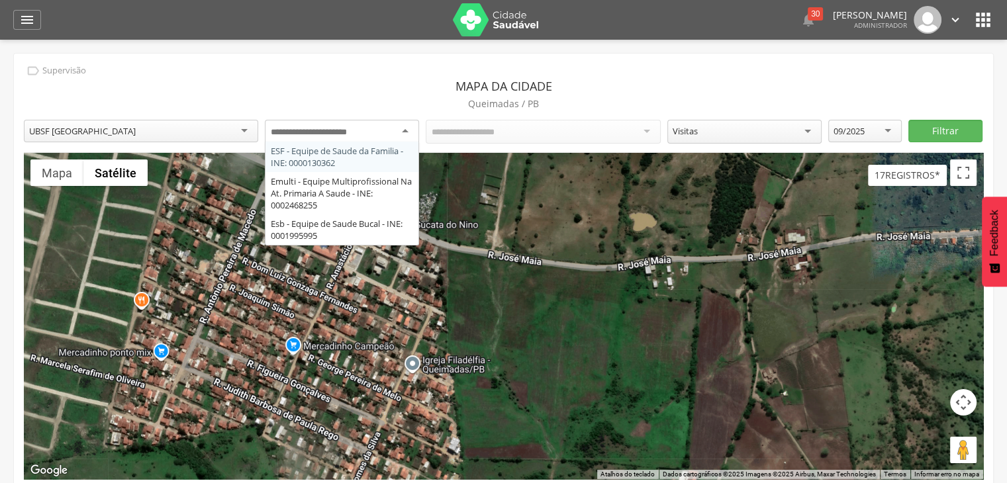
click at [403, 128] on div at bounding box center [342, 132] width 154 height 24
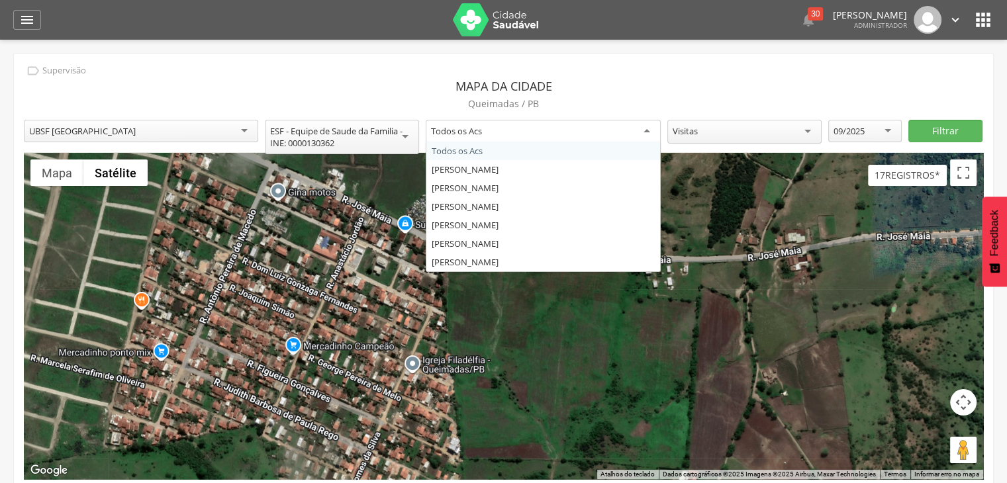
click at [653, 127] on div "Todos os Acs" at bounding box center [543, 132] width 234 height 24
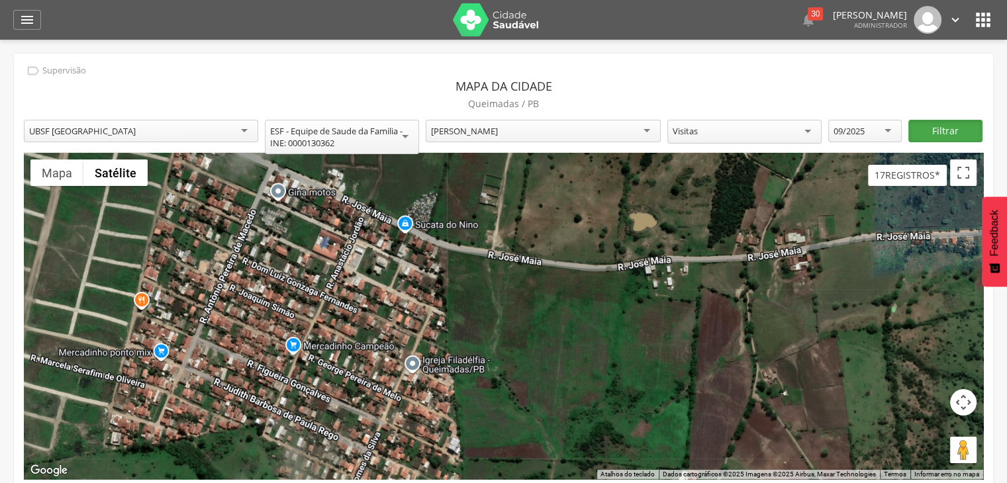
click at [951, 120] on button "Filtrar" at bounding box center [944, 131] width 73 height 23
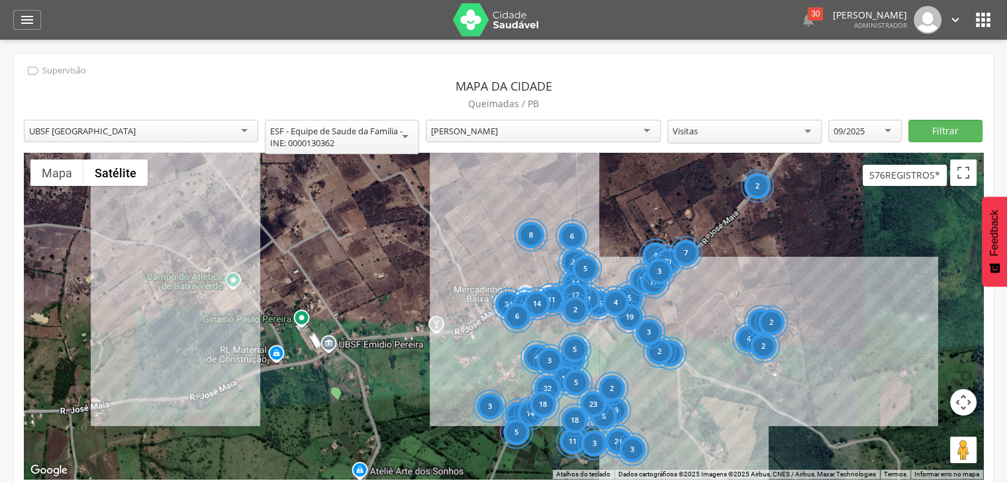
click at [646, 124] on div "[PERSON_NAME]" at bounding box center [543, 131] width 234 height 23
click at [936, 130] on button "Filtrar" at bounding box center [944, 131] width 73 height 23
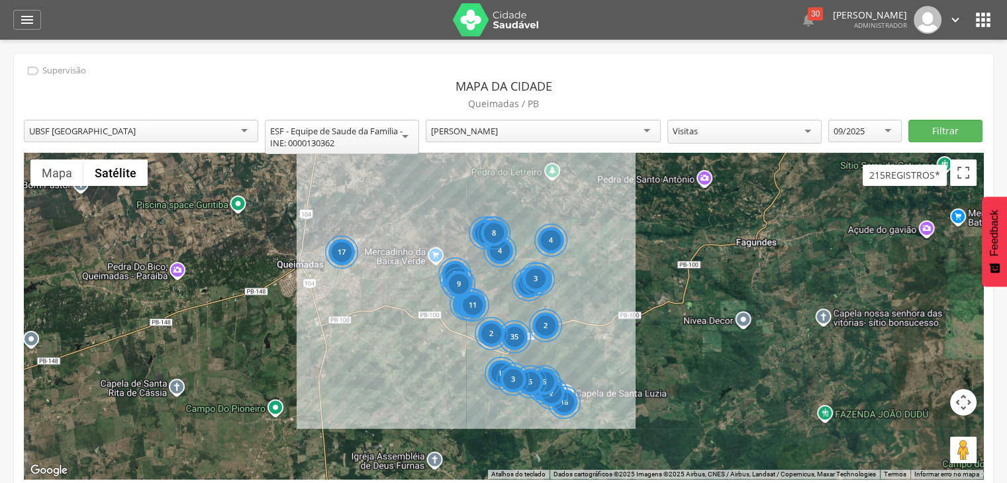
click at [395, 285] on div "16 19 35 12 18 3 12 4 2 12 2 3 2 11 6 3 3 4 4 5 2 8 3 3 8 9 17 Carregando..." at bounding box center [503, 316] width 959 height 326
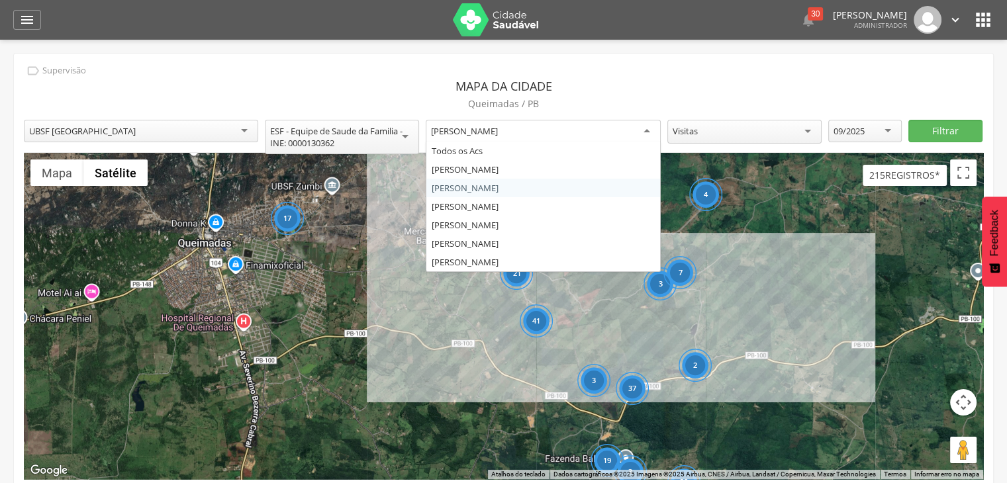
click at [650, 125] on div "[PERSON_NAME]" at bounding box center [543, 132] width 234 height 24
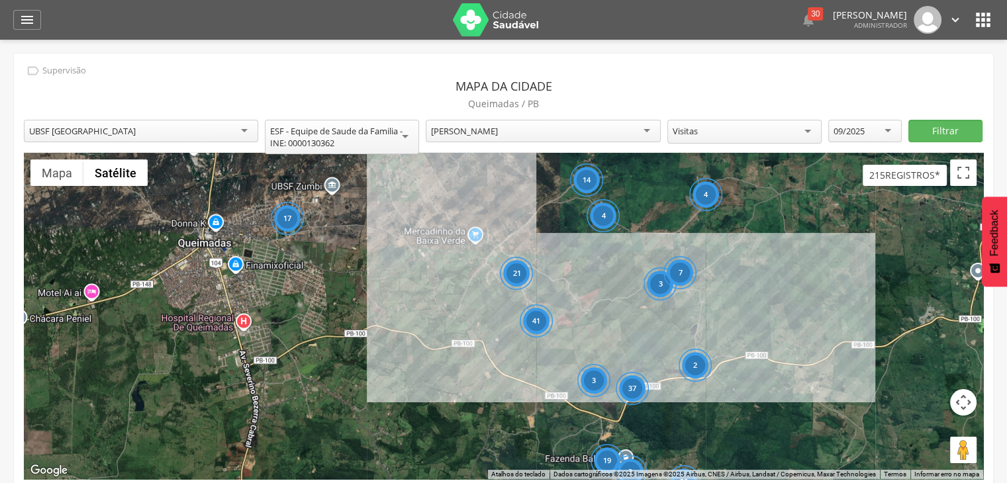
click at [474, 201] on div "17 19 37 38 41 14 3 2 7 4 4 3 3 21 Carregando..." at bounding box center [503, 316] width 959 height 326
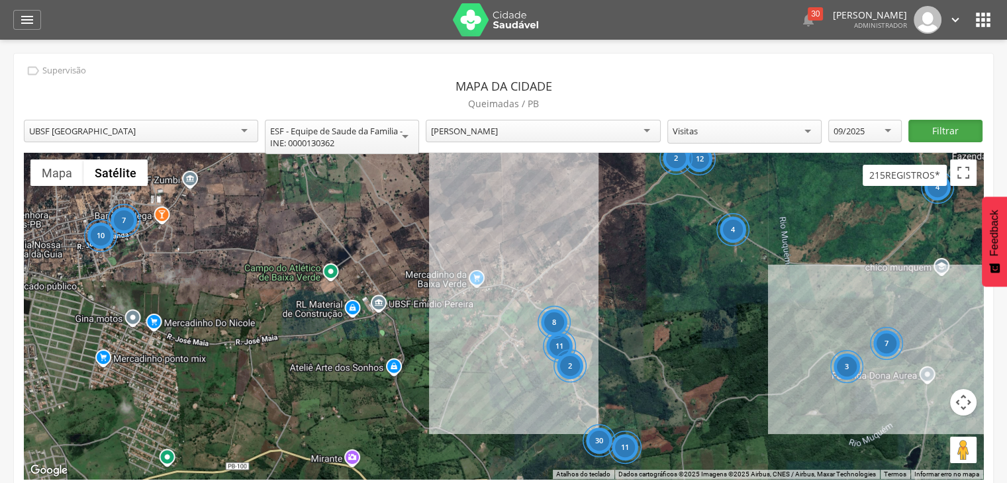
click at [960, 132] on button "Filtrar" at bounding box center [944, 131] width 73 height 23
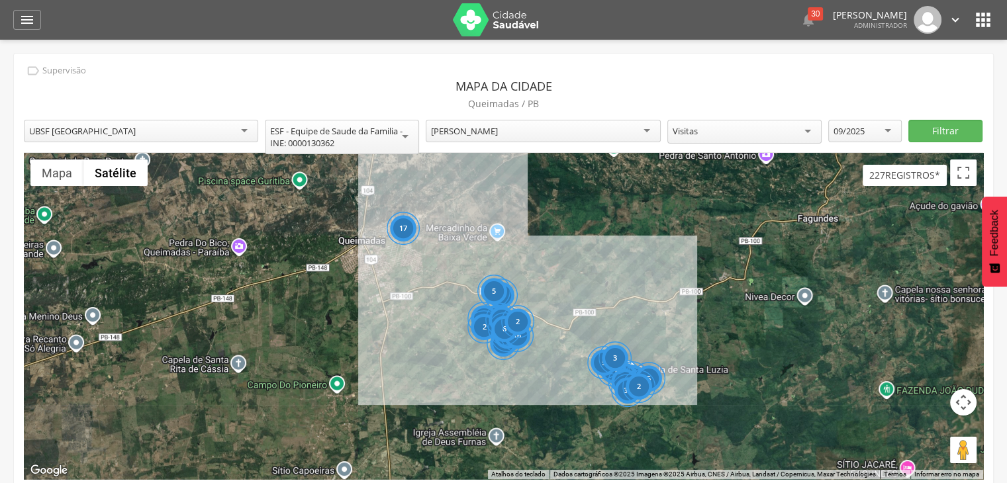
click at [475, 303] on div "5" at bounding box center [483, 317] width 33 height 33
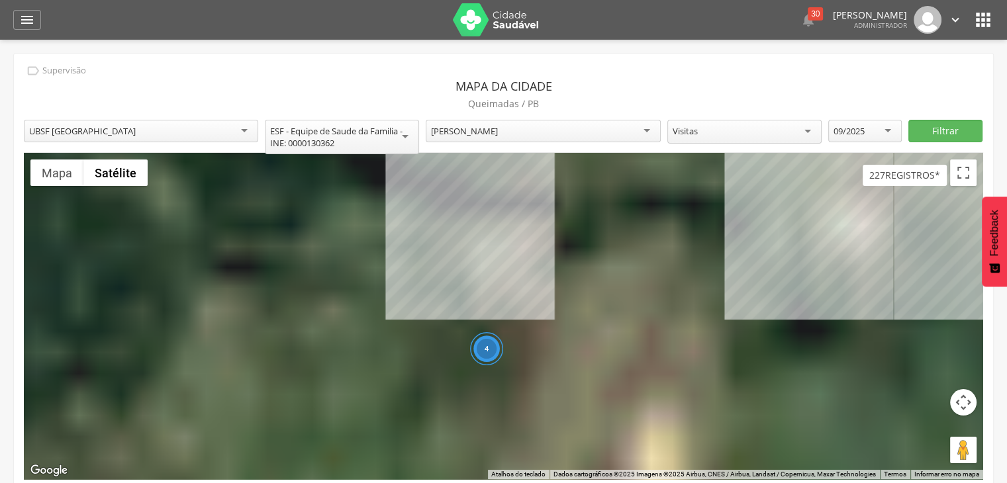
click at [475, 303] on div "4 Carregando..." at bounding box center [503, 316] width 959 height 326
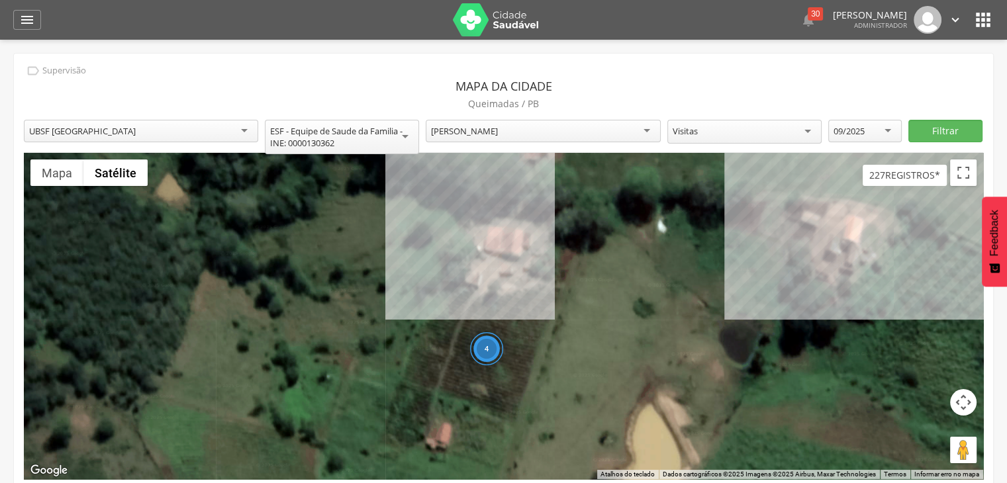
click at [475, 303] on div "4 Carregando..." at bounding box center [503, 316] width 959 height 326
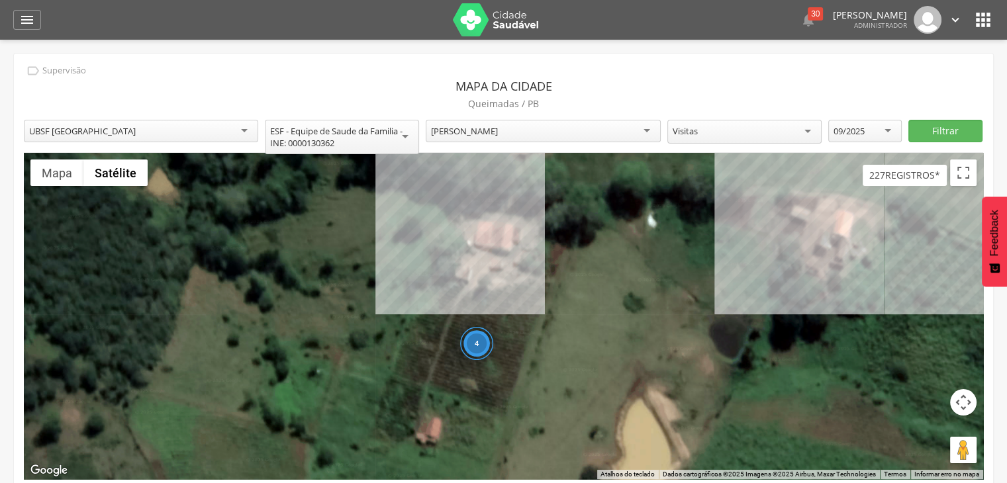
drag, startPoint x: 853, startPoint y: 269, endPoint x: 770, endPoint y: 265, distance: 82.9
click at [770, 265] on div "4 Carregando..." at bounding box center [503, 316] width 959 height 326
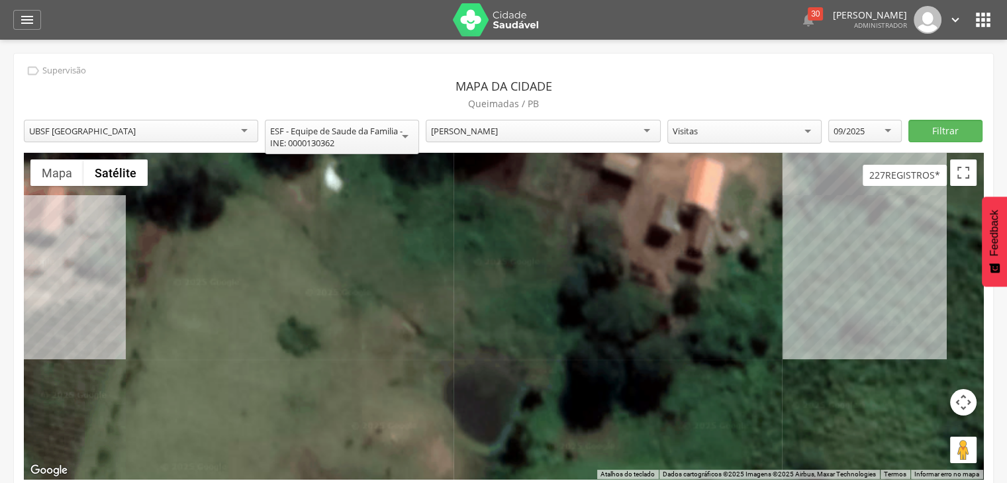
click at [770, 265] on div "Carregando..." at bounding box center [503, 316] width 959 height 326
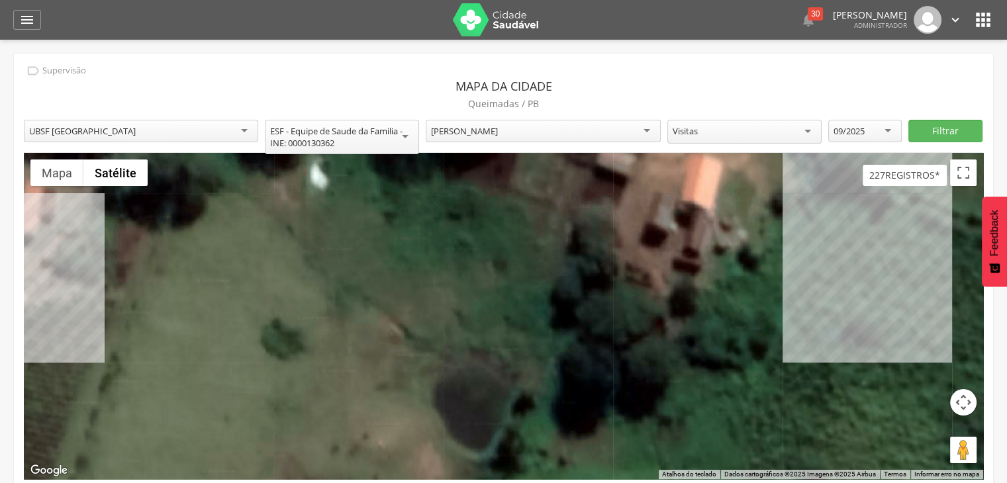
click at [963, 409] on button "Controles da câmera no mapa" at bounding box center [963, 402] width 26 height 26
click at [936, 435] on button "Diminuir o zoom" at bounding box center [930, 435] width 26 height 26
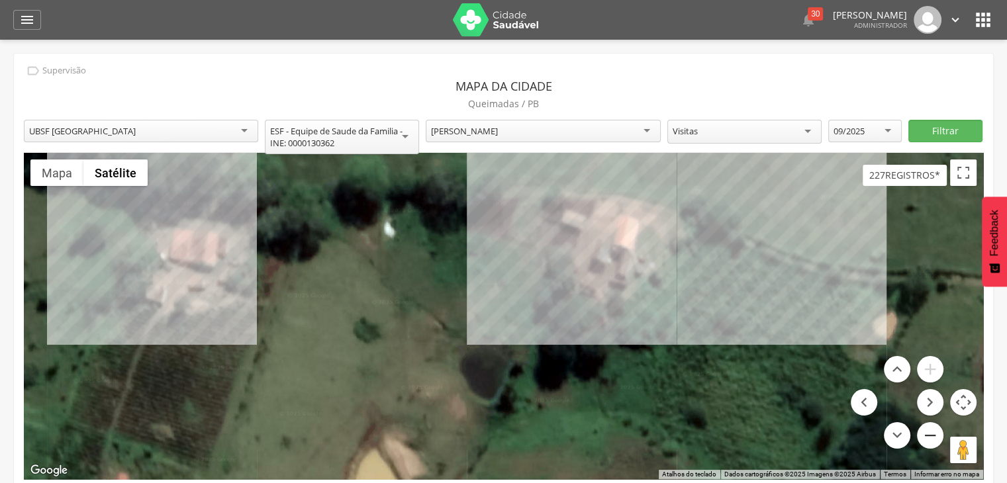
click at [936, 435] on button "Diminuir o zoom" at bounding box center [930, 435] width 26 height 26
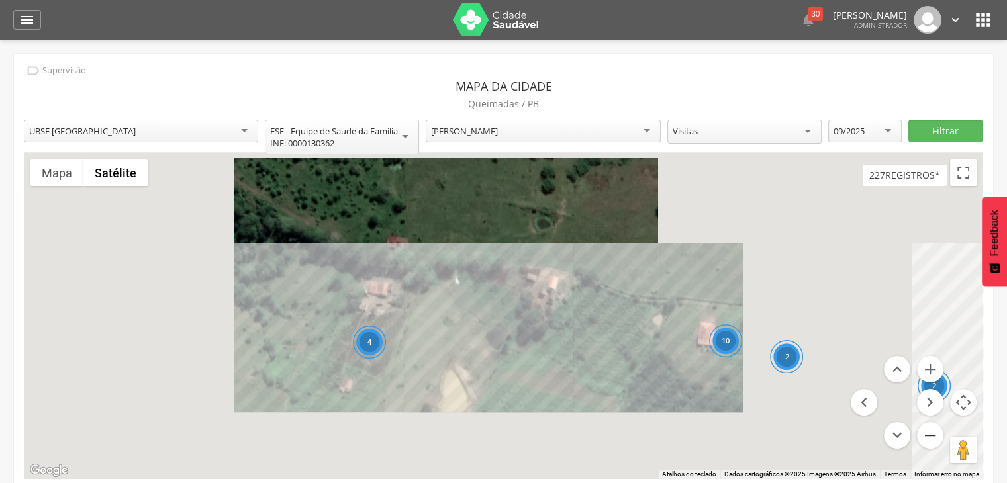
click at [936, 435] on button "Diminuir o zoom" at bounding box center [930, 435] width 26 height 26
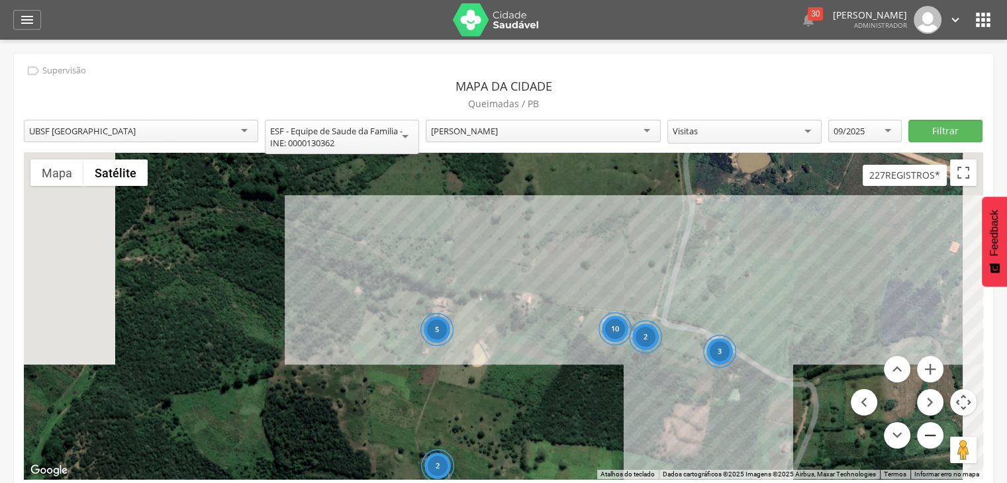
click at [936, 435] on button "Diminuir o zoom" at bounding box center [930, 435] width 26 height 26
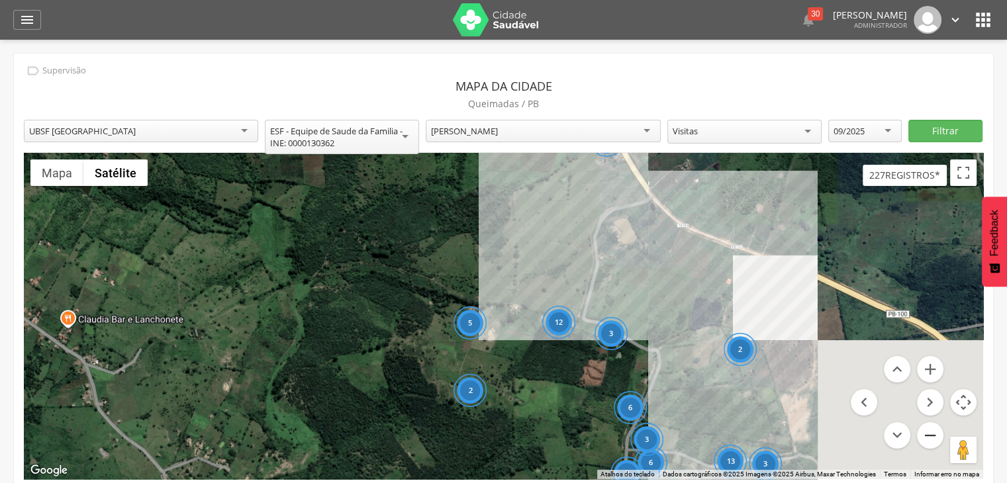
click at [936, 435] on button "Diminuir o zoom" at bounding box center [930, 435] width 26 height 26
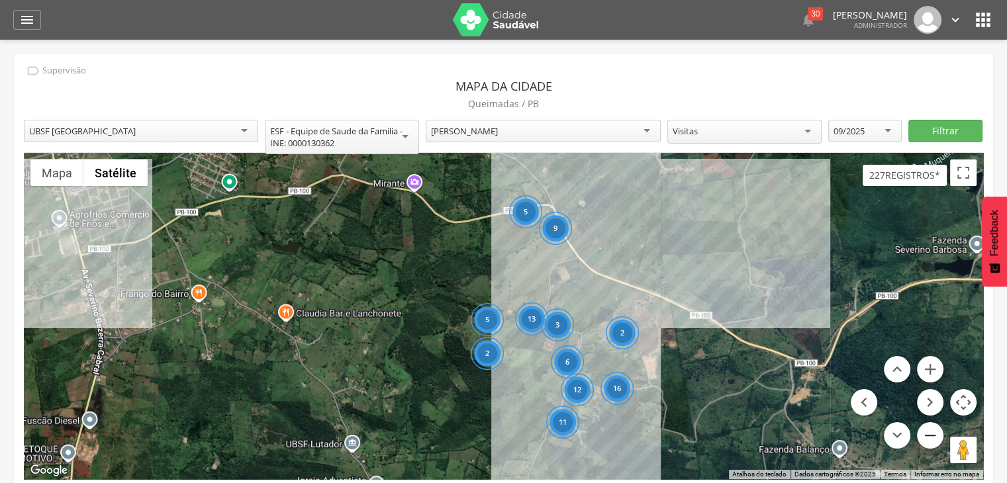
click at [936, 435] on button "Diminuir o zoom" at bounding box center [930, 435] width 26 height 26
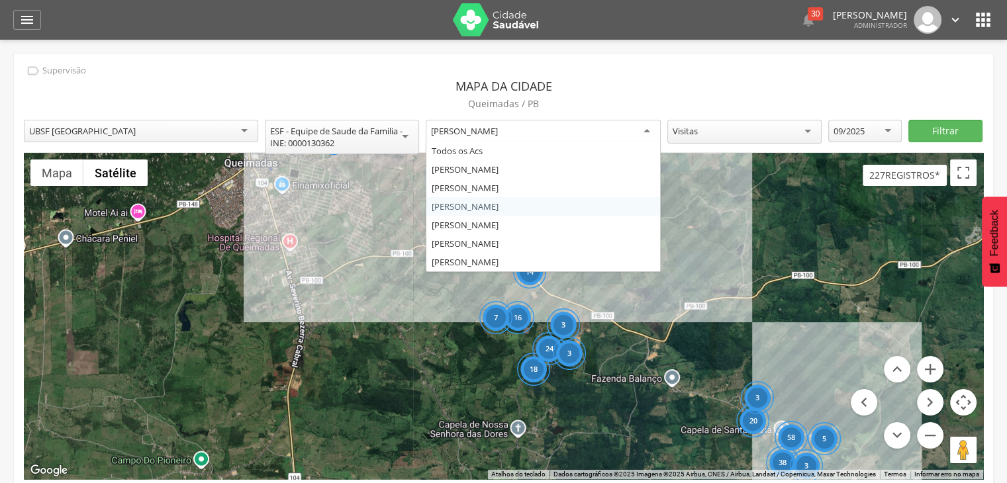
click at [645, 130] on div "[PERSON_NAME]" at bounding box center [543, 132] width 234 height 24
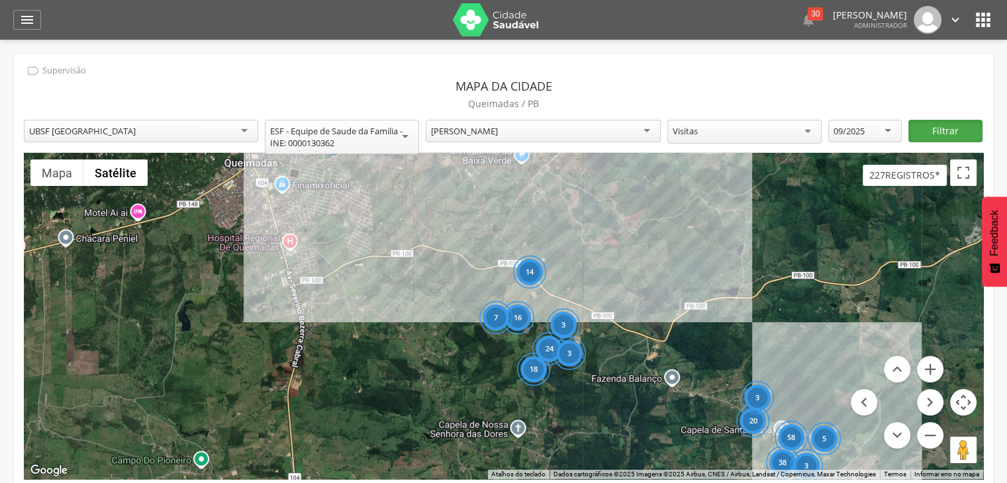
click at [941, 136] on button "Filtrar" at bounding box center [944, 131] width 73 height 23
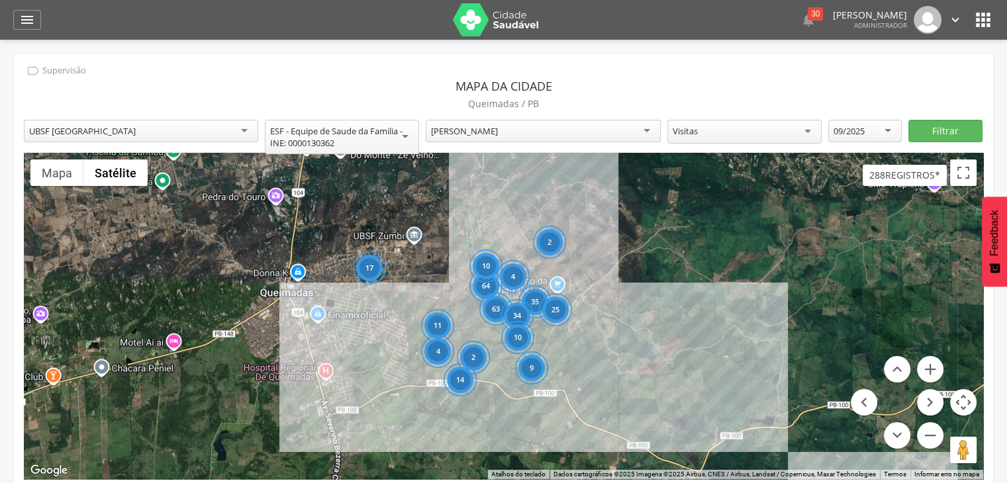
click at [424, 314] on div "11" at bounding box center [437, 325] width 33 height 33
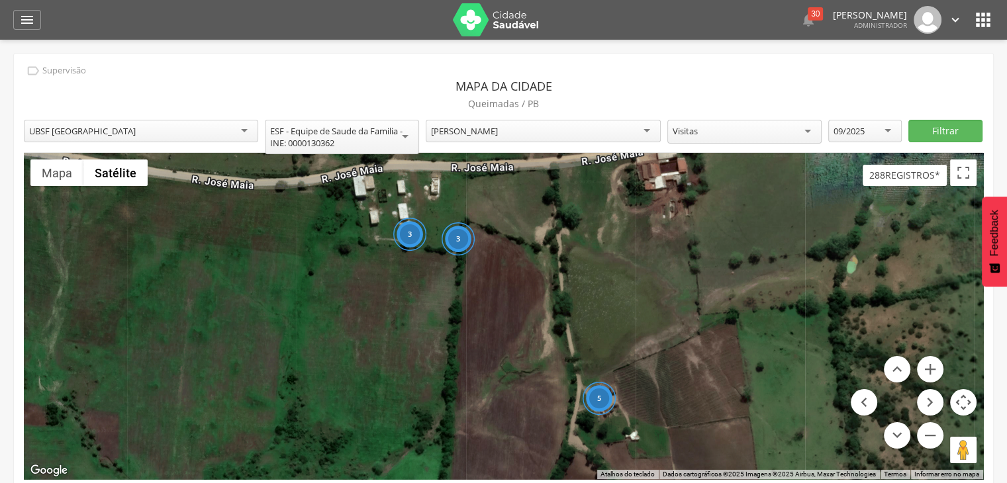
click at [516, 332] on div "3 3 5 Carregando..." at bounding box center [503, 316] width 959 height 326
click at [924, 435] on button "Diminuir o zoom" at bounding box center [930, 435] width 26 height 26
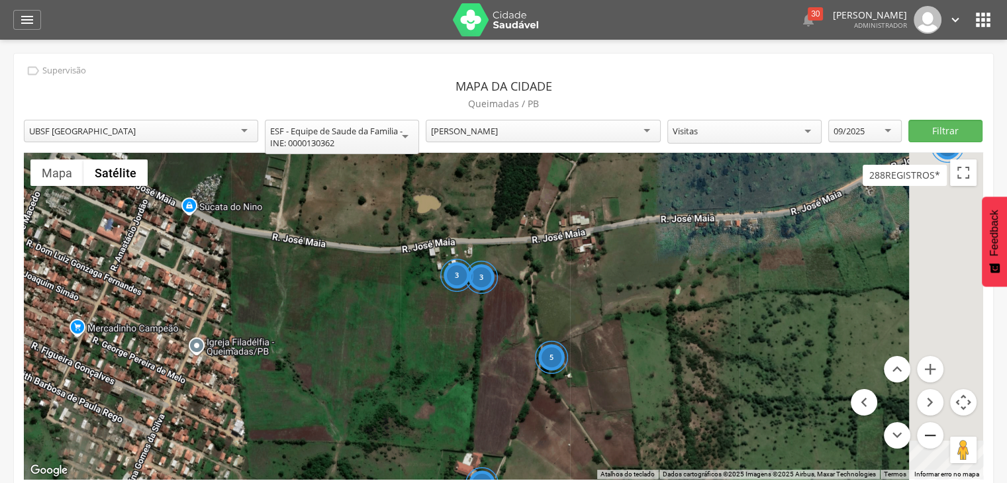
click at [924, 435] on button "Diminuir o zoom" at bounding box center [930, 435] width 26 height 26
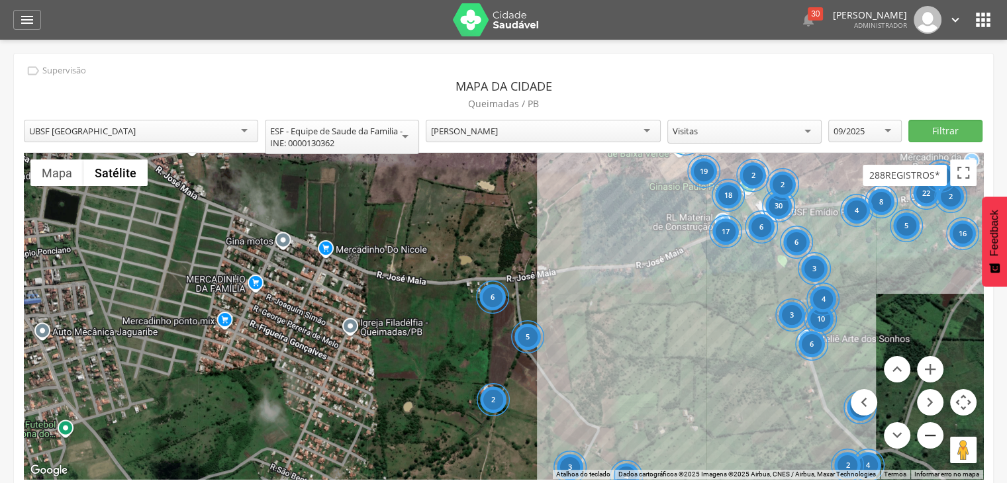
click at [924, 435] on button "Diminuir o zoom" at bounding box center [930, 435] width 26 height 26
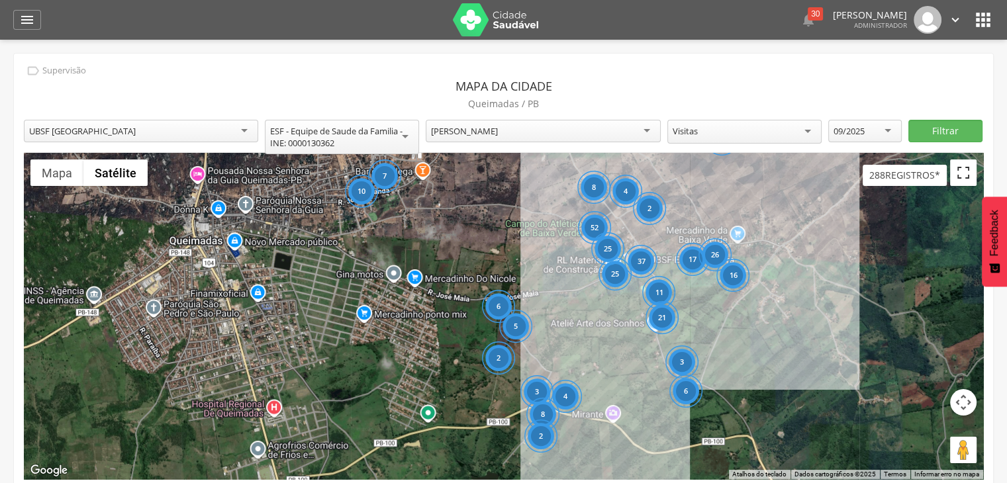
click at [975, 167] on button "Ativar a visualização em tela cheia" at bounding box center [963, 173] width 26 height 26
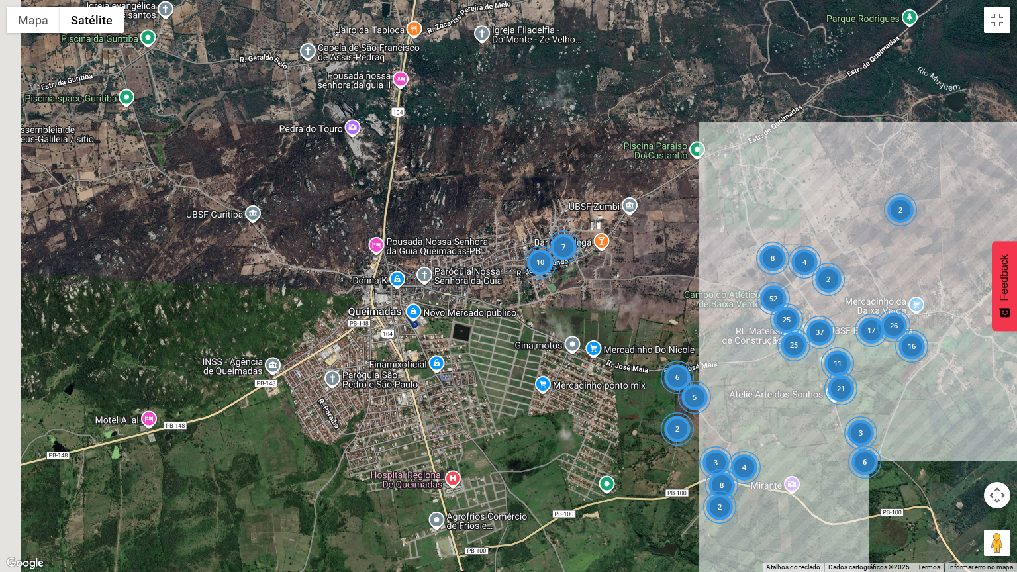
drag, startPoint x: 334, startPoint y: 235, endPoint x: 510, endPoint y: 336, distance: 203.2
click at [510, 336] on div "10 7 52 25 17 37 6 5 6 3 26 16 25 11 2 3 8 21 2 4 2 2 4 8 Carregando..." at bounding box center [508, 286] width 1017 height 572
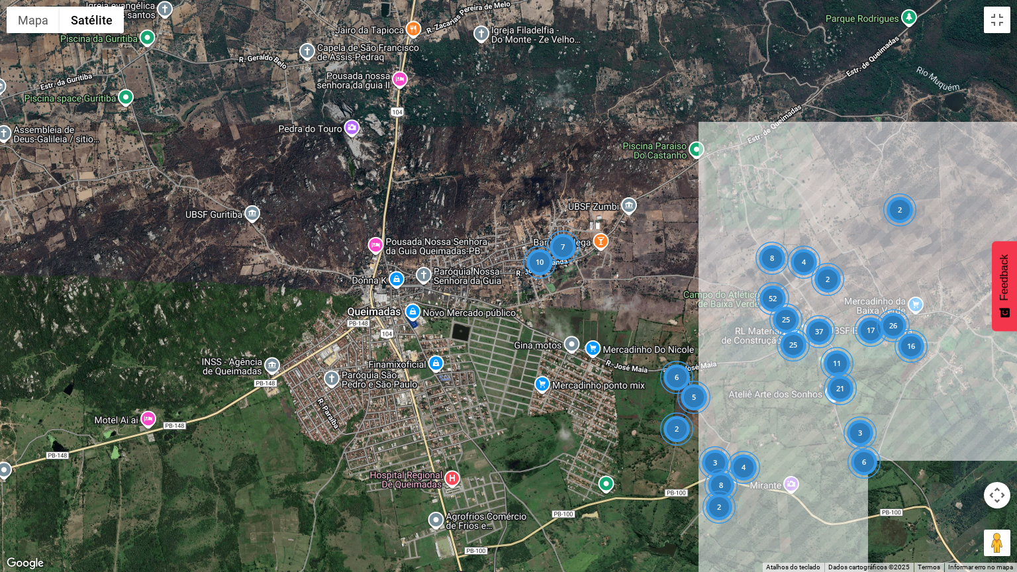
click at [461, 319] on div "10 7 52 25 17 37 6 5 6 3 26 16 25 11 2 3 8 21 2 4 2 2 4 8 Carregando..." at bounding box center [508, 286] width 1017 height 572
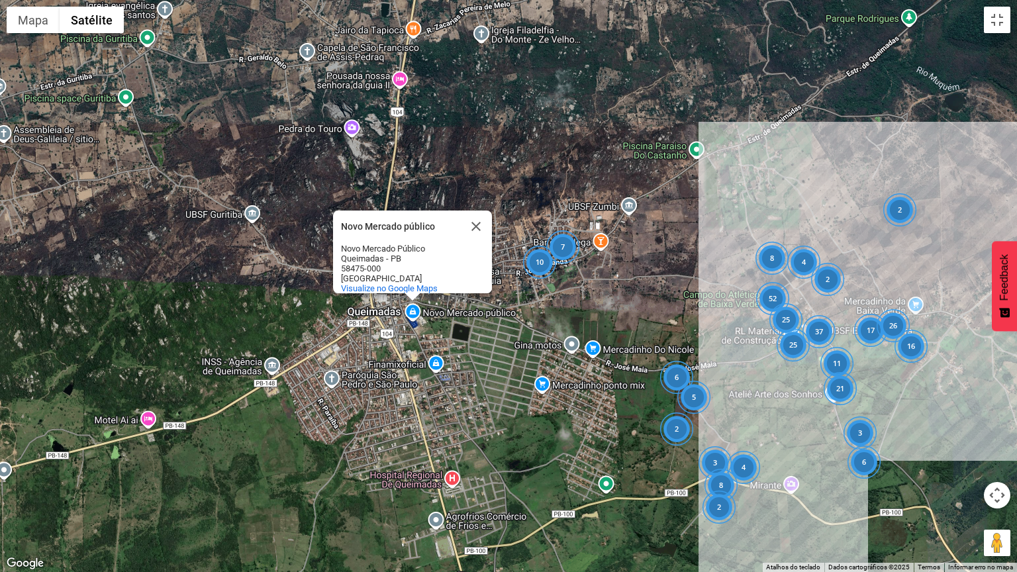
click at [429, 302] on div "10 7 52 25 17 37 6 5 6 3 26 16 25 11 2 3 8 21 2 4 2 2 4 8 Carregando... Novo Me…" at bounding box center [508, 286] width 1017 height 572
click at [993, 483] on button "Controles da câmera no mapa" at bounding box center [997, 495] width 26 height 26
click at [964, 452] on button "Aumentar o zoom" at bounding box center [964, 462] width 26 height 26
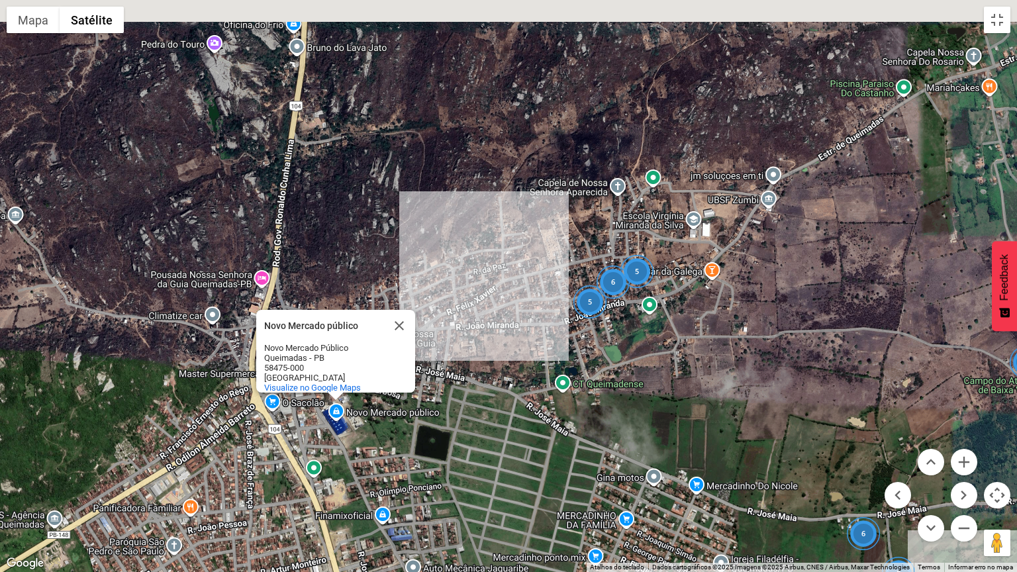
drag, startPoint x: 468, startPoint y: 359, endPoint x: 487, endPoint y: 422, distance: 66.4
click at [487, 422] on div "5 5 6 22 10 6 5 2 5 Carregando... Novo Mercado público Novo Mercado público Nov…" at bounding box center [508, 286] width 1017 height 572
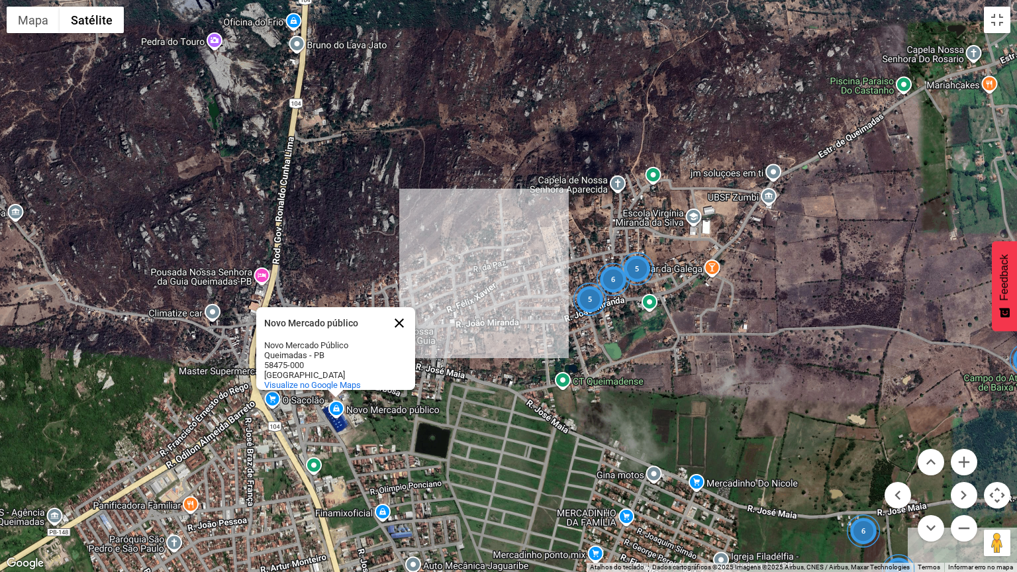
click at [403, 314] on button "Fechar" at bounding box center [399, 323] width 32 height 32
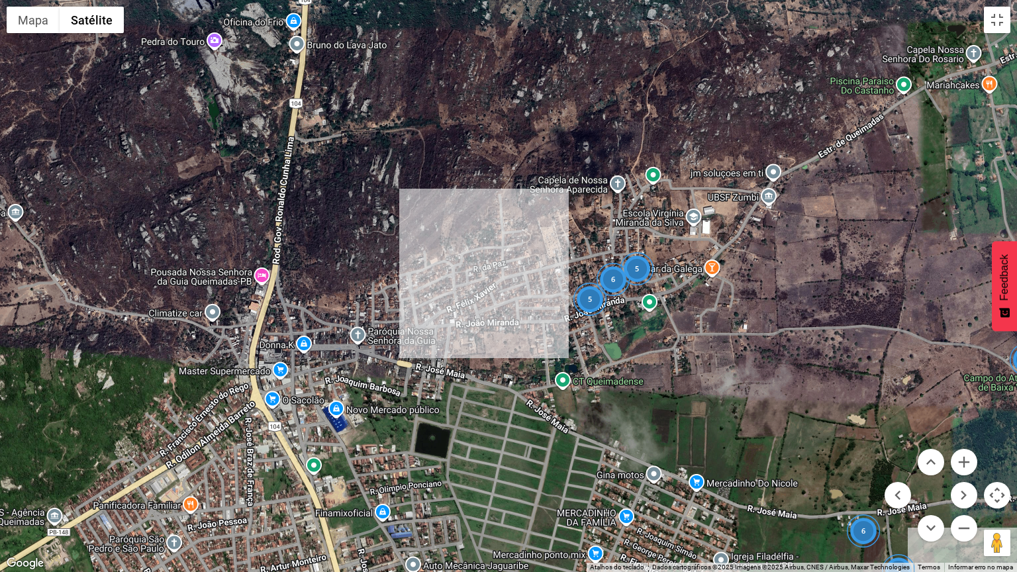
click at [469, 422] on div "5 5 6 22 10 6 5 2 5 Carregando..." at bounding box center [508, 286] width 1017 height 572
click at [963, 459] on button "Aumentar o zoom" at bounding box center [964, 462] width 26 height 26
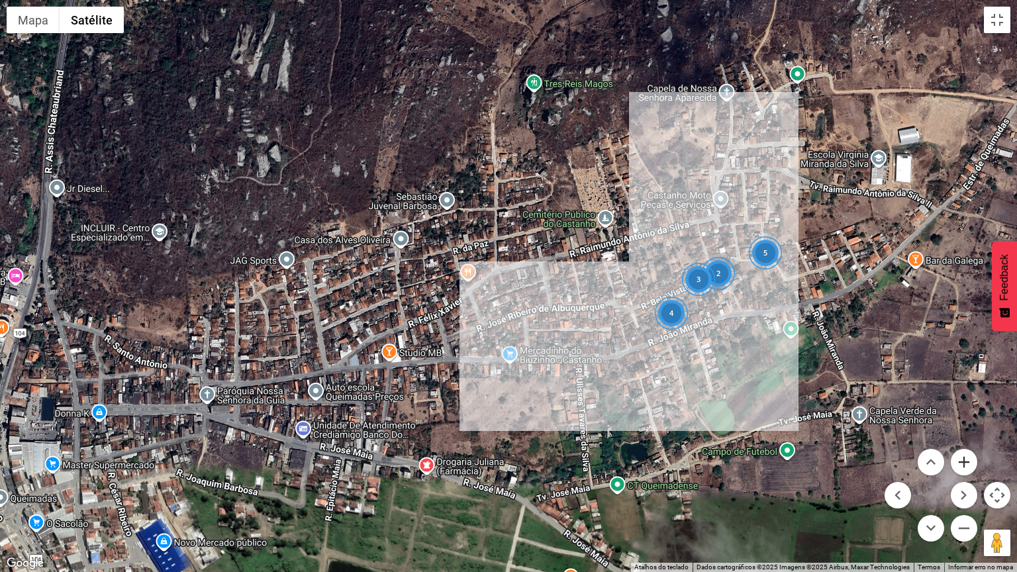
click at [963, 459] on button "Aumentar o zoom" at bounding box center [964, 462] width 26 height 26
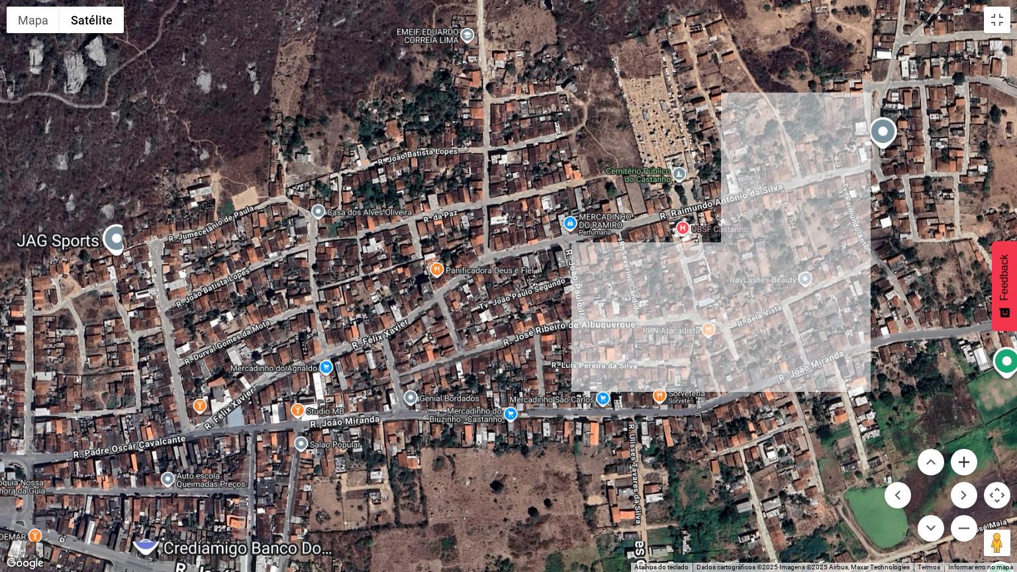
click at [963, 459] on button "Aumentar o zoom" at bounding box center [964, 462] width 26 height 26
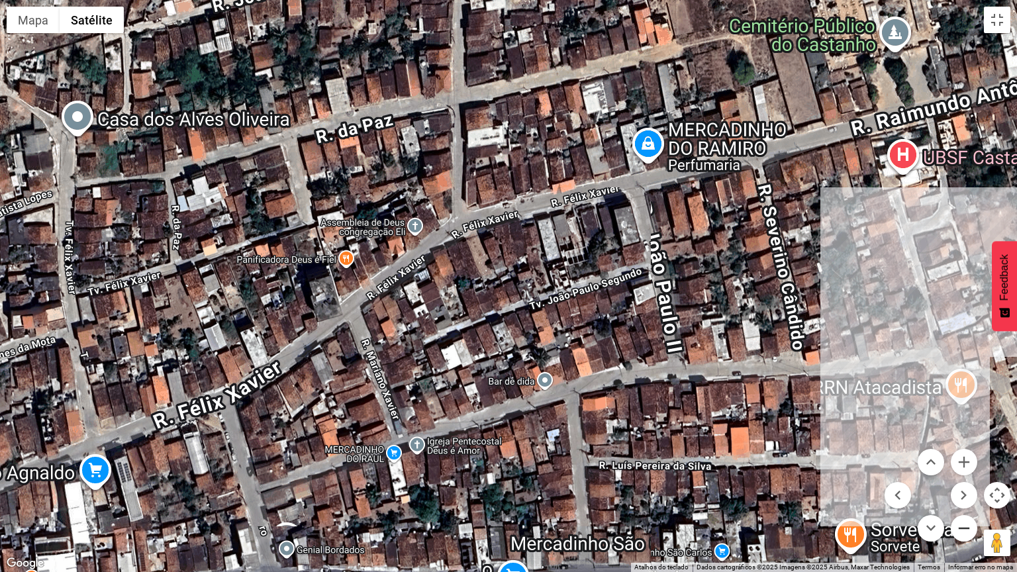
click at [957, 483] on button "Diminuir o zoom" at bounding box center [964, 528] width 26 height 26
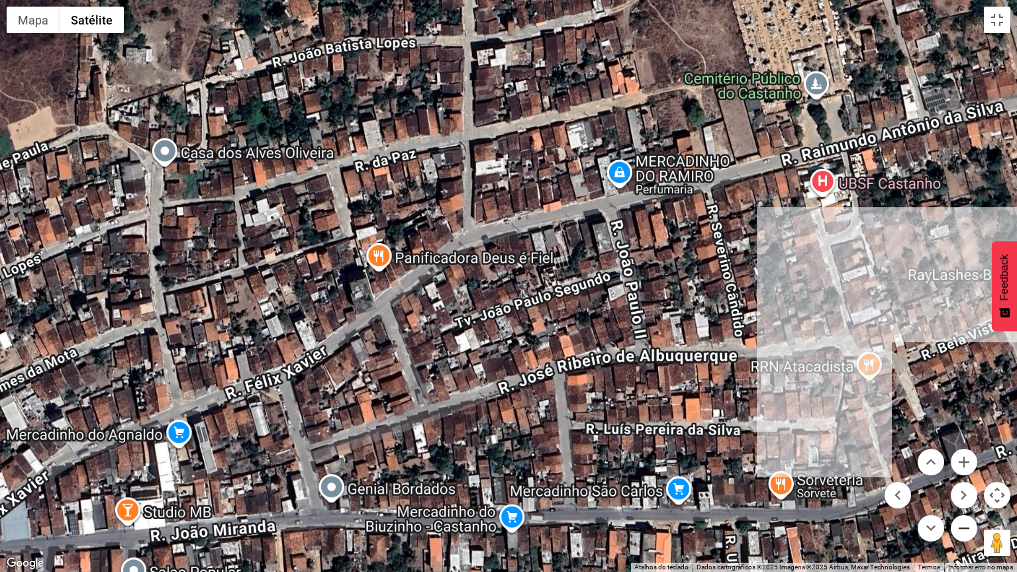
click at [957, 483] on button "Diminuir o zoom" at bounding box center [964, 528] width 26 height 26
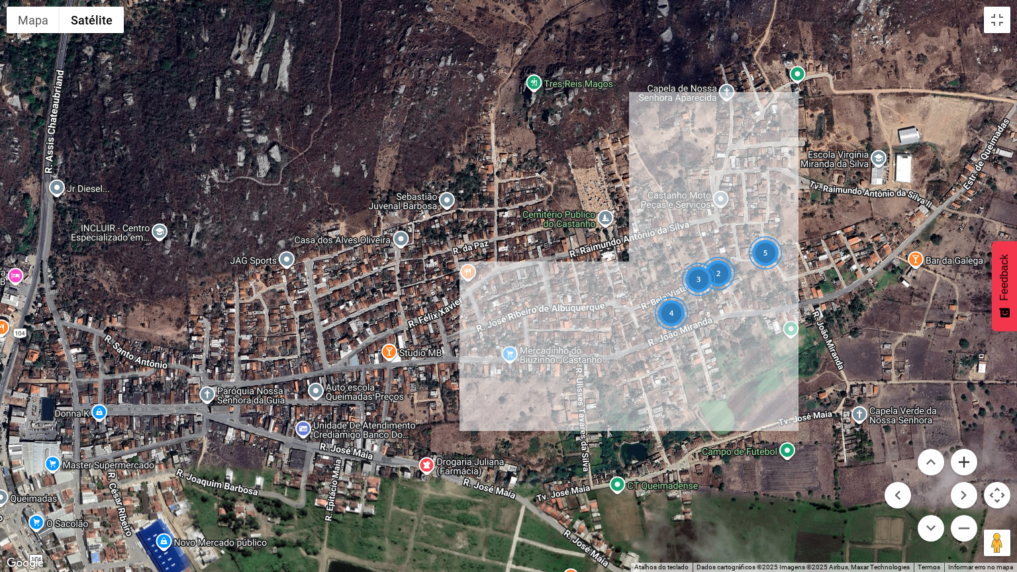
click at [962, 459] on button "Aumentar o zoom" at bounding box center [964, 462] width 26 height 26
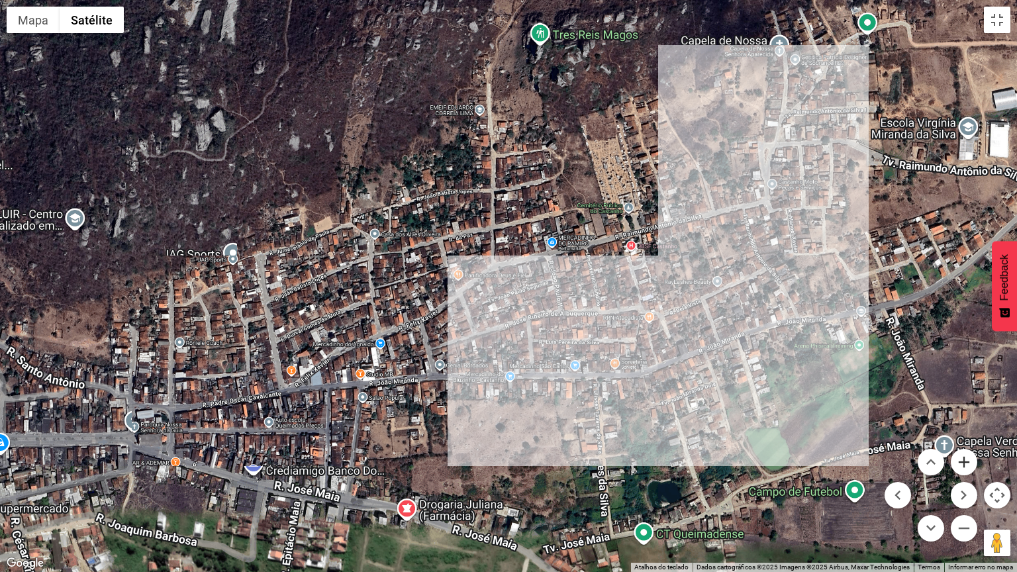
click at [962, 459] on button "Aumentar o zoom" at bounding box center [964, 462] width 26 height 26
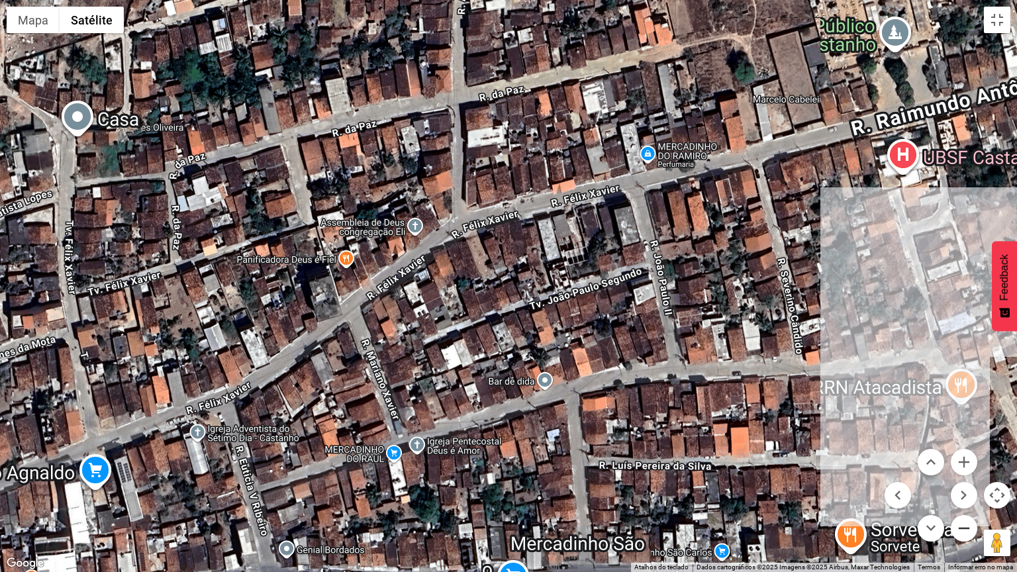
click at [961, 483] on button "Diminuir o zoom" at bounding box center [964, 528] width 26 height 26
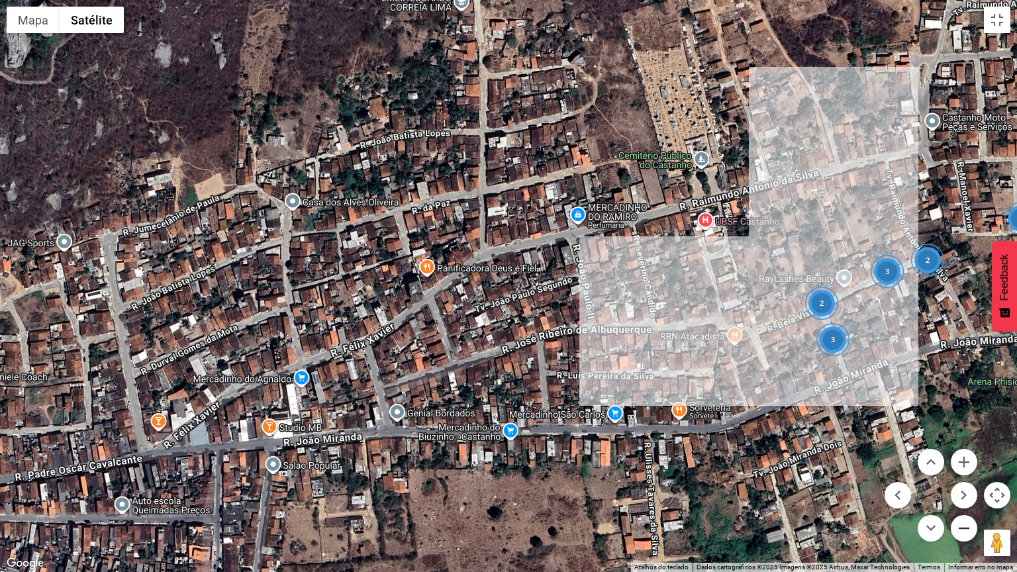
click at [961, 483] on button "Diminuir o zoom" at bounding box center [964, 528] width 26 height 26
